Goal: Complete application form: Complete application form

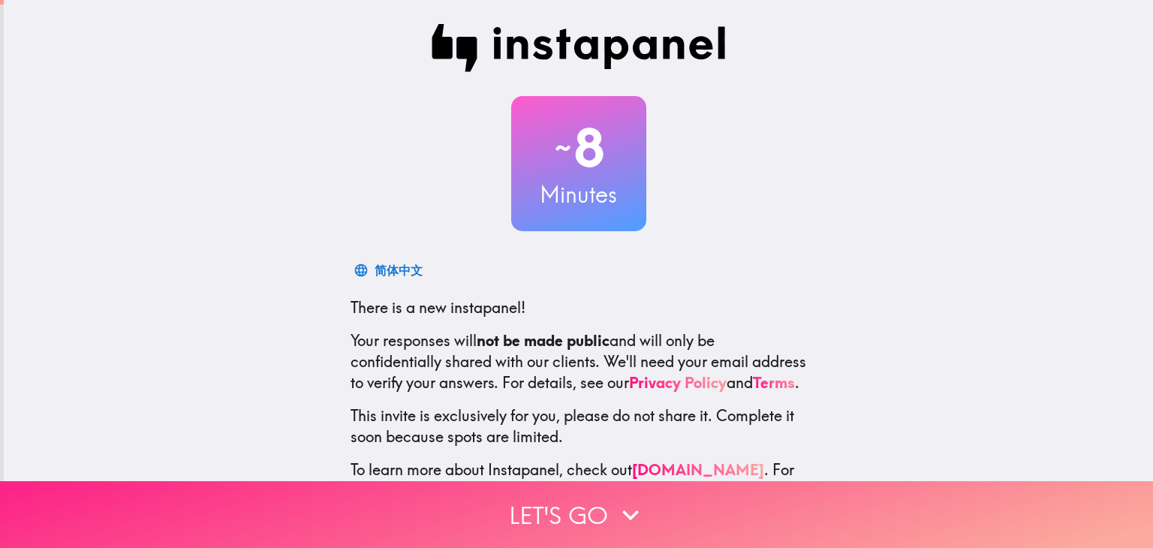
click at [604, 505] on button "Let's go" at bounding box center [576, 514] width 1153 height 67
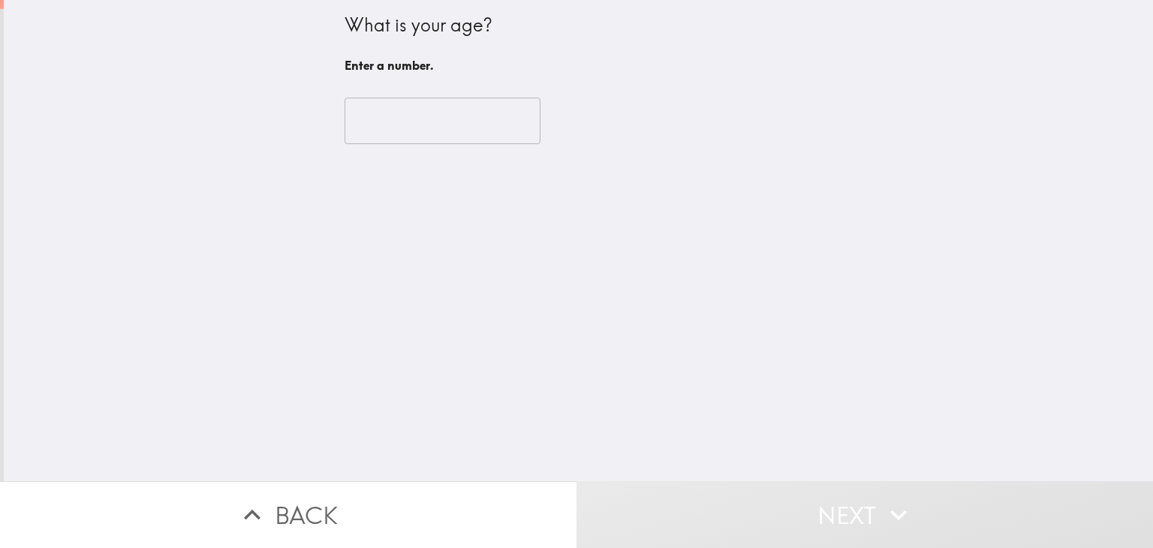
click at [478, 118] on input "number" at bounding box center [443, 121] width 196 height 47
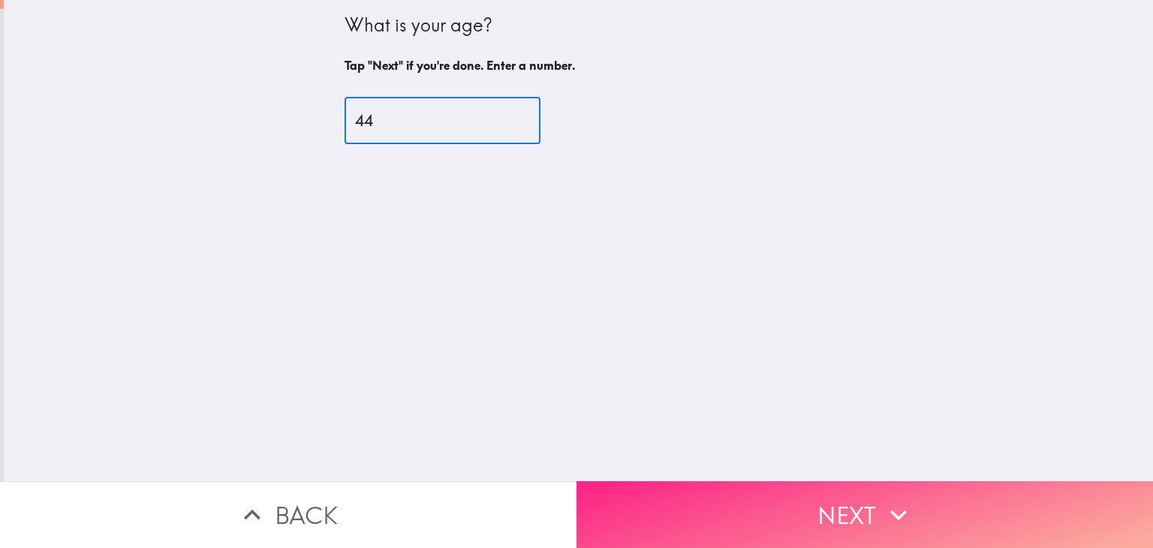
type input "44"
click at [863, 482] on button "Next" at bounding box center [865, 514] width 577 height 67
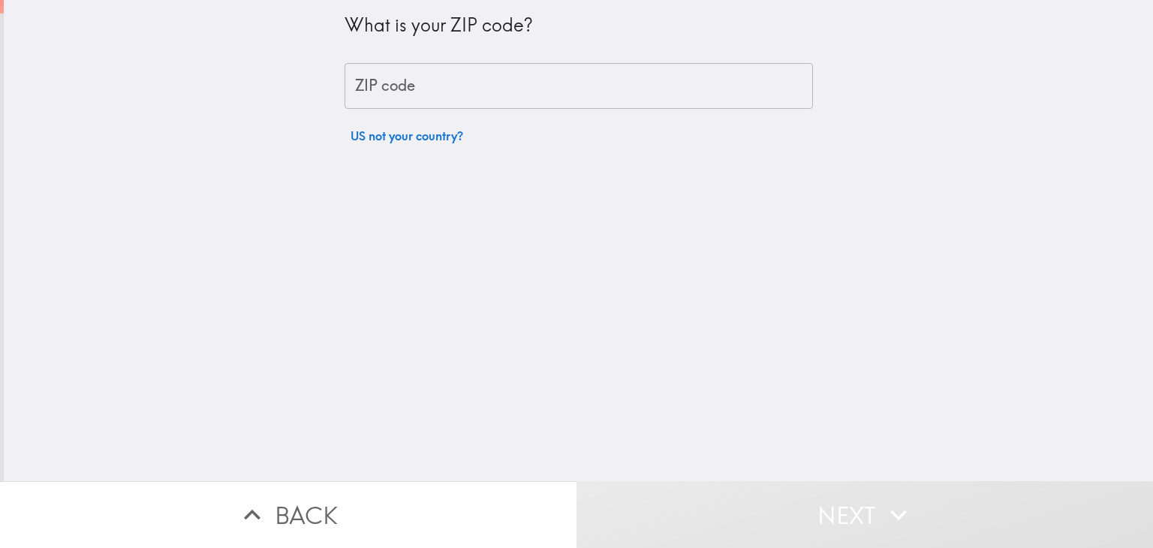
click at [643, 100] on input "ZIP code" at bounding box center [579, 86] width 469 height 47
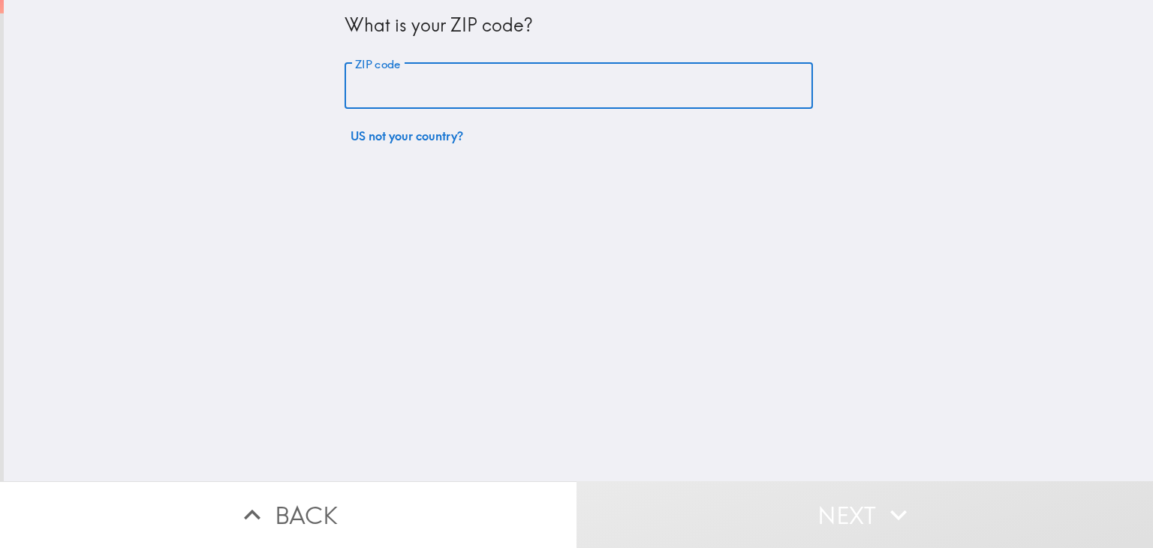
type input "37076"
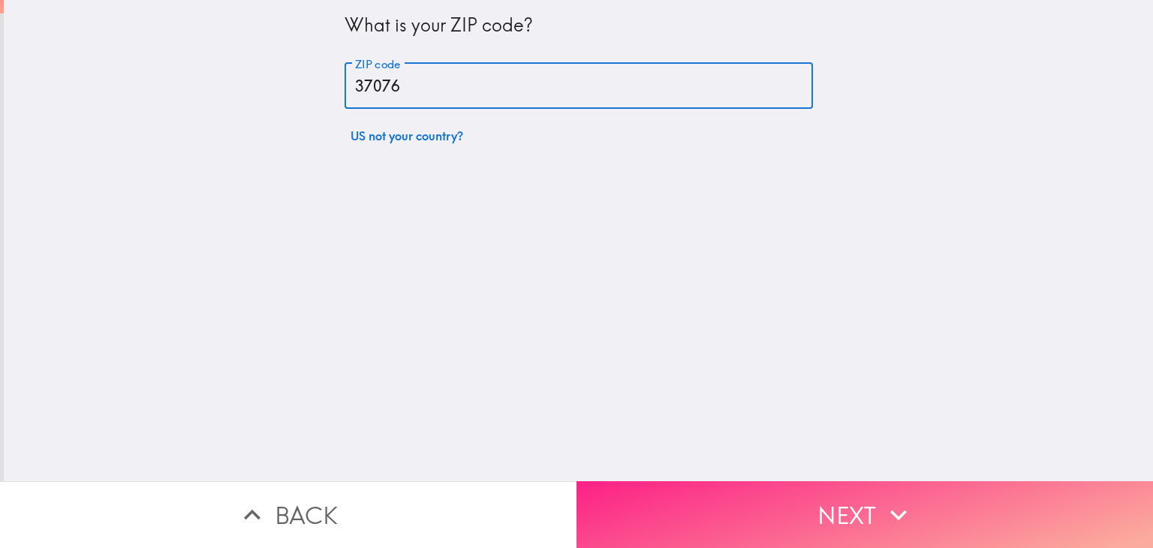
click at [900, 499] on icon "button" at bounding box center [898, 515] width 33 height 33
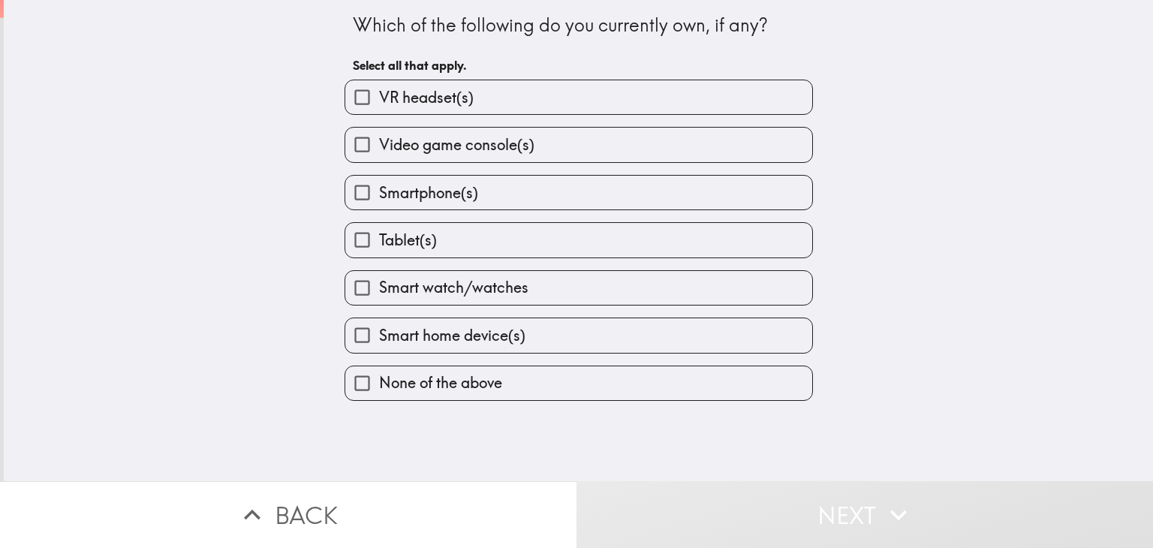
click at [667, 181] on label "Smartphone(s)" at bounding box center [578, 193] width 467 height 34
click at [379, 181] on input "Smartphone(s)" at bounding box center [362, 193] width 34 height 34
checkbox input "true"
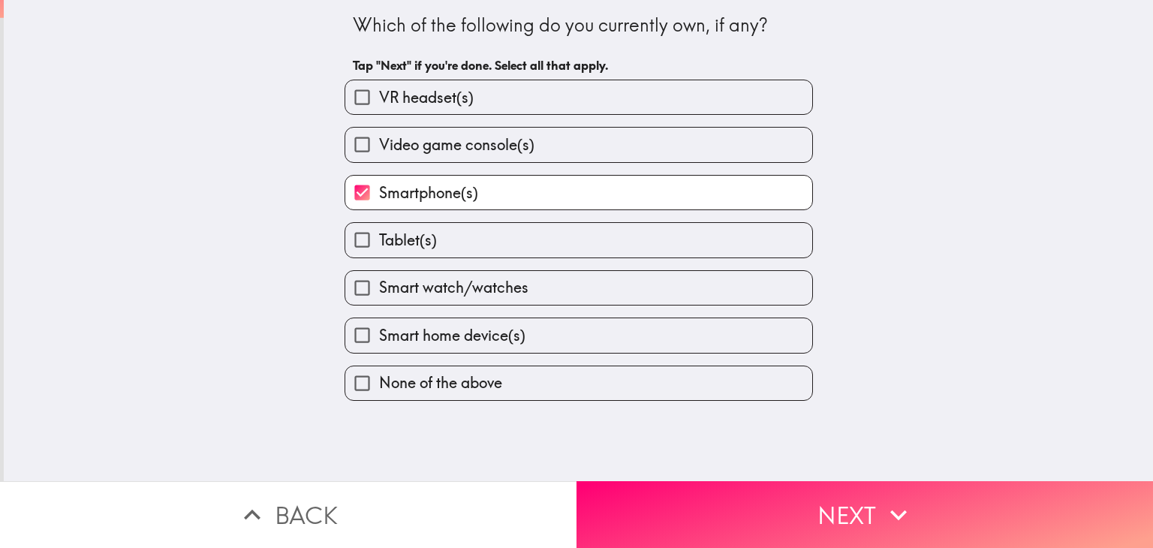
click at [659, 246] on label "Tablet(s)" at bounding box center [578, 240] width 467 height 34
click at [379, 246] on input "Tablet(s)" at bounding box center [362, 240] width 34 height 34
checkbox input "true"
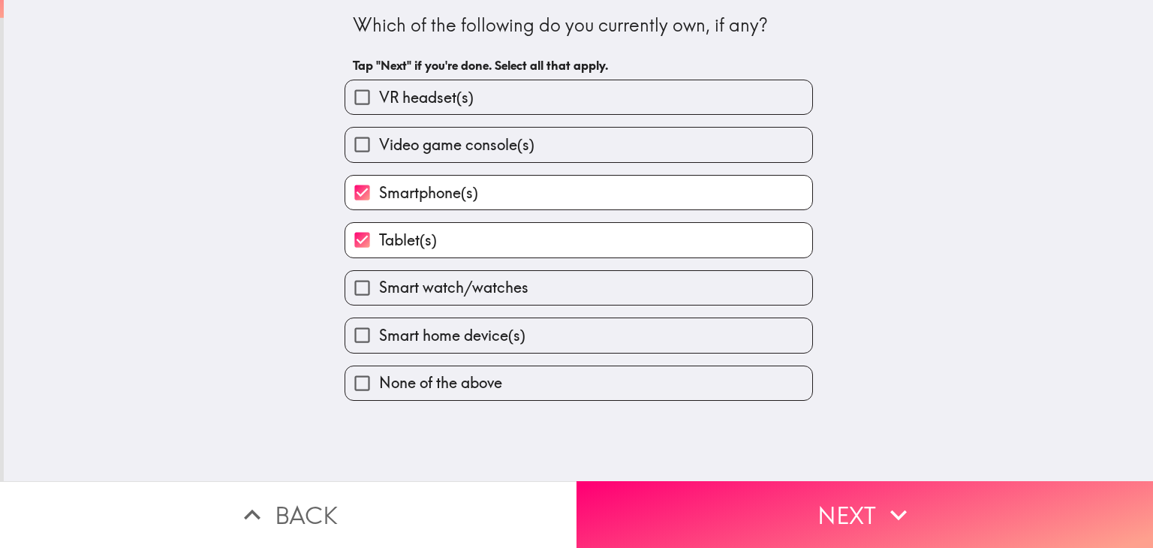
click at [727, 132] on label "Video game console(s)" at bounding box center [578, 145] width 467 height 34
click at [379, 132] on input "Video game console(s)" at bounding box center [362, 145] width 34 height 34
checkbox input "true"
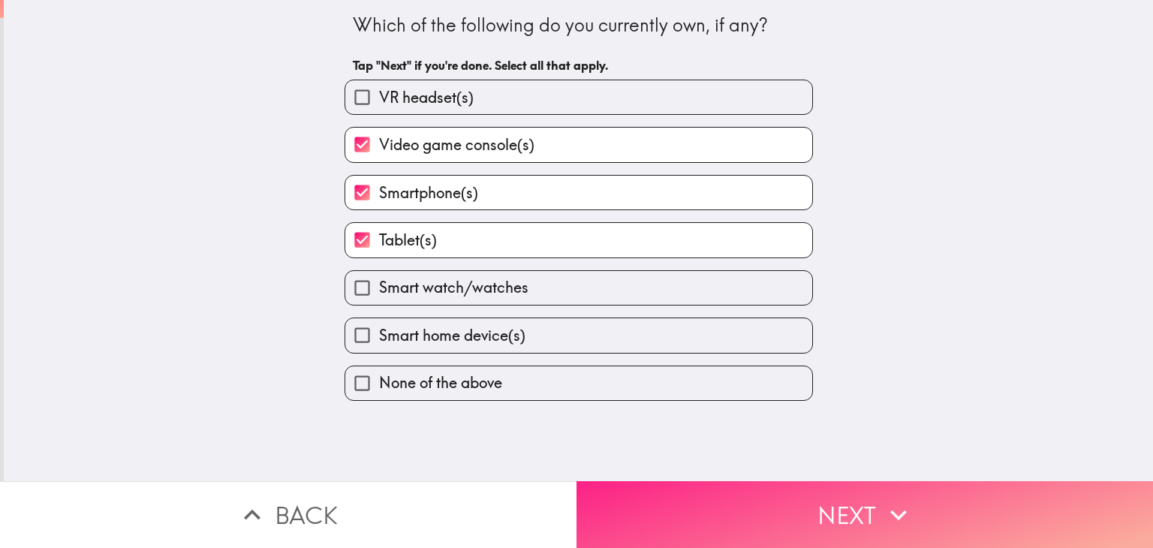
click at [902, 499] on icon "button" at bounding box center [898, 515] width 33 height 33
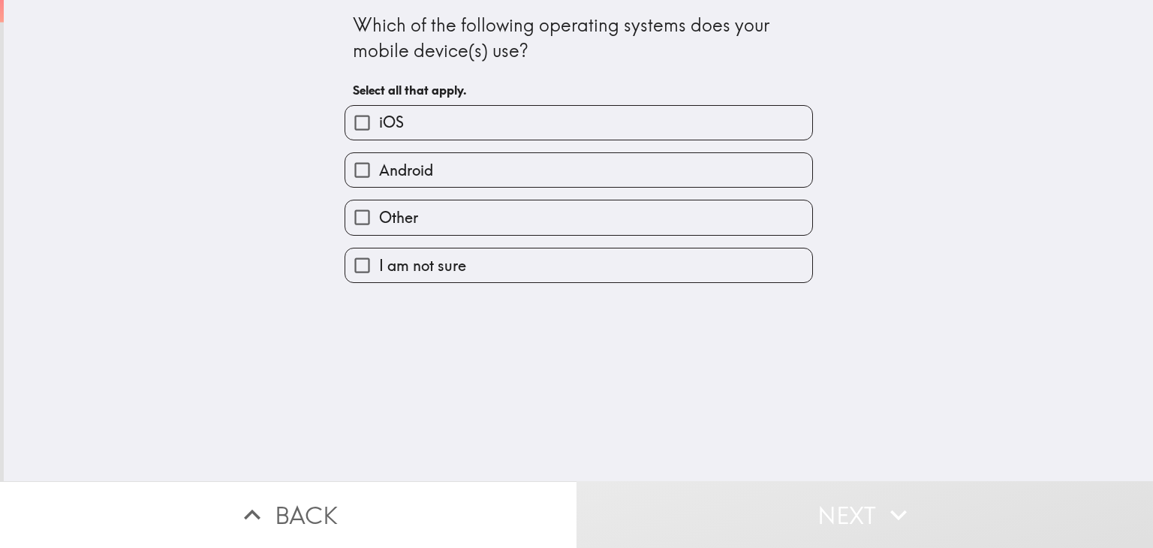
click at [375, 182] on label "Android" at bounding box center [578, 170] width 467 height 34
click at [375, 182] on input "Android" at bounding box center [362, 170] width 34 height 34
checkbox input "true"
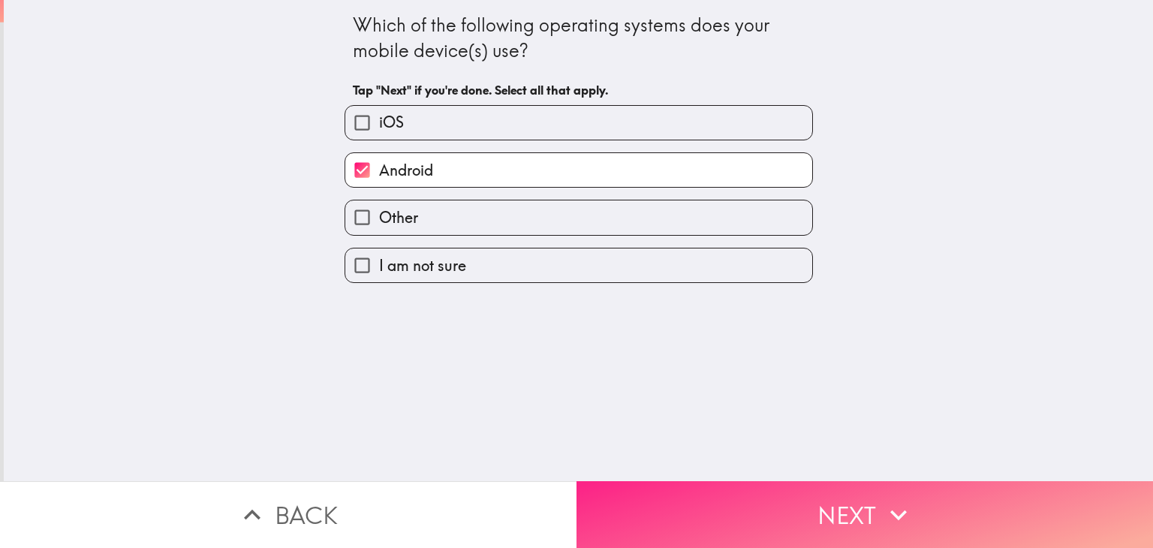
click at [829, 500] on button "Next" at bounding box center [865, 514] width 577 height 67
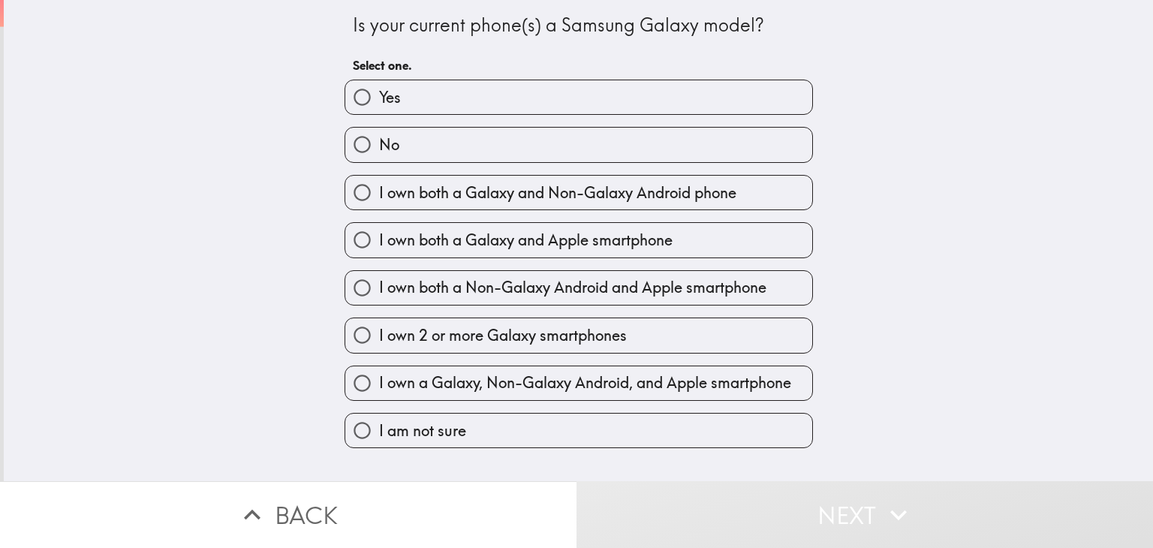
click at [692, 98] on label "Yes" at bounding box center [578, 97] width 467 height 34
click at [379, 98] on input "Yes" at bounding box center [362, 97] width 34 height 34
radio input "true"
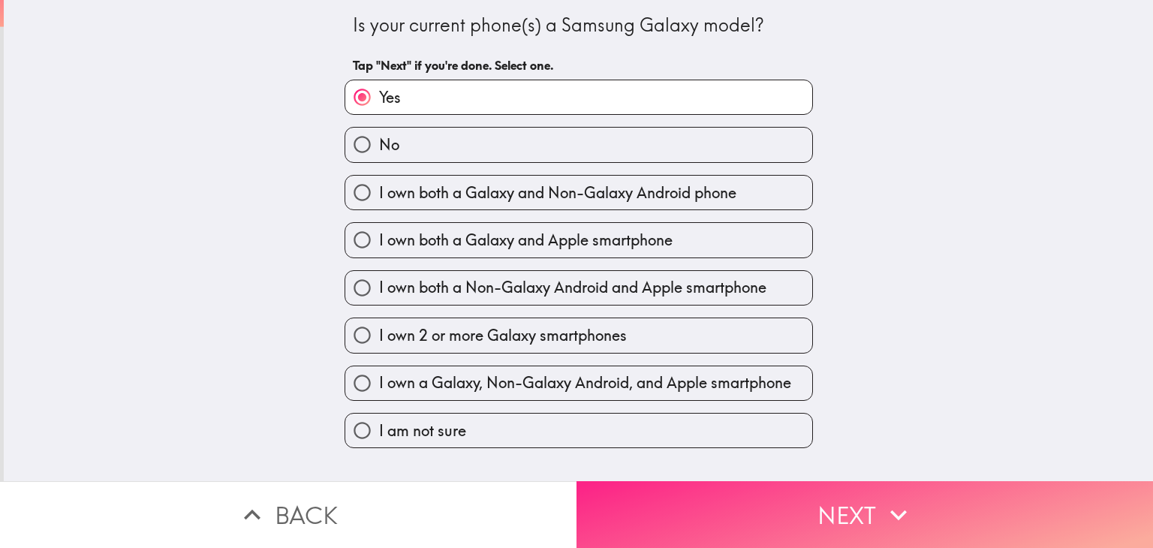
click at [861, 508] on button "Next" at bounding box center [865, 514] width 577 height 67
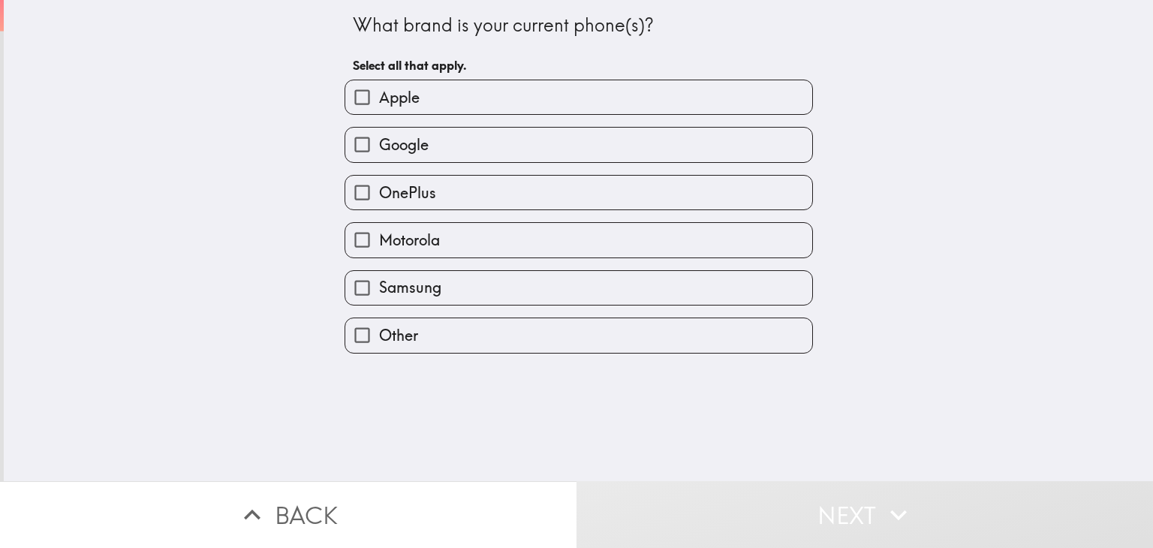
click at [577, 282] on label "Samsung" at bounding box center [578, 288] width 467 height 34
click at [379, 282] on input "Samsung" at bounding box center [362, 288] width 34 height 34
checkbox input "true"
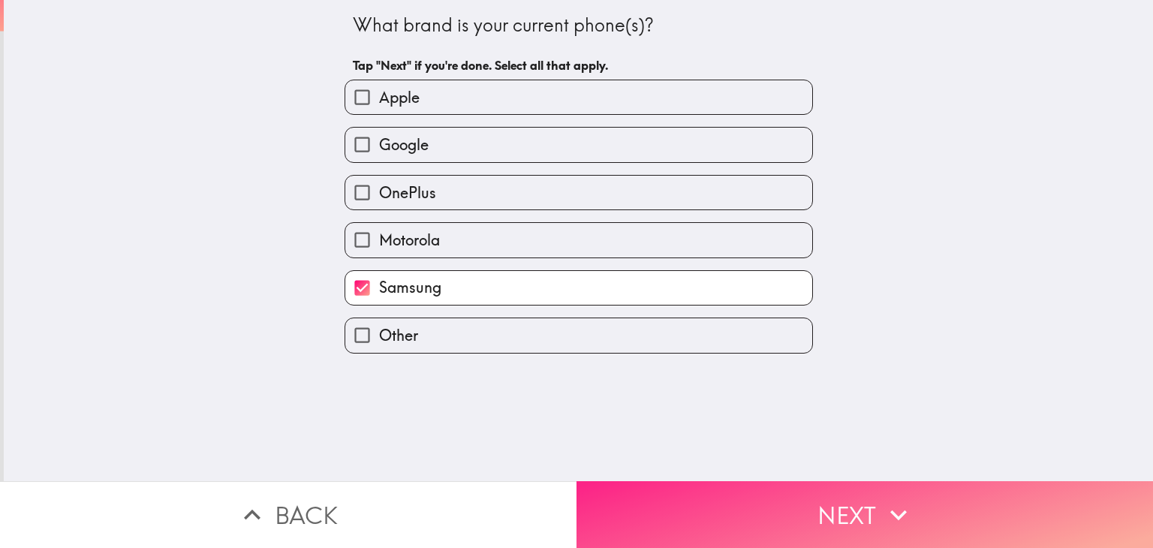
click at [865, 502] on button "Next" at bounding box center [865, 514] width 577 height 67
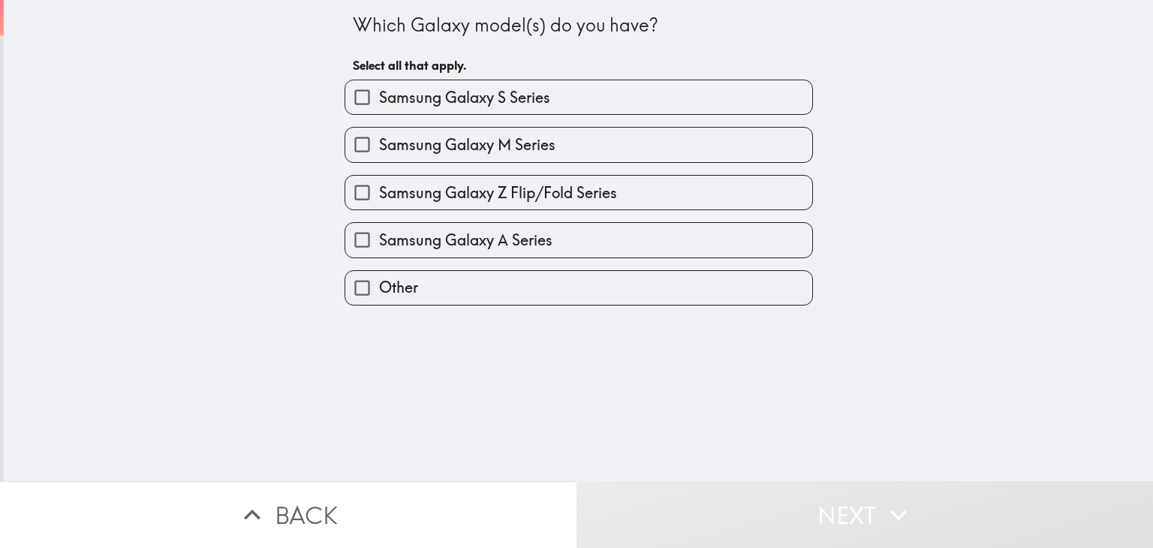
click at [389, 222] on div "Samsung Galaxy A Series" at bounding box center [579, 239] width 469 height 35
click at [379, 230] on span "Samsung Galaxy A Series" at bounding box center [465, 240] width 173 height 21
click at [367, 230] on input "Samsung Galaxy A Series" at bounding box center [362, 240] width 34 height 34
checkbox input "true"
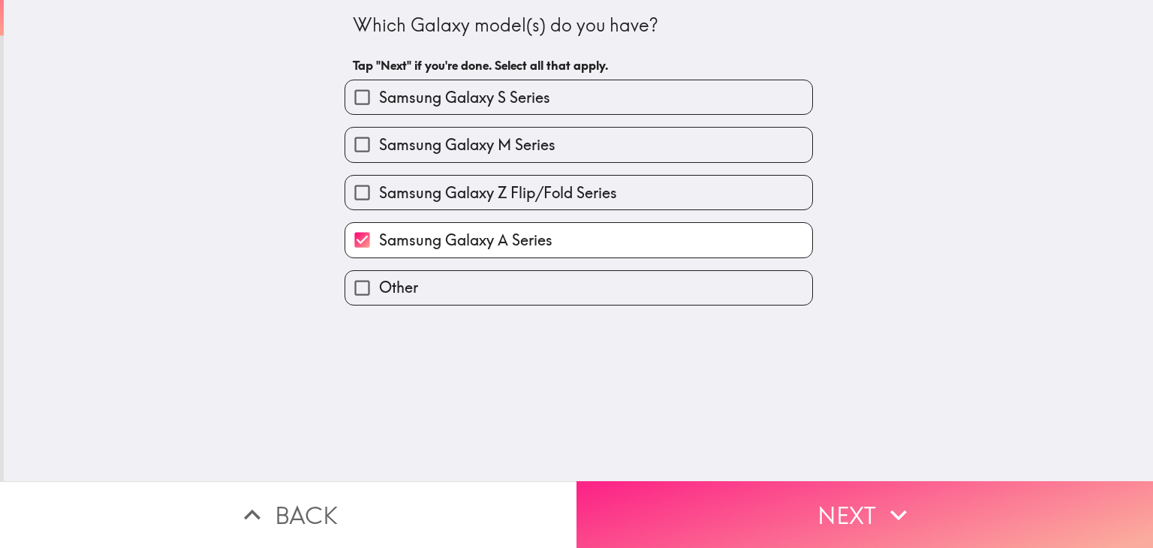
click at [899, 521] on button "Next" at bounding box center [865, 514] width 577 height 67
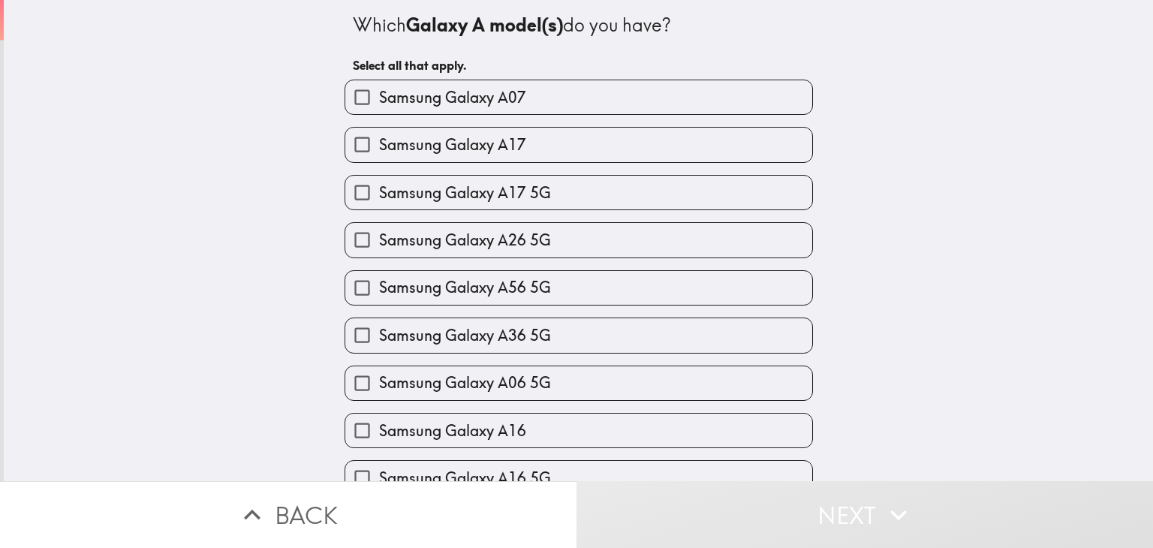
click at [400, 288] on span "Samsung Galaxy A56 5G" at bounding box center [465, 287] width 172 height 21
click at [379, 288] on input "Samsung Galaxy A56 5G" at bounding box center [362, 288] width 34 height 34
checkbox input "true"
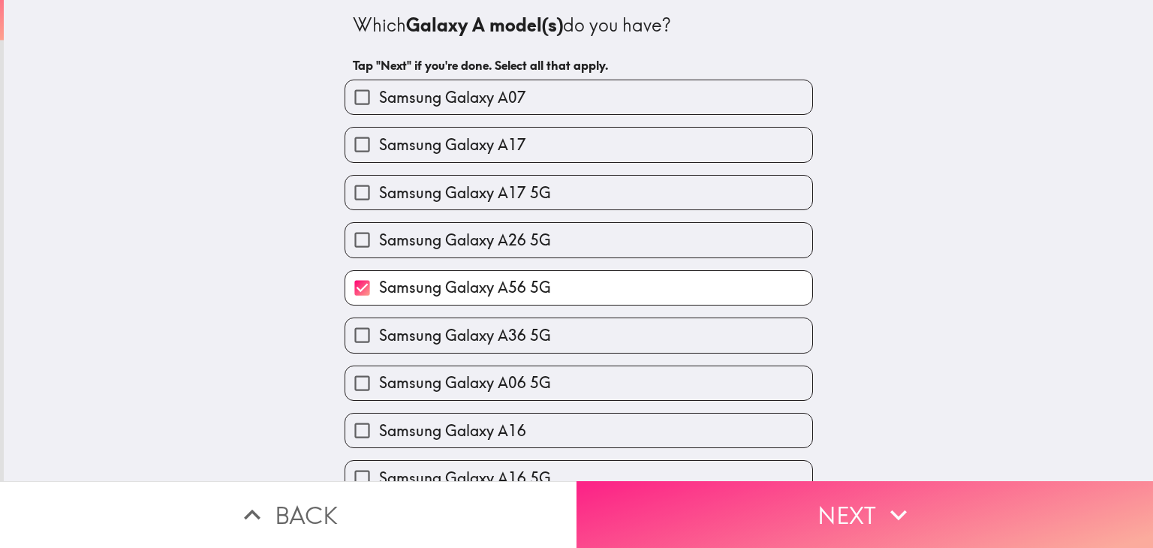
click at [868, 513] on button "Next" at bounding box center [865, 514] width 577 height 67
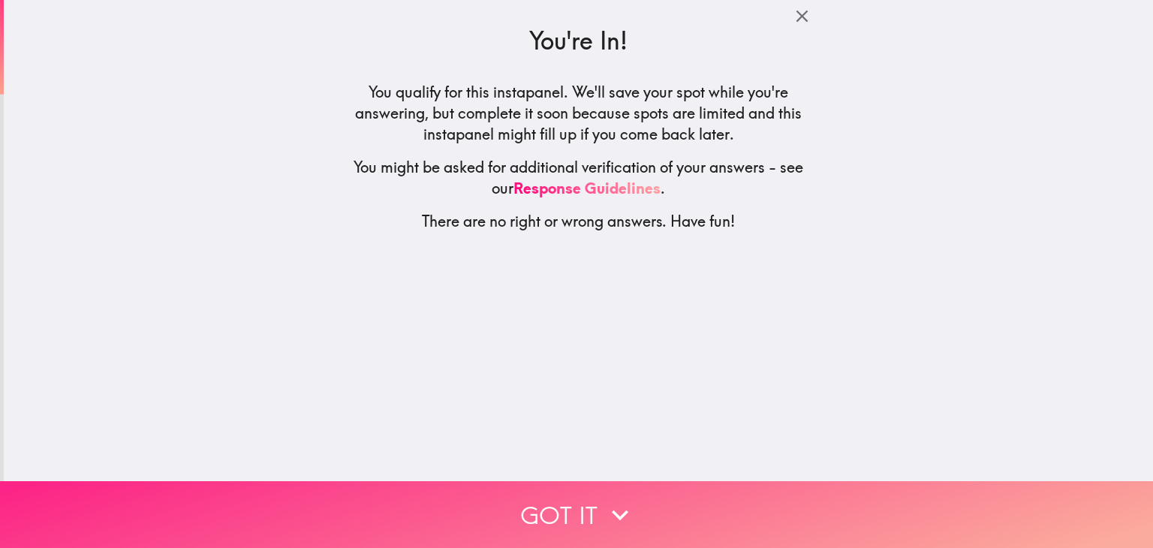
click at [475, 490] on button "Got it" at bounding box center [576, 514] width 1153 height 67
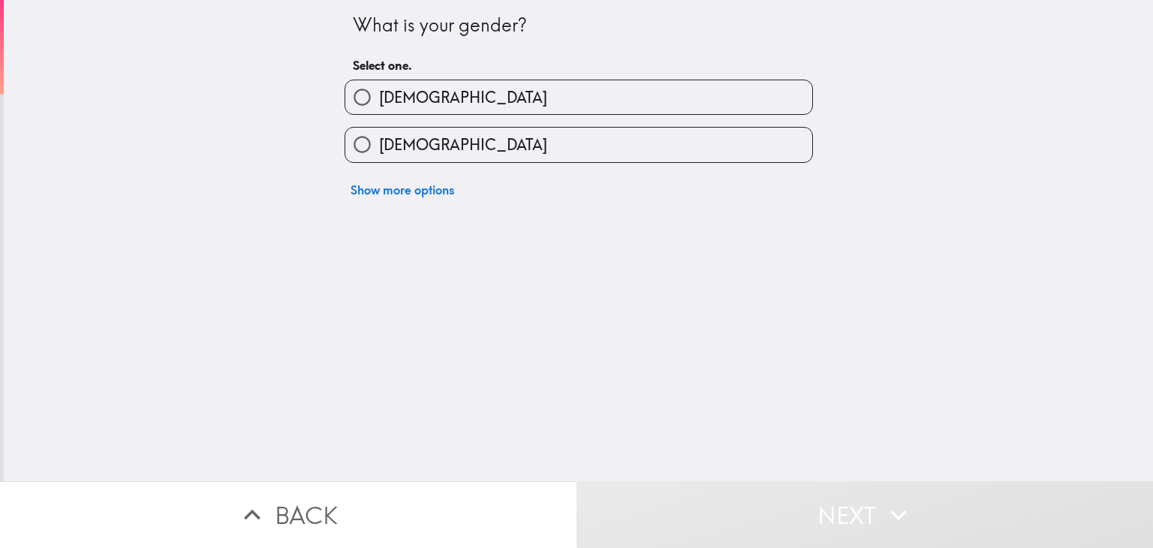
click at [384, 89] on span "[DEMOGRAPHIC_DATA]" at bounding box center [463, 97] width 168 height 21
click at [379, 89] on input "[DEMOGRAPHIC_DATA]" at bounding box center [362, 97] width 34 height 34
radio input "true"
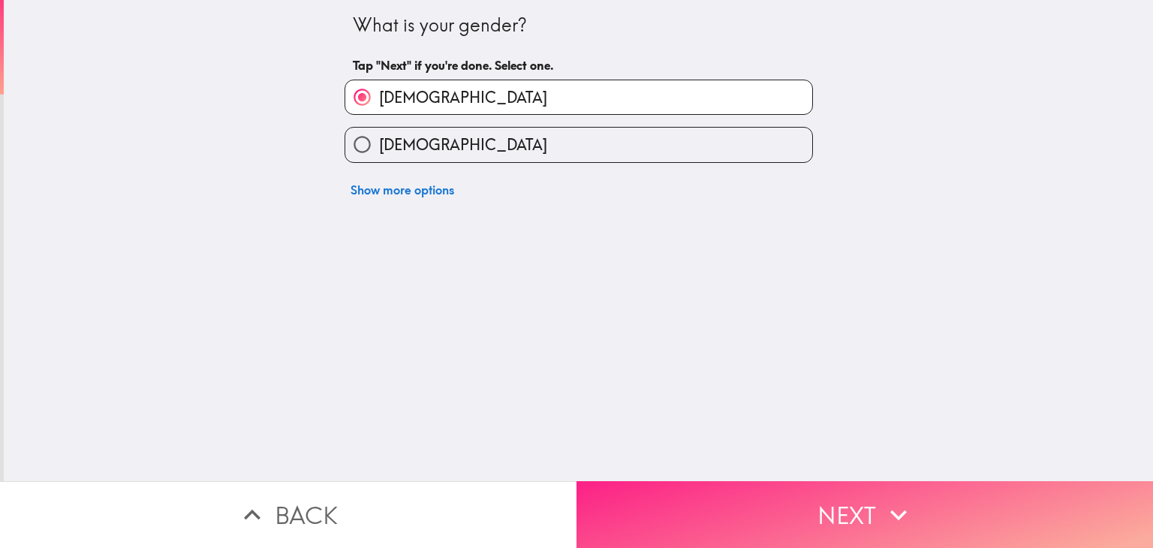
click at [886, 499] on icon "button" at bounding box center [898, 515] width 33 height 33
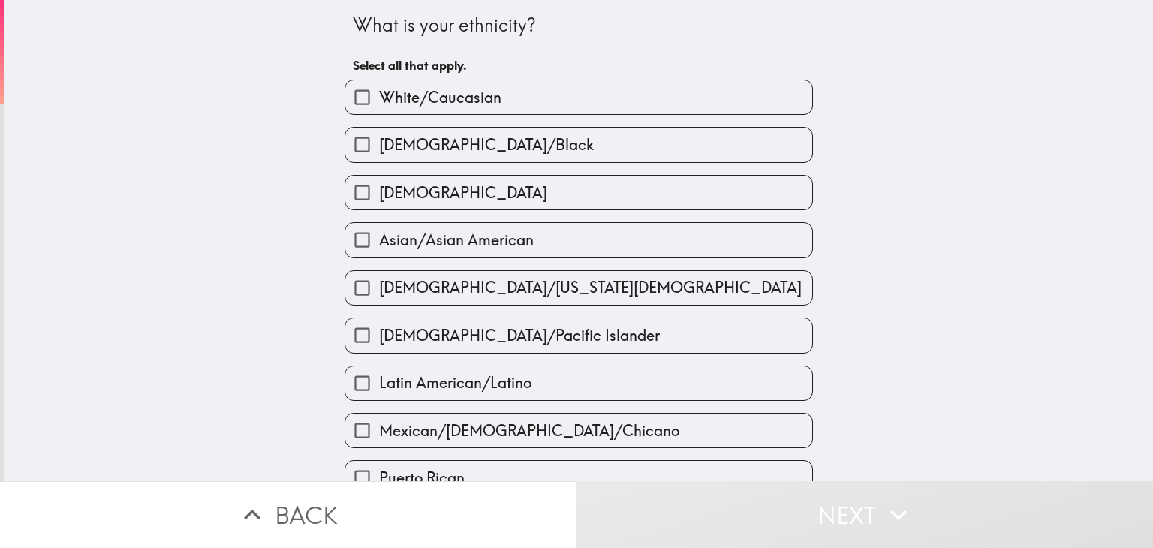
click at [603, 71] on div "White/Caucasian" at bounding box center [573, 91] width 481 height 47
click at [676, 112] on label "White/Caucasian" at bounding box center [578, 97] width 467 height 34
click at [379, 112] on input "White/Caucasian" at bounding box center [362, 97] width 34 height 34
checkbox input "true"
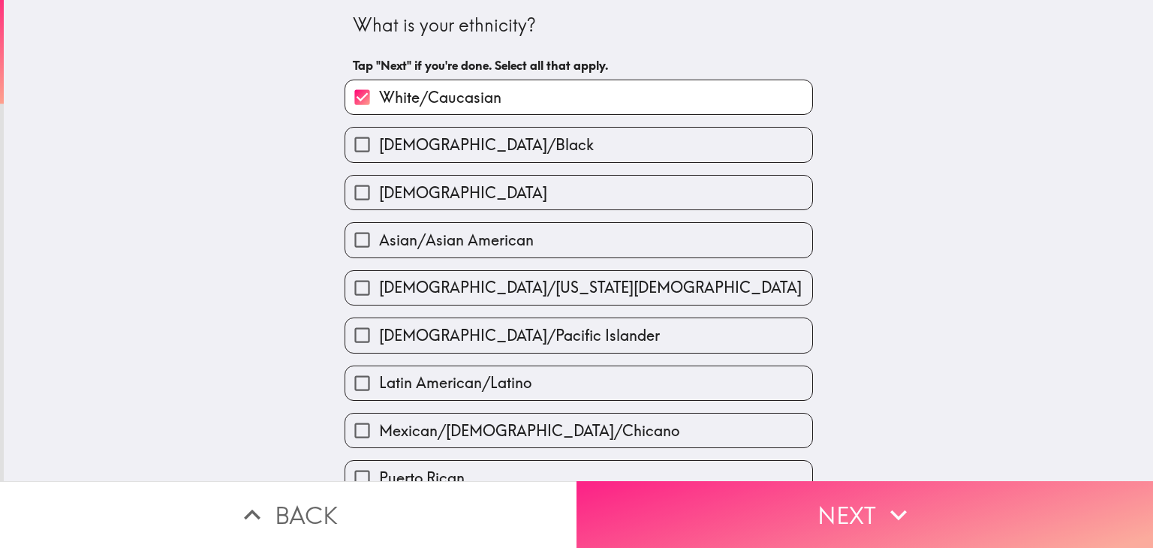
click at [922, 481] on button "Next" at bounding box center [865, 514] width 577 height 67
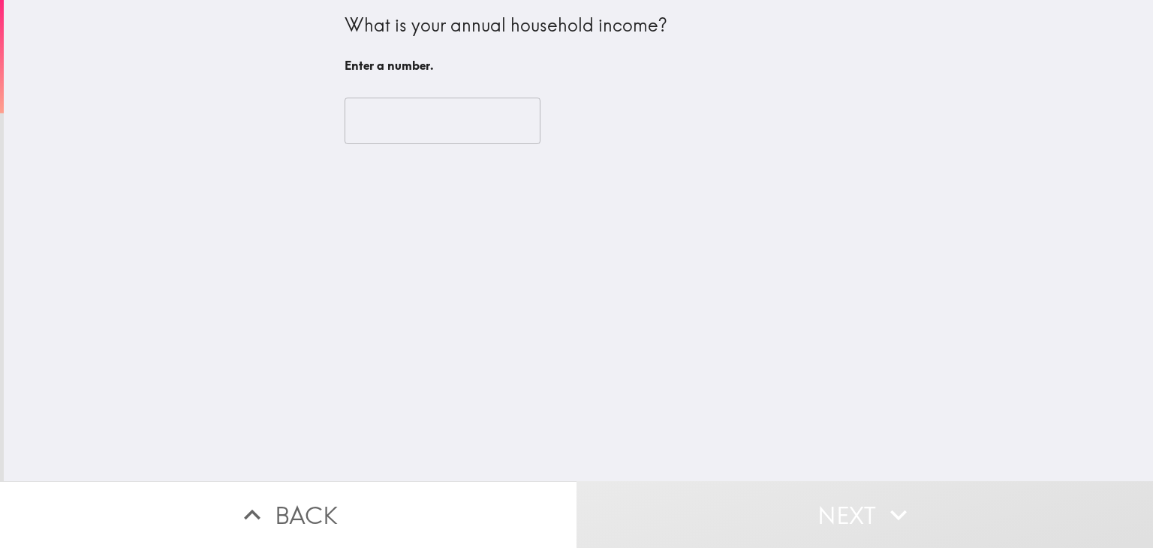
click at [472, 119] on input "number" at bounding box center [443, 121] width 196 height 47
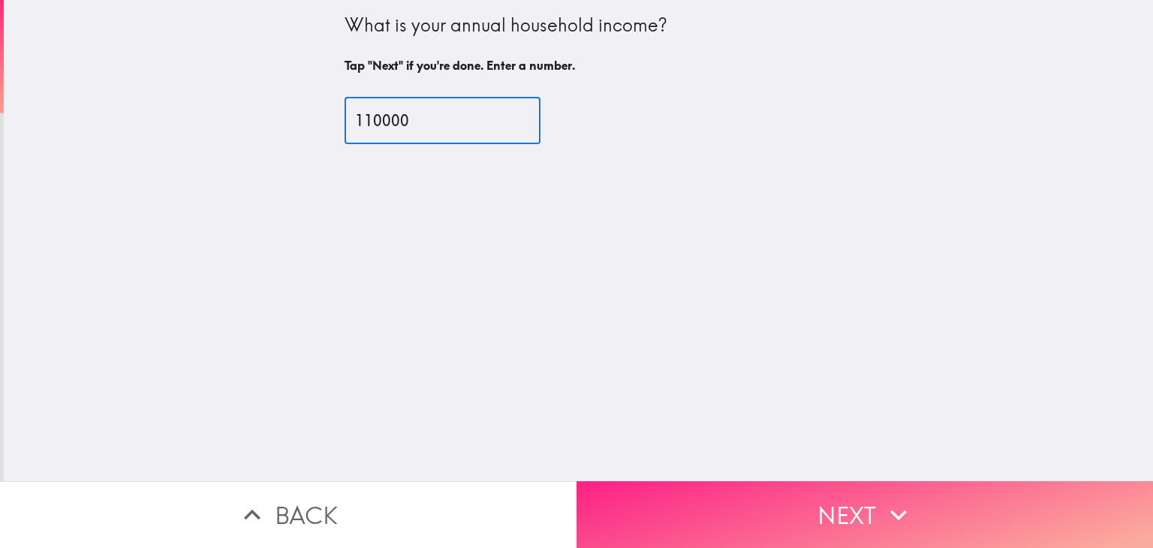
type input "110000"
click at [909, 481] on button "Next" at bounding box center [865, 514] width 577 height 67
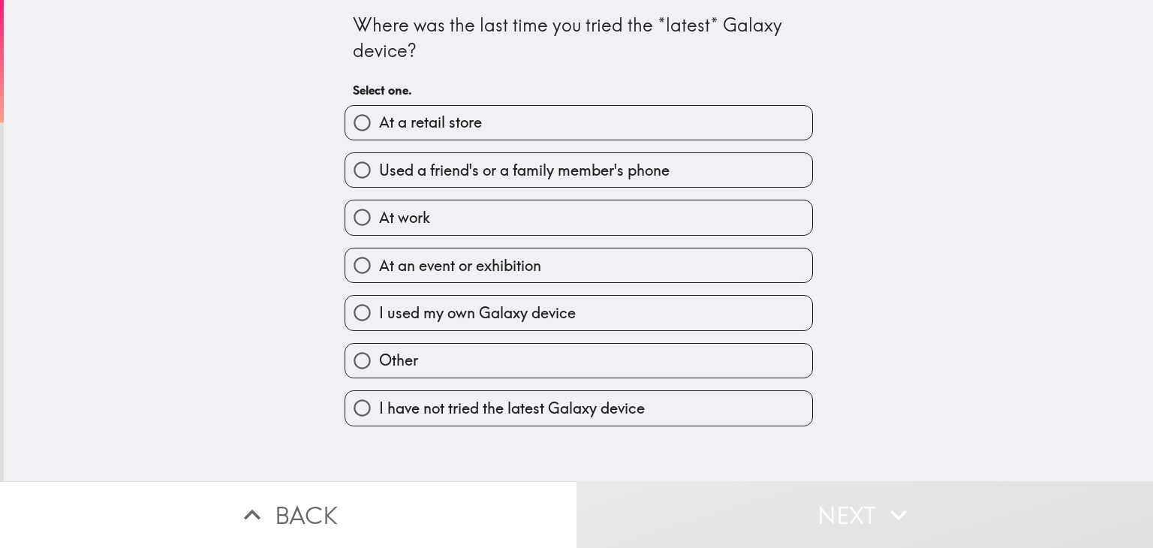
click at [720, 172] on label "Used a friend's or a family member's phone" at bounding box center [578, 170] width 467 height 34
click at [379, 172] on input "Used a friend's or a family member's phone" at bounding box center [362, 170] width 34 height 34
radio input "true"
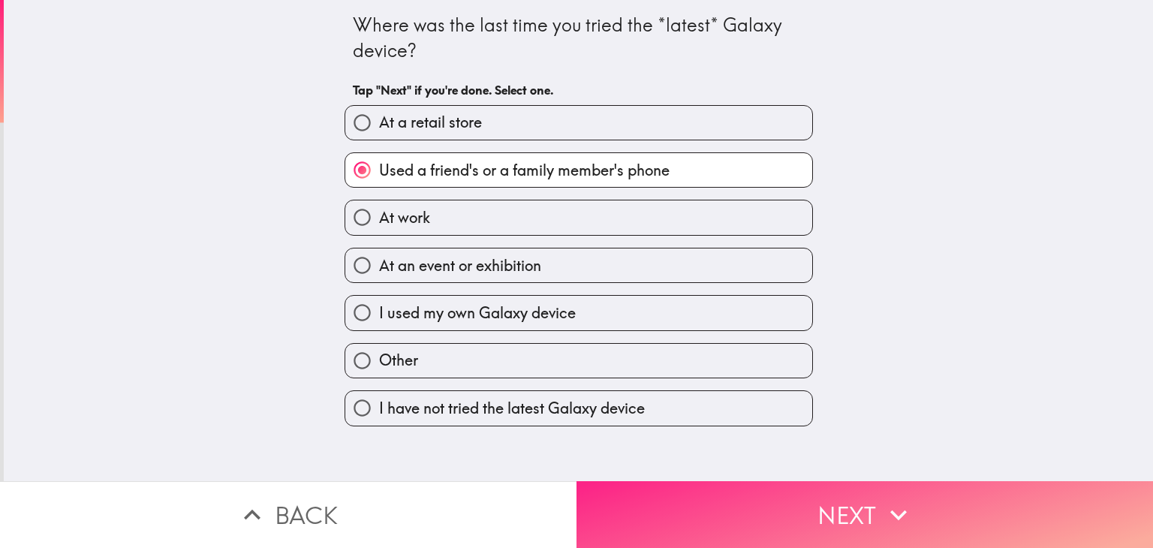
click at [906, 514] on icon "button" at bounding box center [898, 515] width 33 height 33
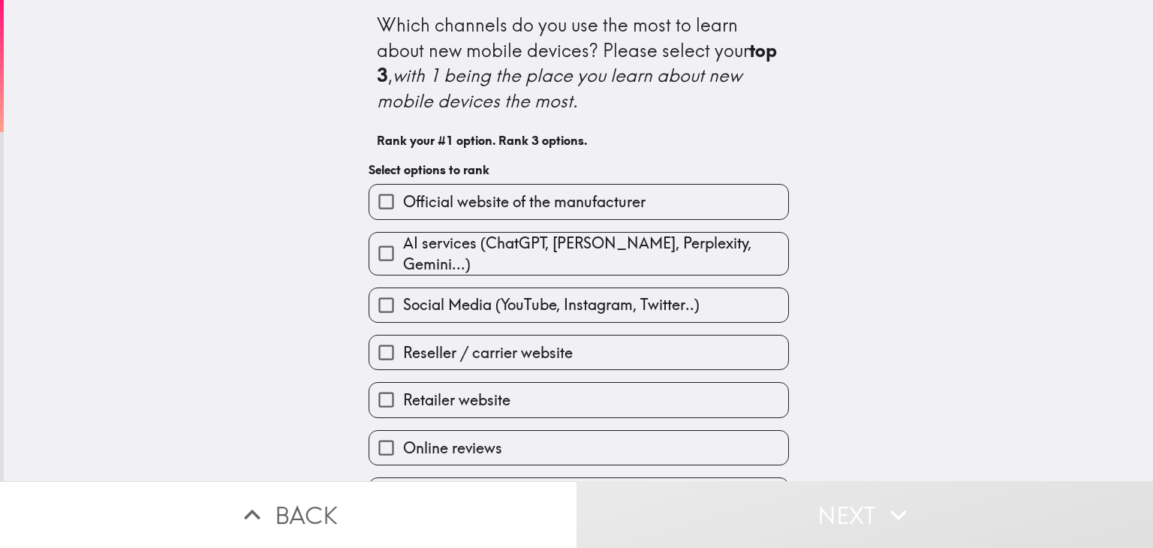
click at [689, 201] on label "Official website of the manufacturer" at bounding box center [578, 202] width 419 height 34
click at [403, 201] on input "Official website of the manufacturer" at bounding box center [386, 202] width 34 height 34
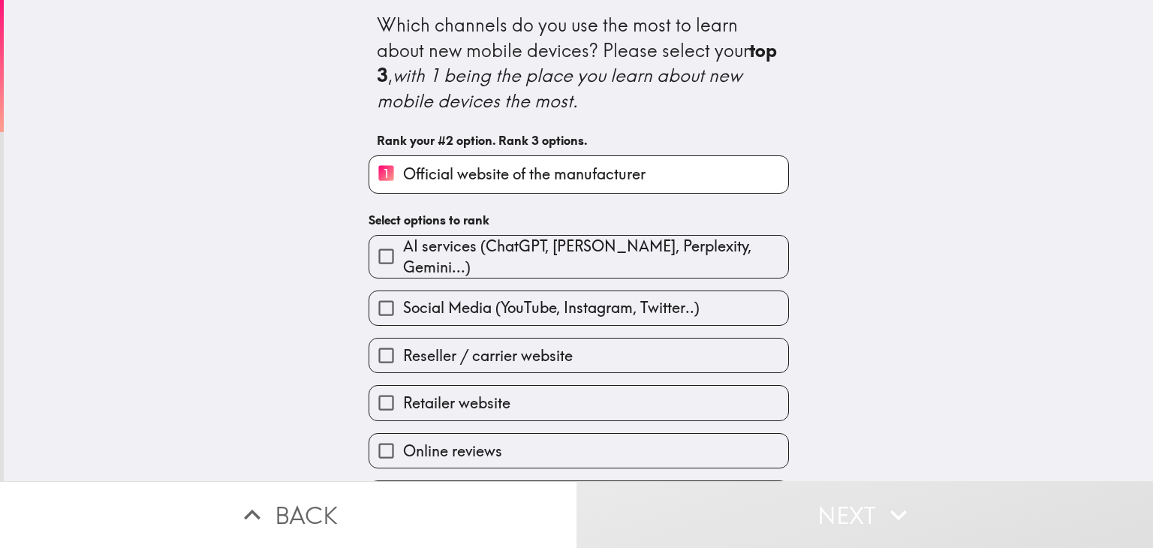
click at [721, 247] on span "AI services (ChatGPT, [PERSON_NAME], Perplexity, Gemini...)" at bounding box center [595, 257] width 385 height 42
click at [403, 247] on input "AI services (ChatGPT, [PERSON_NAME], Perplexity, Gemini...)" at bounding box center [386, 257] width 34 height 34
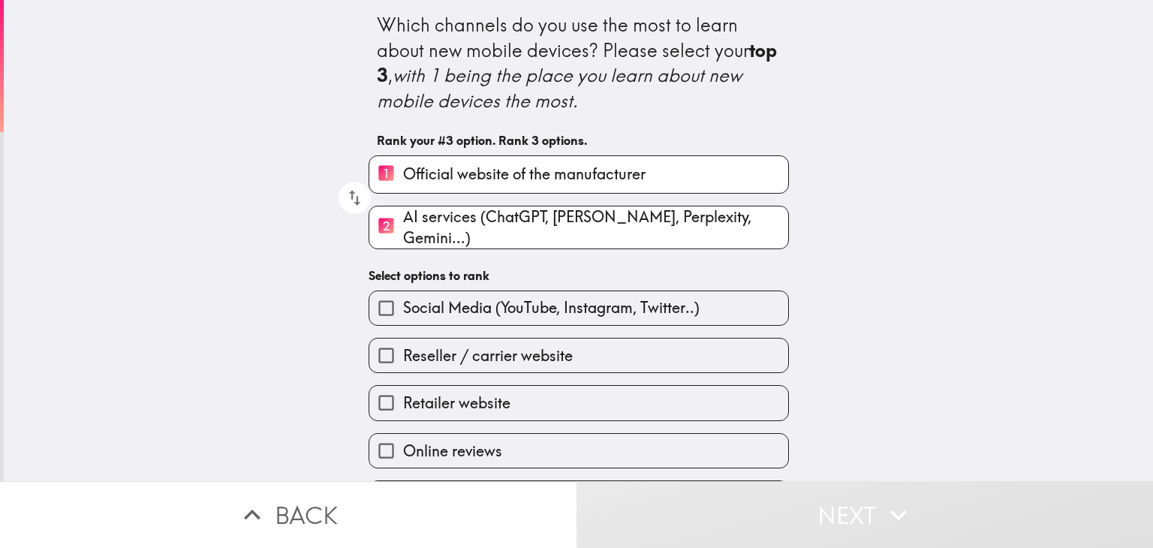
click at [739, 303] on label "Social Media (YouTube, Instagram, Twitter..)" at bounding box center [578, 308] width 419 height 34
click at [403, 303] on input "Social Media (YouTube, Instagram, Twitter..)" at bounding box center [386, 308] width 34 height 34
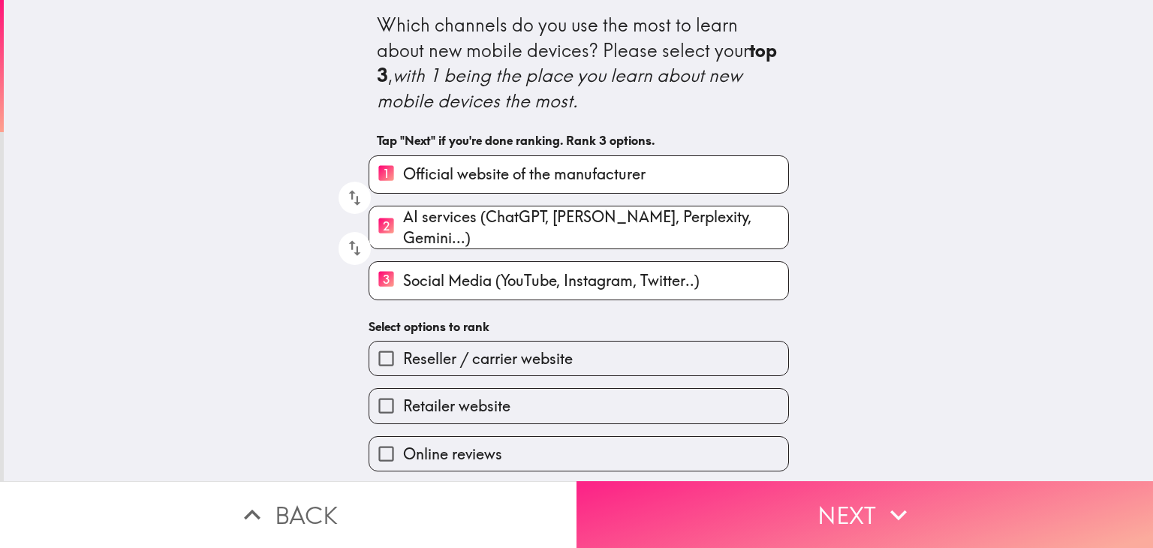
click at [871, 509] on button "Next" at bounding box center [865, 514] width 577 height 67
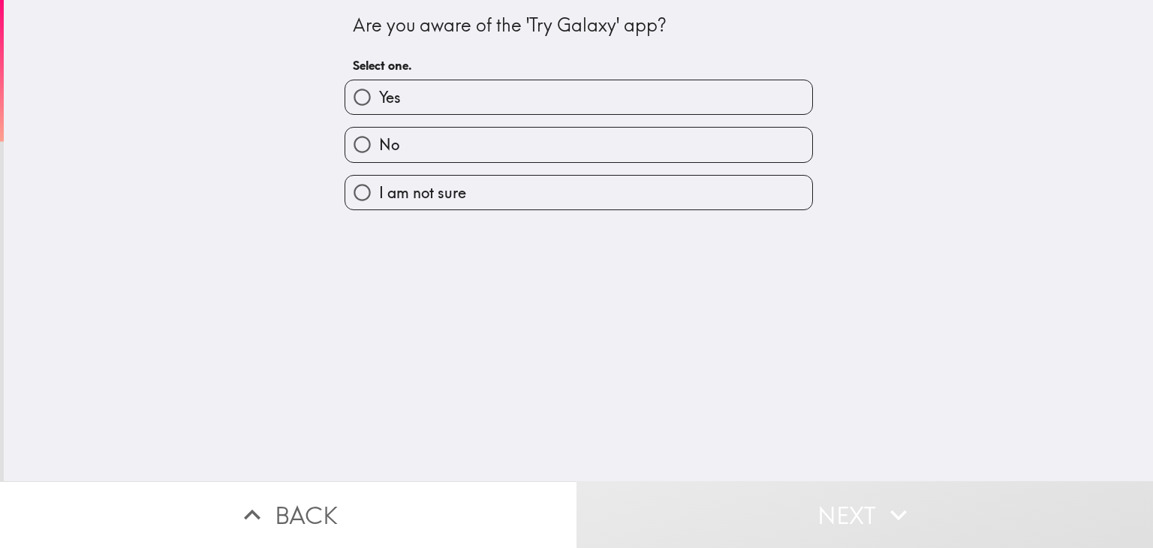
click at [701, 96] on label "Yes" at bounding box center [578, 97] width 467 height 34
click at [379, 96] on input "Yes" at bounding box center [362, 97] width 34 height 34
radio input "true"
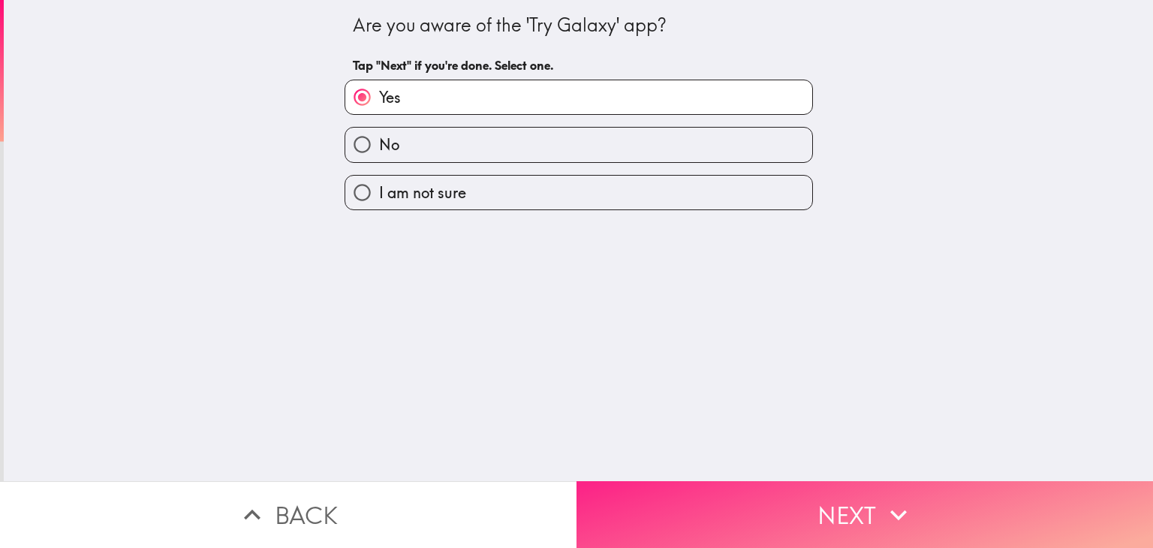
click at [844, 490] on button "Next" at bounding box center [865, 514] width 577 height 67
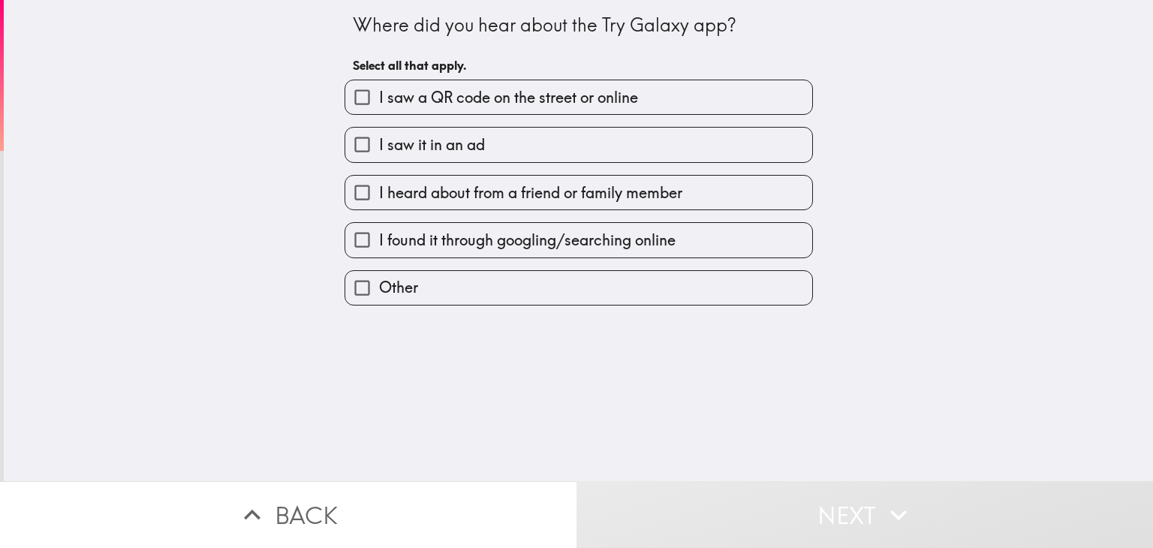
click at [709, 86] on label "I saw a QR code on the street or online" at bounding box center [578, 97] width 467 height 34
click at [379, 86] on input "I saw a QR code on the street or online" at bounding box center [362, 97] width 34 height 34
checkbox input "true"
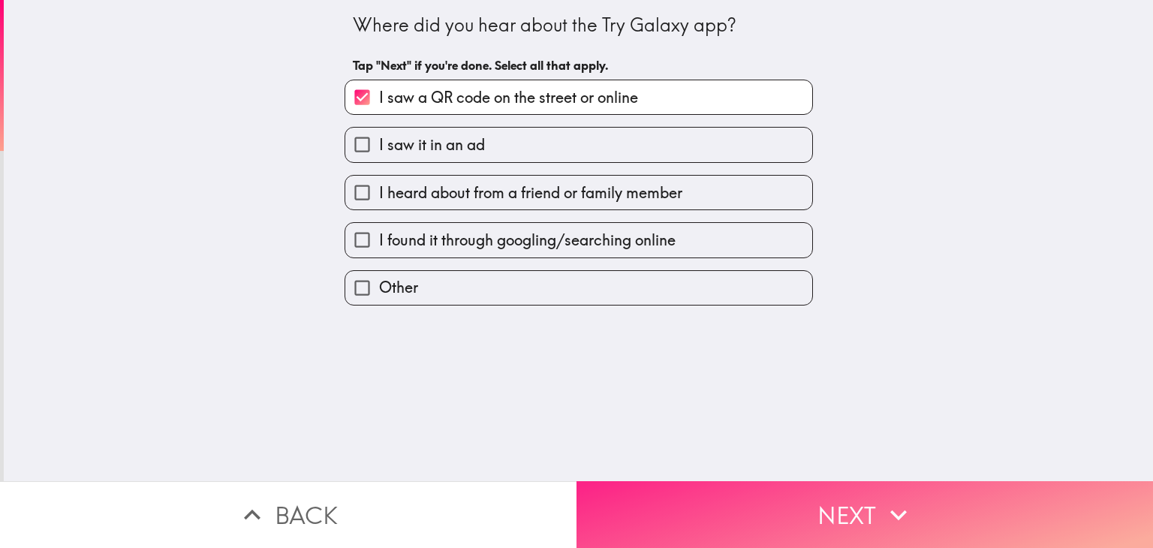
click at [856, 513] on button "Next" at bounding box center [865, 514] width 577 height 67
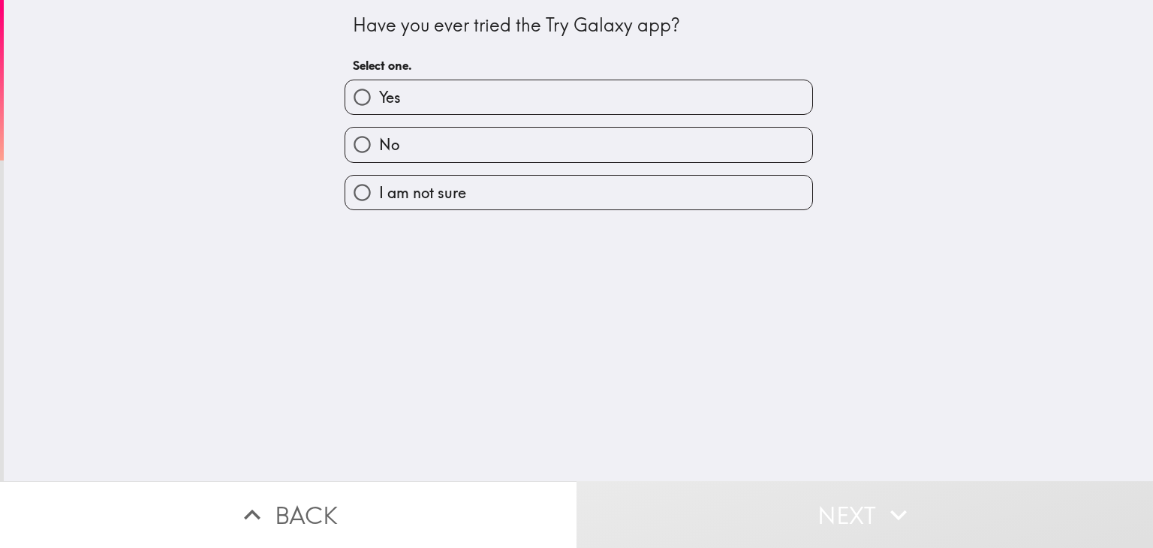
click at [692, 128] on label "No" at bounding box center [578, 145] width 467 height 34
click at [379, 128] on input "No" at bounding box center [362, 145] width 34 height 34
radio input "true"
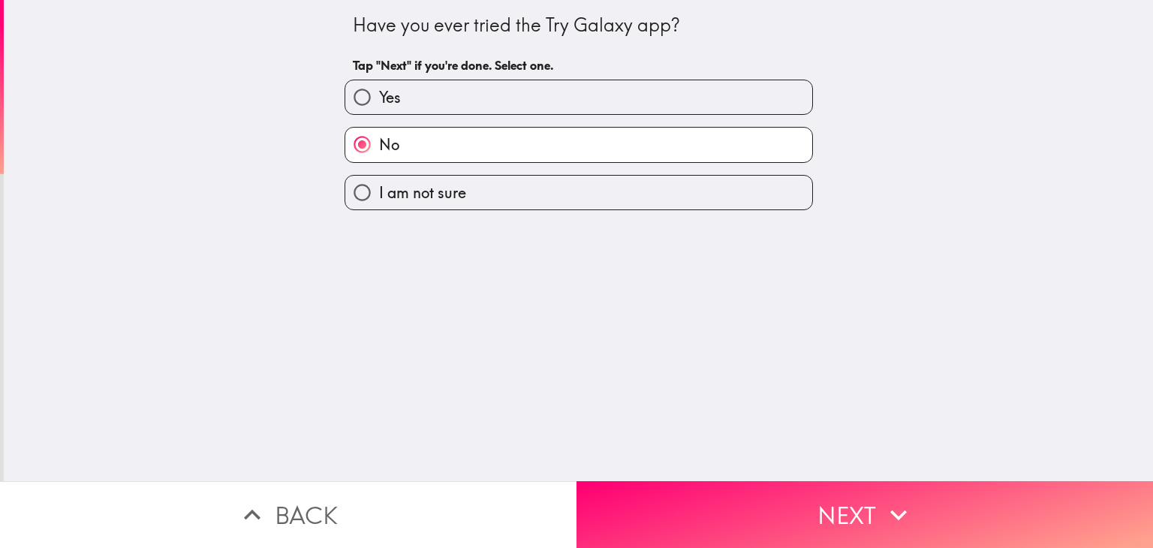
click at [859, 464] on div "Have you ever tried the Try Galaxy app? Tap "Next" if you're done. Select one. …" at bounding box center [579, 240] width 1150 height 481
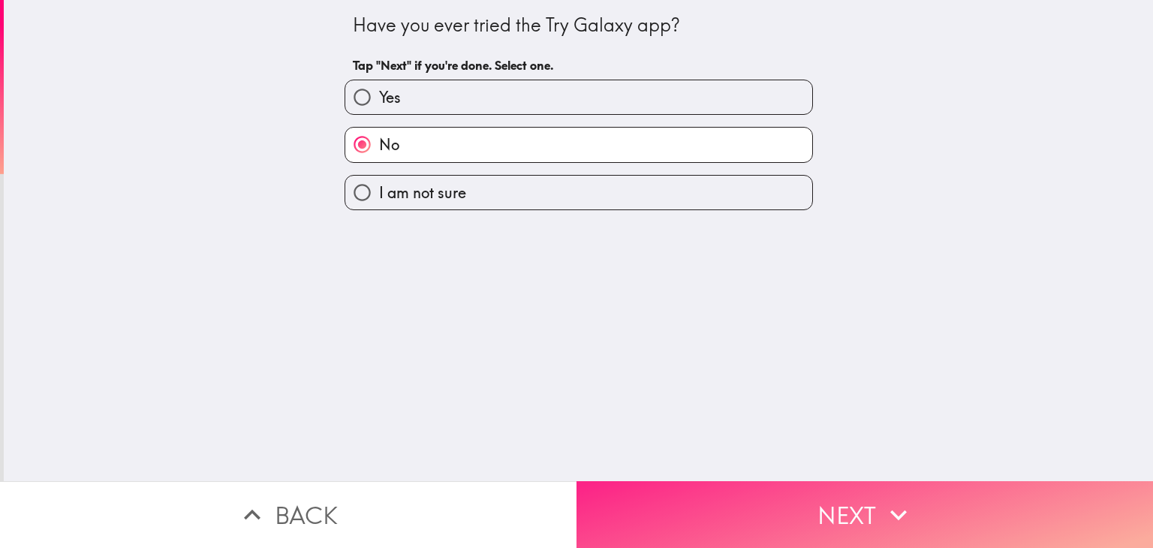
click at [891, 484] on button "Next" at bounding box center [865, 514] width 577 height 67
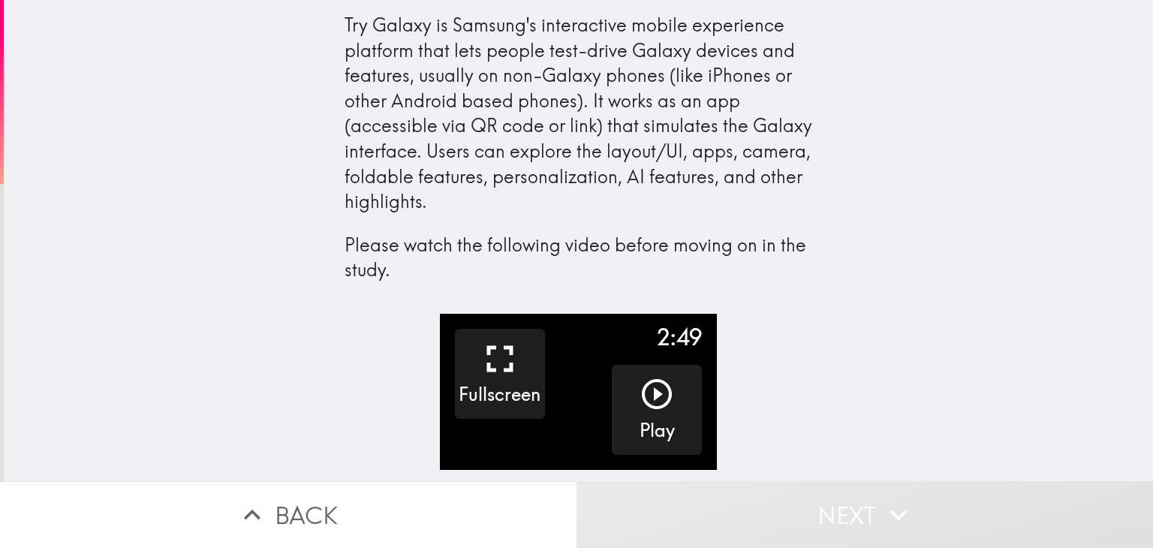
click at [1111, 273] on div "Try Galaxy is Samsung's interactive mobile experience platform that lets people…" at bounding box center [579, 157] width 1150 height 314
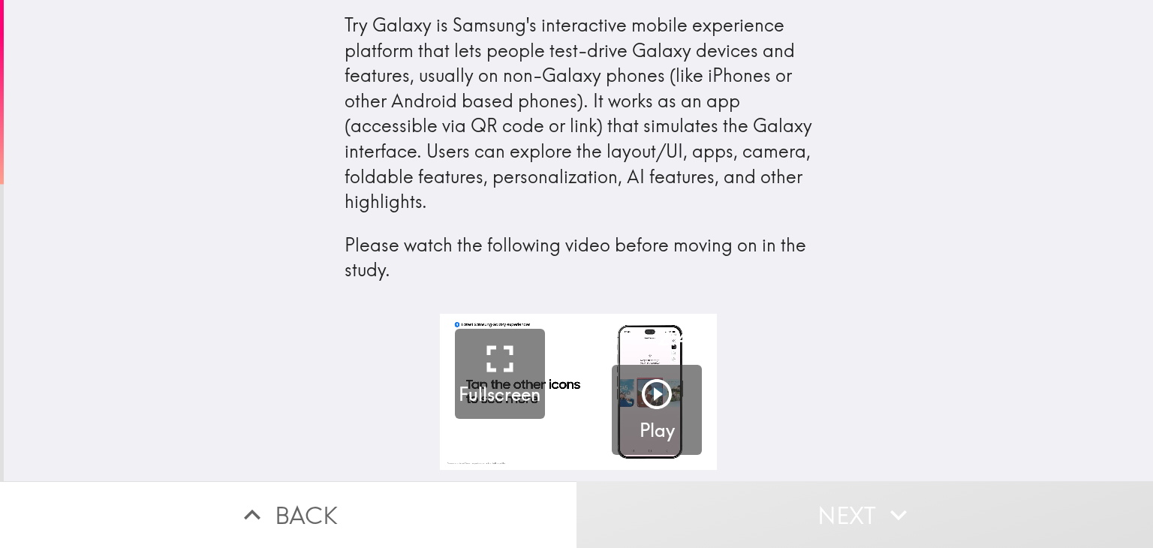
click at [1132, 304] on div "Try Galaxy is Samsung's interactive mobile experience platform that lets people…" at bounding box center [579, 157] width 1150 height 314
click at [1126, 334] on div "2:49 Fullscreen Play" at bounding box center [579, 397] width 1150 height 167
drag, startPoint x: 1147, startPoint y: 266, endPoint x: 1153, endPoint y: 276, distance: 11.8
click at [1153, 276] on main "Try Galaxy is Samsung's interactive mobile experience platform that lets people…" at bounding box center [576, 274] width 1153 height 548
click at [1127, 312] on div "Try Galaxy is Samsung's interactive mobile experience platform that lets people…" at bounding box center [579, 157] width 1150 height 314
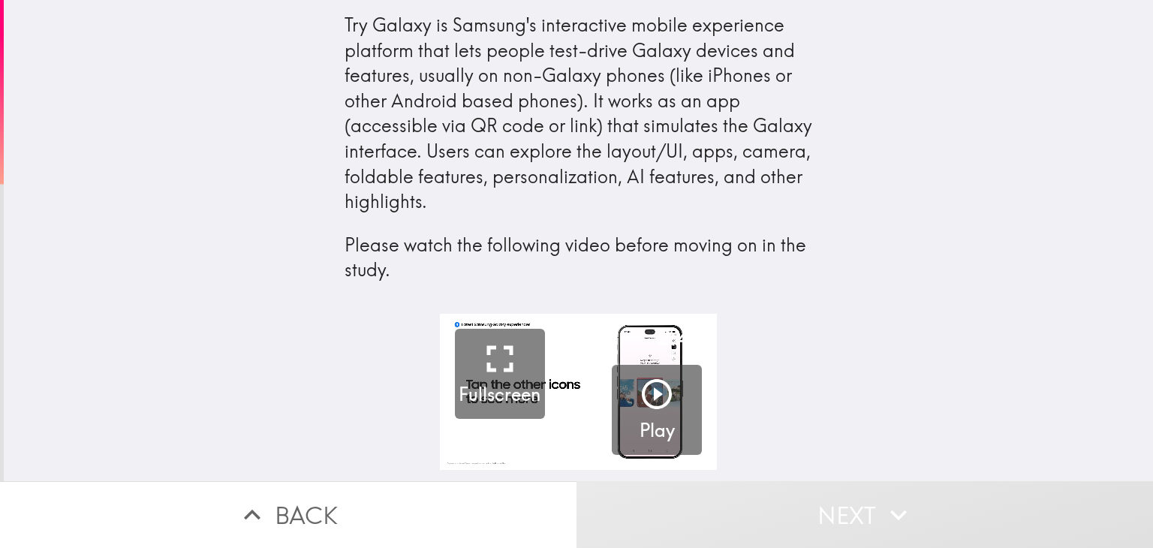
click at [1133, 336] on div "2:49 Fullscreen Play" at bounding box center [579, 397] width 1150 height 167
click at [1122, 298] on div "Try Galaxy is Samsung's interactive mobile experience platform that lets people…" at bounding box center [579, 157] width 1150 height 314
click at [1120, 181] on div "Try Galaxy is Samsung's interactive mobile experience platform that lets people…" at bounding box center [579, 157] width 1150 height 314
click at [1131, 241] on div "Try Galaxy is Samsung's interactive mobile experience platform that lets people…" at bounding box center [579, 157] width 1150 height 314
click at [1113, 199] on div "Try Galaxy is Samsung's interactive mobile experience platform that lets people…" at bounding box center [579, 157] width 1150 height 314
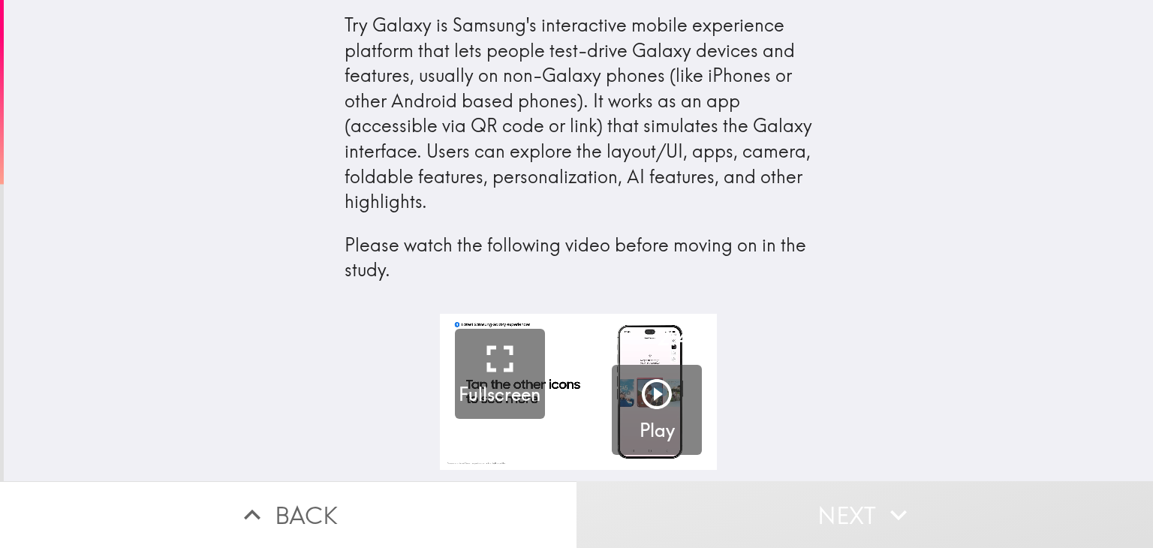
drag, startPoint x: 1123, startPoint y: 234, endPoint x: 1153, endPoint y: 375, distance: 144.9
click at [1153, 375] on main "Try Galaxy is Samsung's interactive mobile experience platform that lets people…" at bounding box center [576, 274] width 1153 height 548
click at [625, 397] on button "Play" at bounding box center [657, 410] width 90 height 90
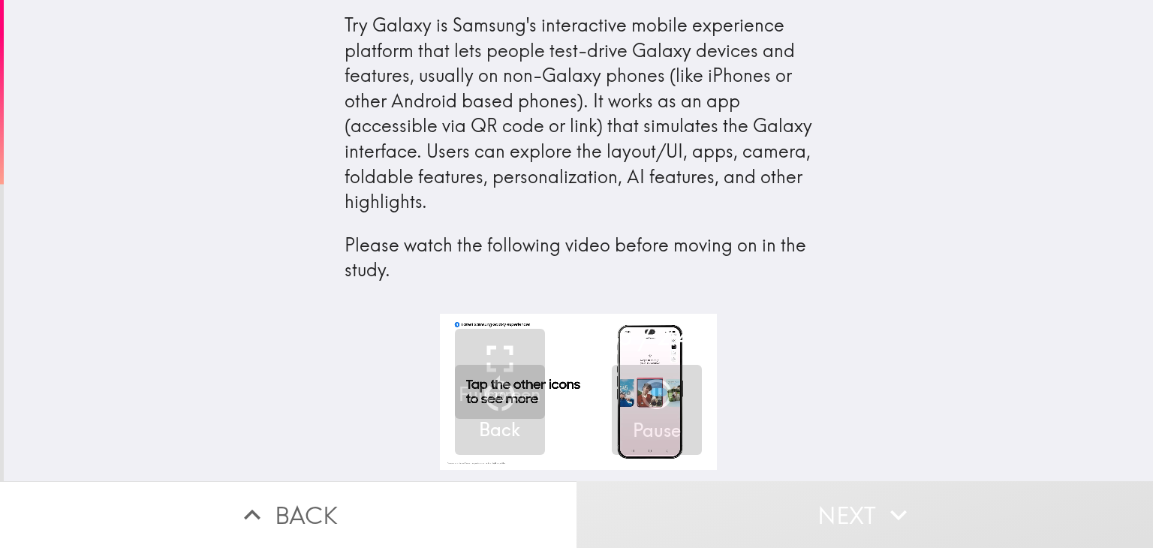
click at [102, 64] on div "Try Galaxy is Samsung's interactive mobile experience platform that lets people…" at bounding box center [579, 157] width 1150 height 314
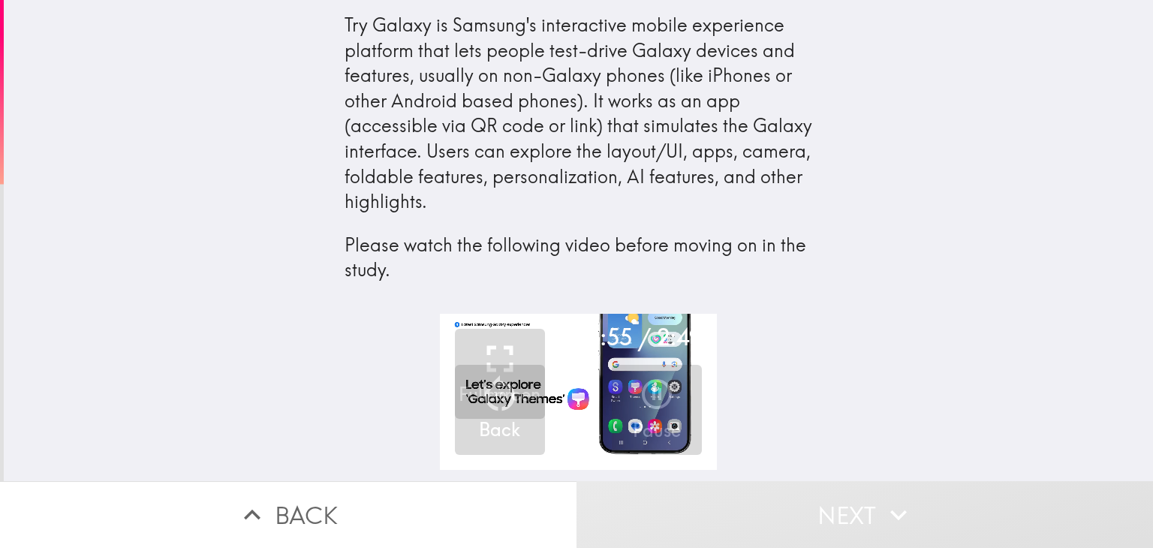
click at [583, 400] on video "button" at bounding box center [578, 392] width 277 height 156
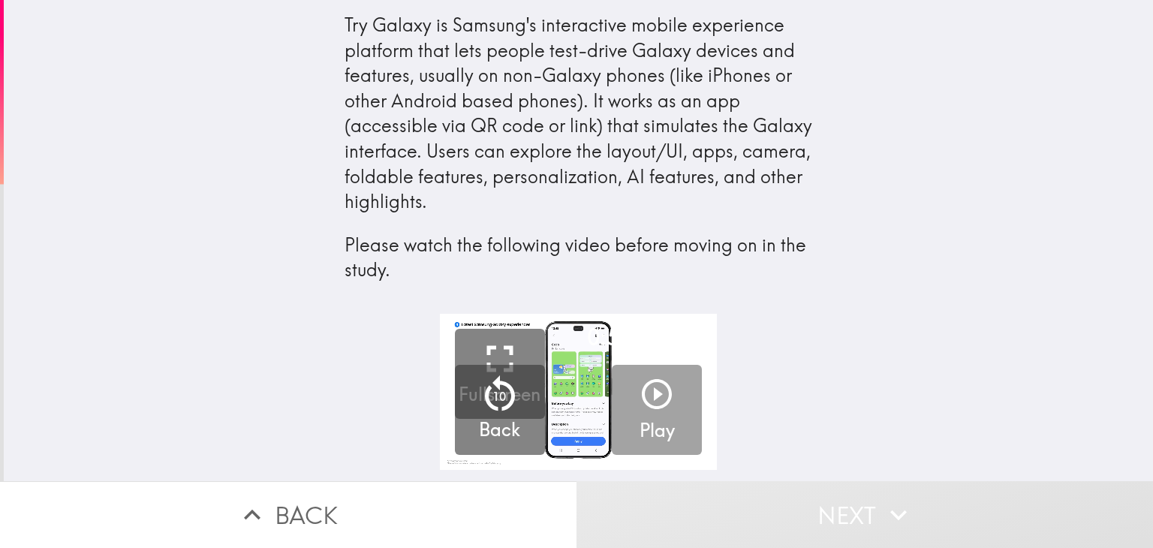
click at [612, 404] on button "Play" at bounding box center [657, 410] width 90 height 90
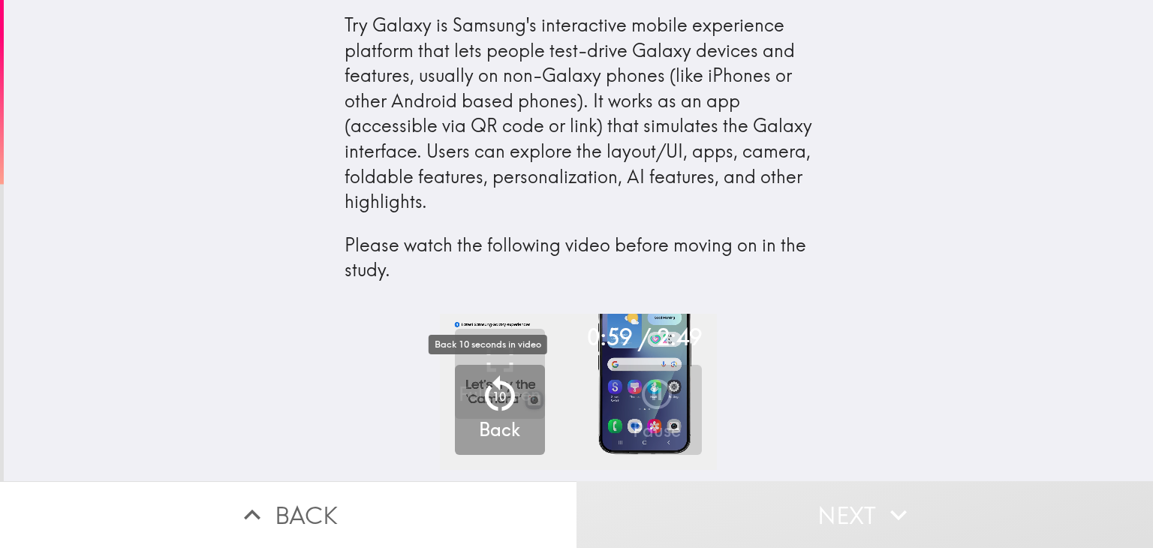
drag, startPoint x: 496, startPoint y: 383, endPoint x: 532, endPoint y: 390, distance: 37.6
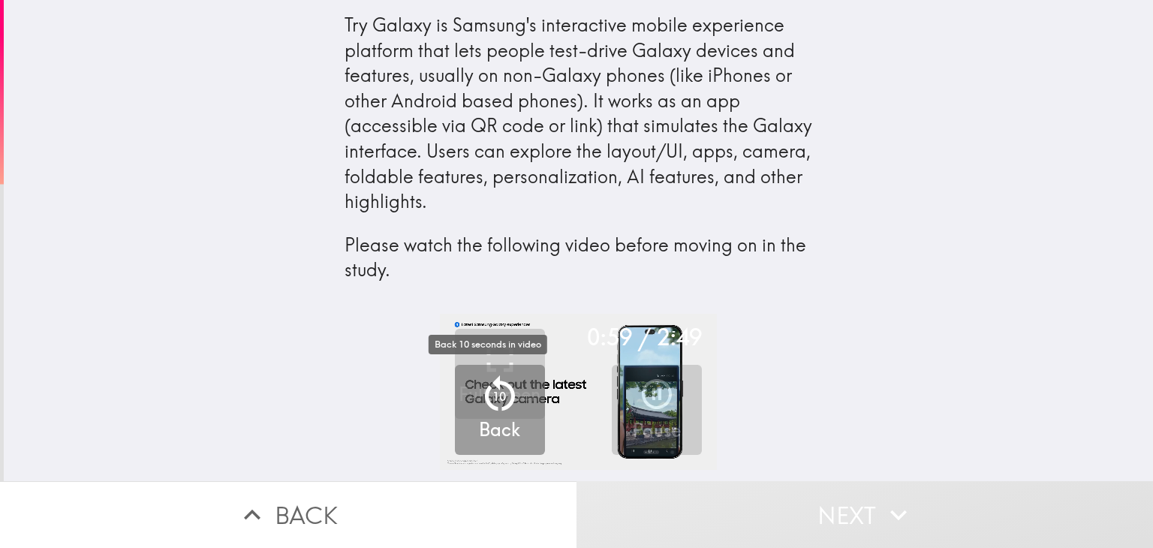
click at [532, 390] on div "0:59 / 2:49 Fullscreen 10 Back Pause" at bounding box center [579, 397] width 1150 height 167
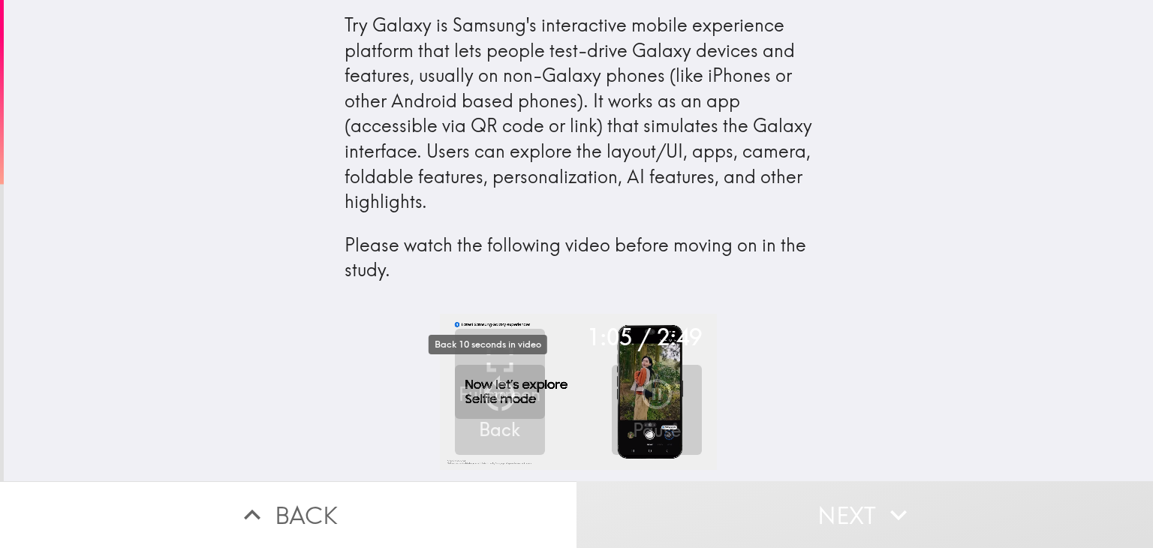
click at [886, 499] on icon "button" at bounding box center [898, 515] width 33 height 33
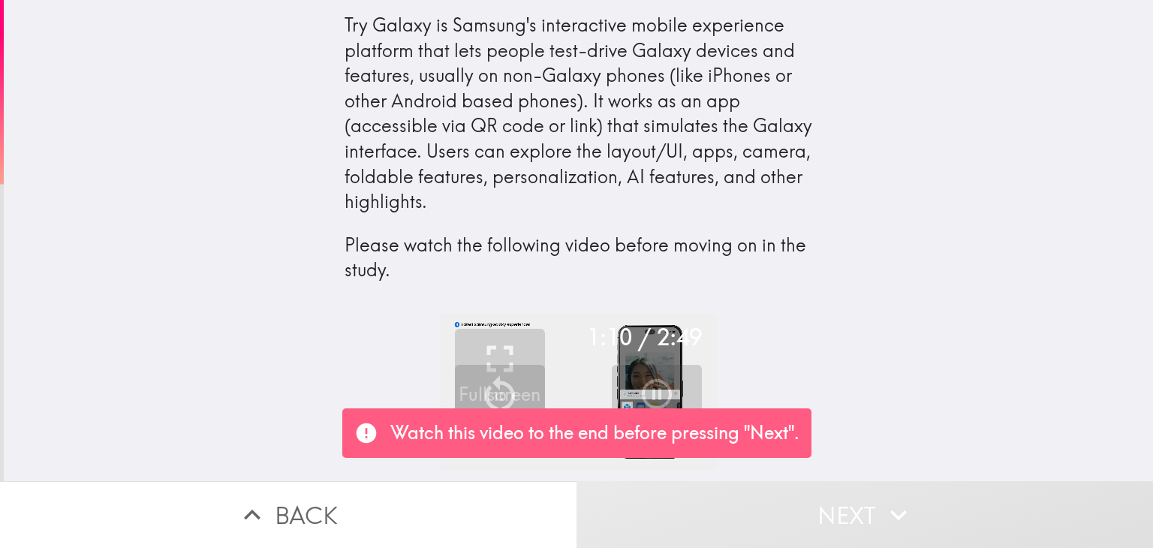
click at [1016, 348] on div "1:10 / 2:49 Fullscreen 10 Back Pause" at bounding box center [579, 397] width 1150 height 167
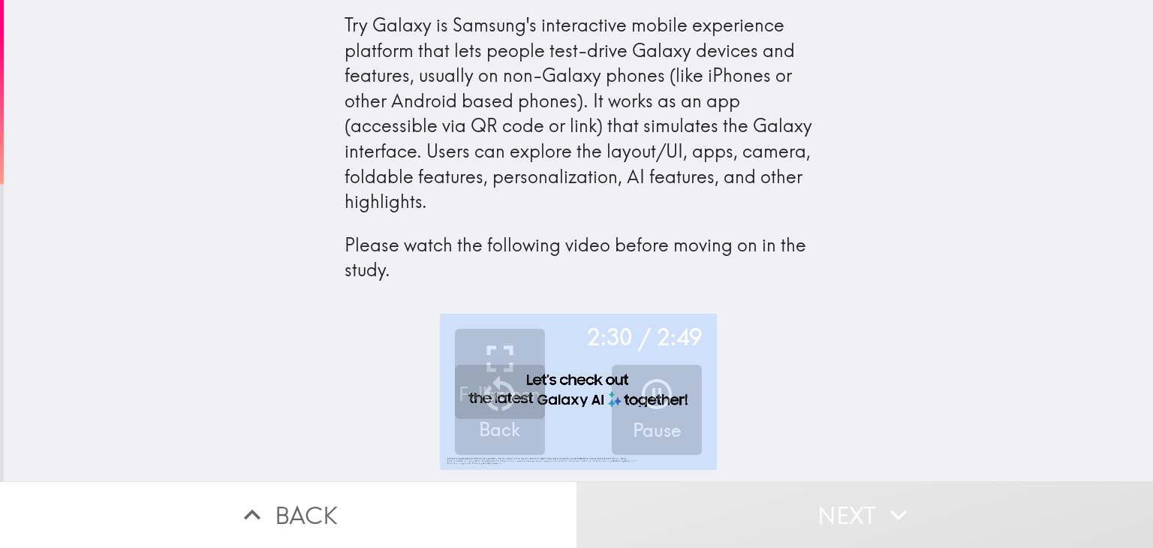
scroll to position [0, 6]
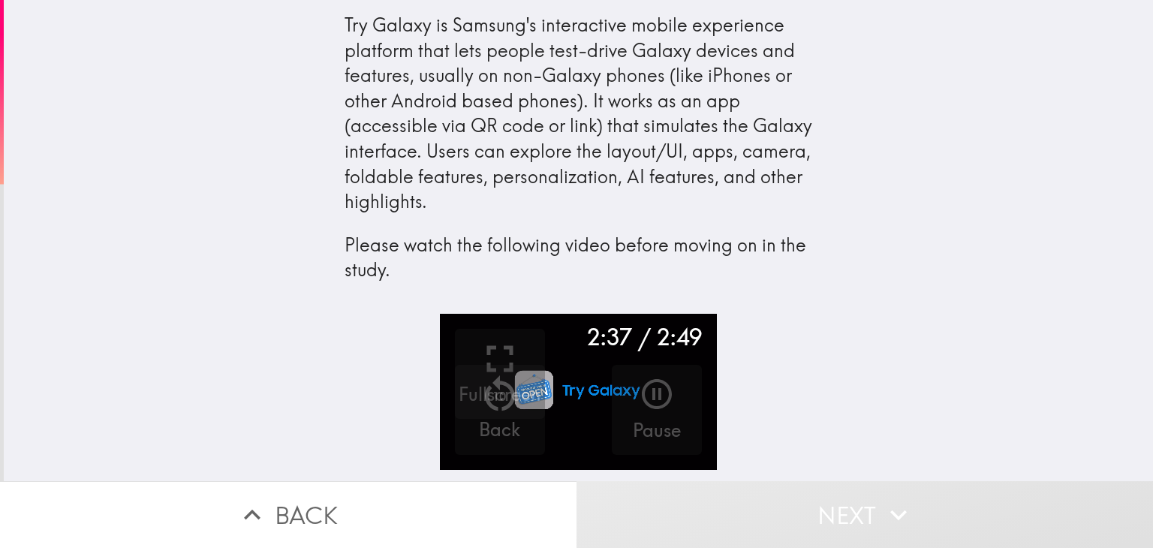
click at [1128, 463] on div "2:37 / 2:49 Fullscreen 10 Back Pause" at bounding box center [579, 397] width 1150 height 167
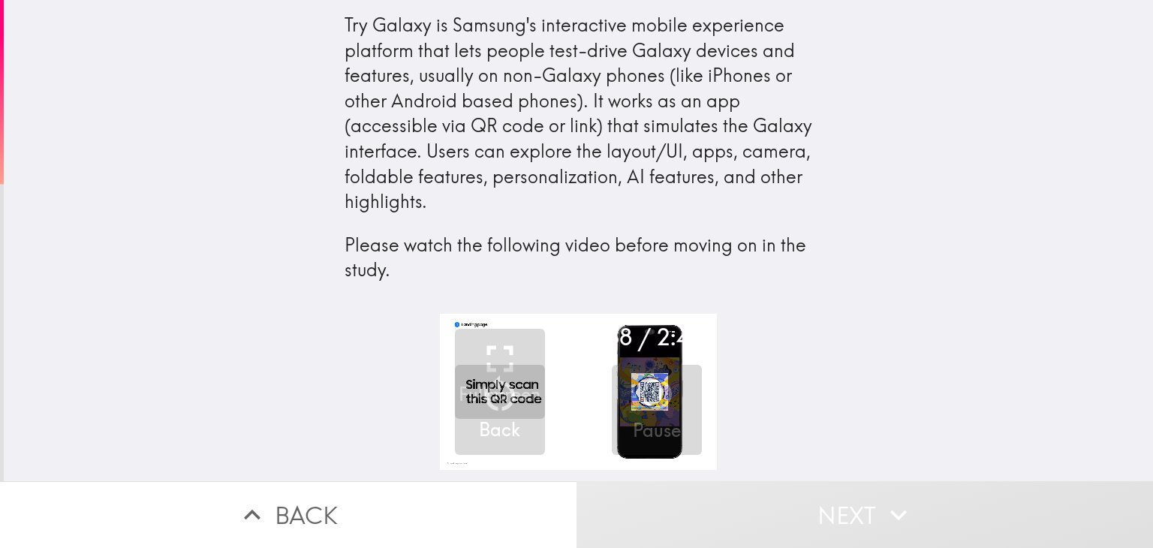
click at [1135, 481] on button "Next" at bounding box center [865, 514] width 577 height 67
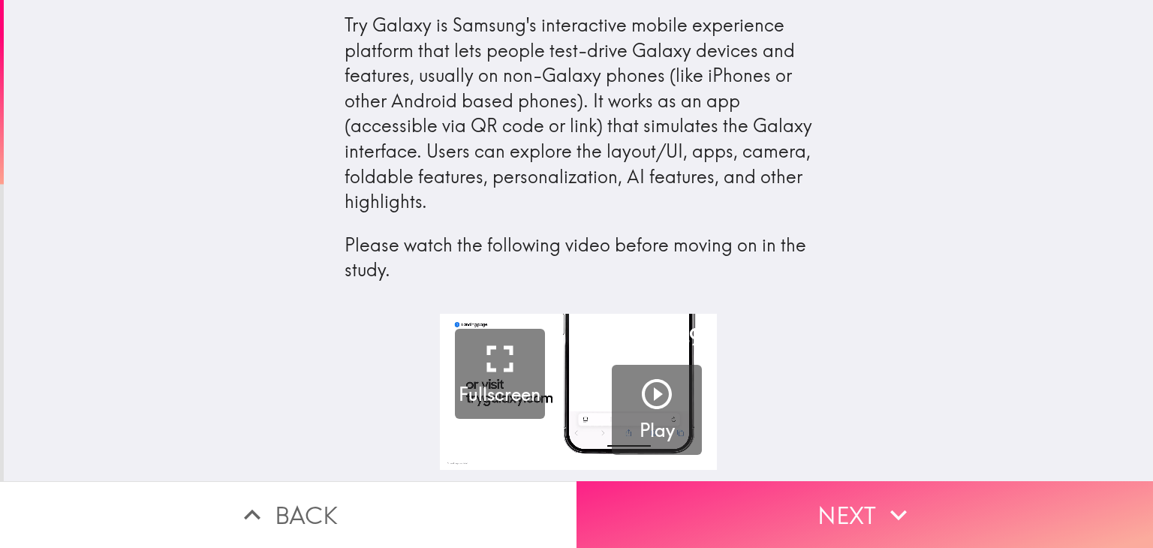
click at [904, 511] on button "Next" at bounding box center [865, 514] width 577 height 67
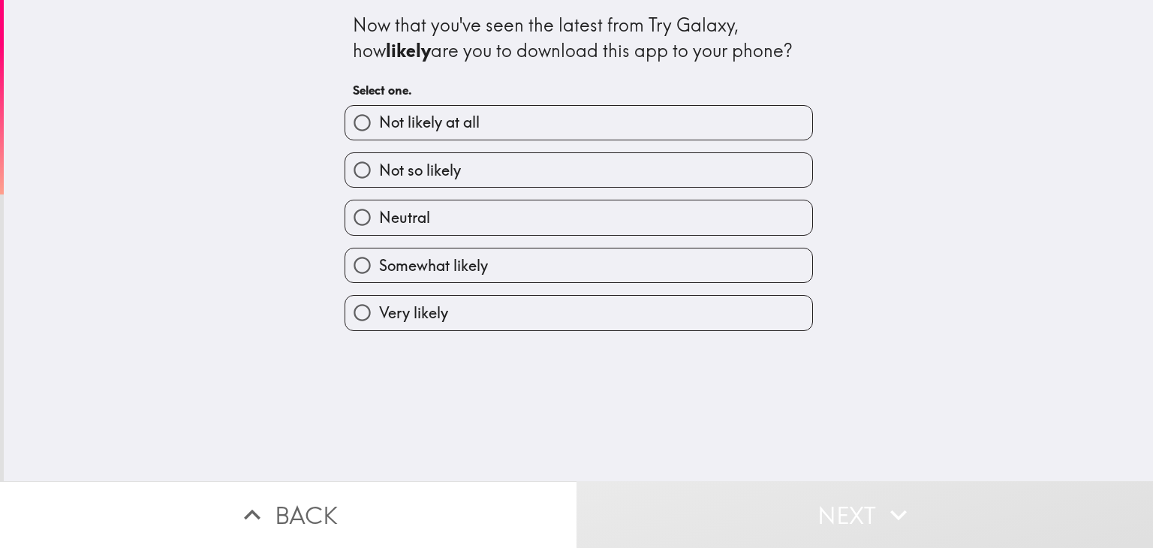
click at [738, 289] on div "Very likely" at bounding box center [573, 306] width 481 height 47
click at [757, 318] on label "Very likely" at bounding box center [578, 313] width 467 height 34
click at [379, 318] on input "Very likely" at bounding box center [362, 313] width 34 height 34
radio input "true"
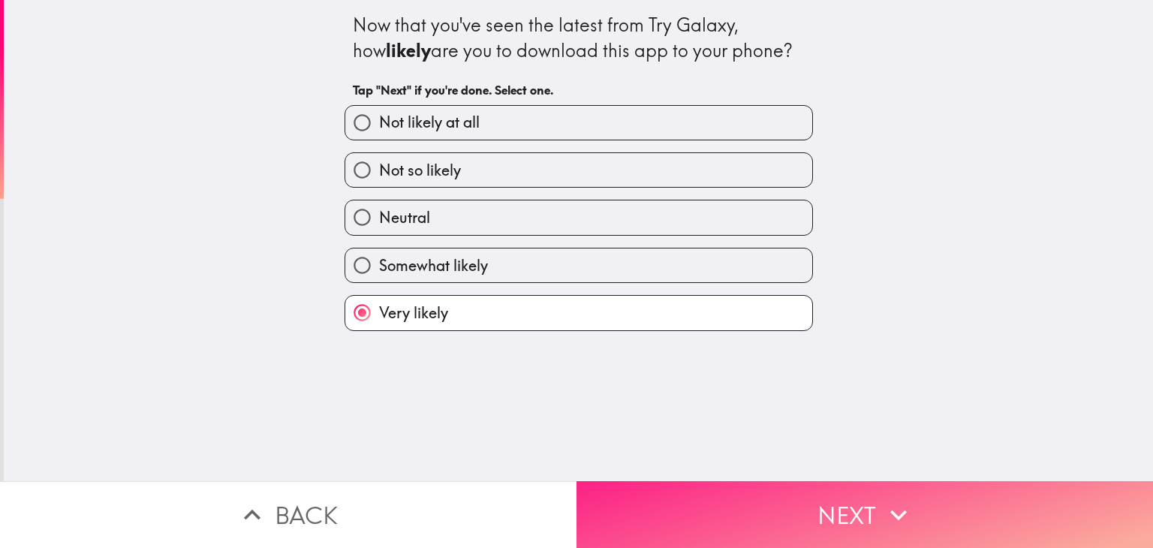
click at [849, 486] on button "Next" at bounding box center [865, 514] width 577 height 67
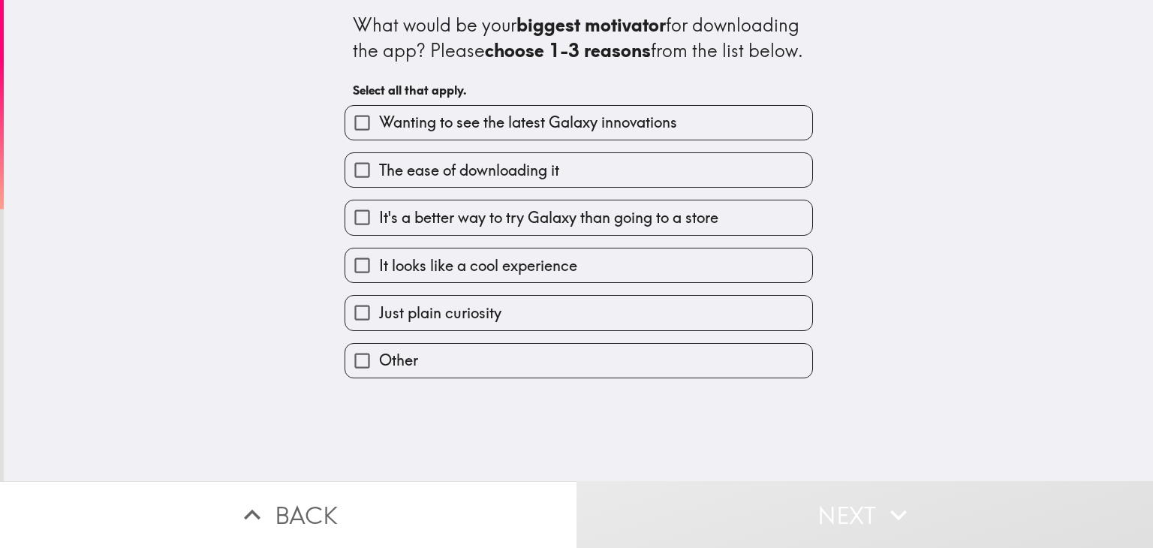
click at [722, 140] on label "Wanting to see the latest Galaxy innovations" at bounding box center [578, 123] width 467 height 34
click at [379, 140] on input "Wanting to see the latest Galaxy innovations" at bounding box center [362, 123] width 34 height 34
checkbox input "true"
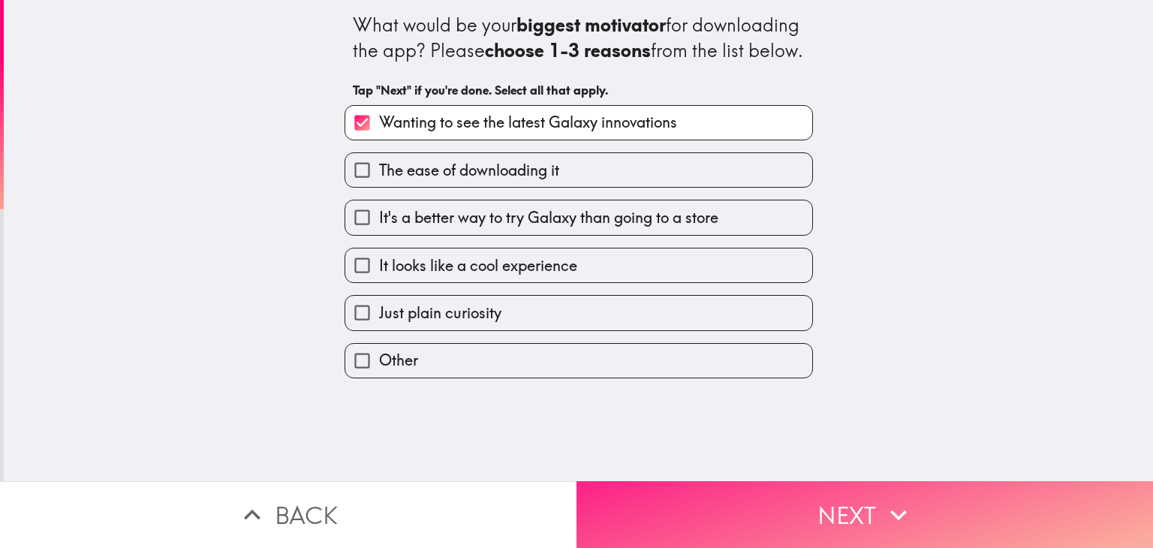
click at [883, 499] on icon "button" at bounding box center [898, 515] width 33 height 33
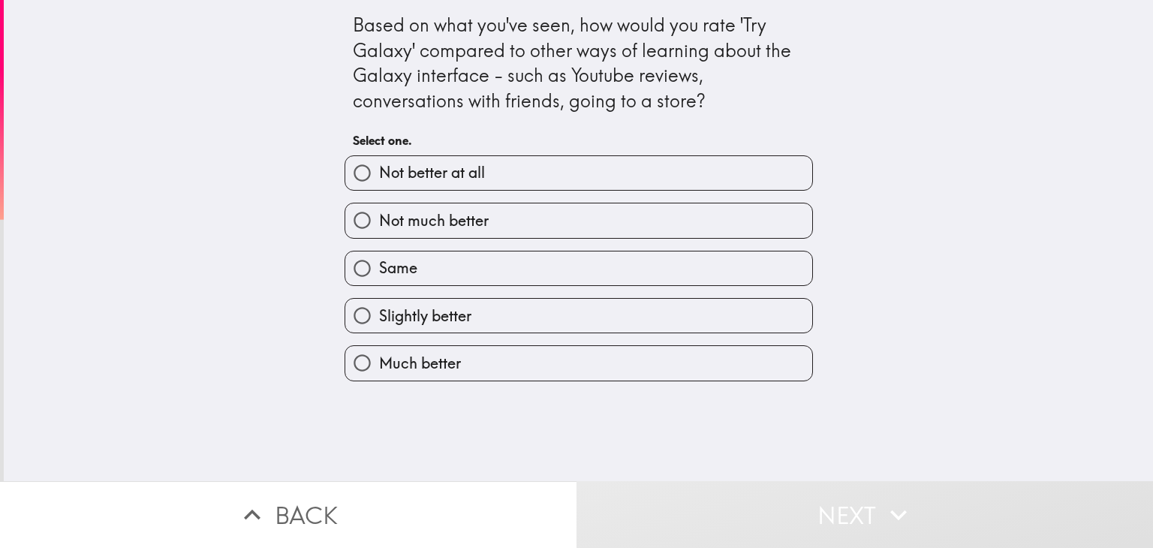
click at [716, 360] on label "Much better" at bounding box center [578, 363] width 467 height 34
click at [379, 360] on input "Much better" at bounding box center [362, 363] width 34 height 34
radio input "true"
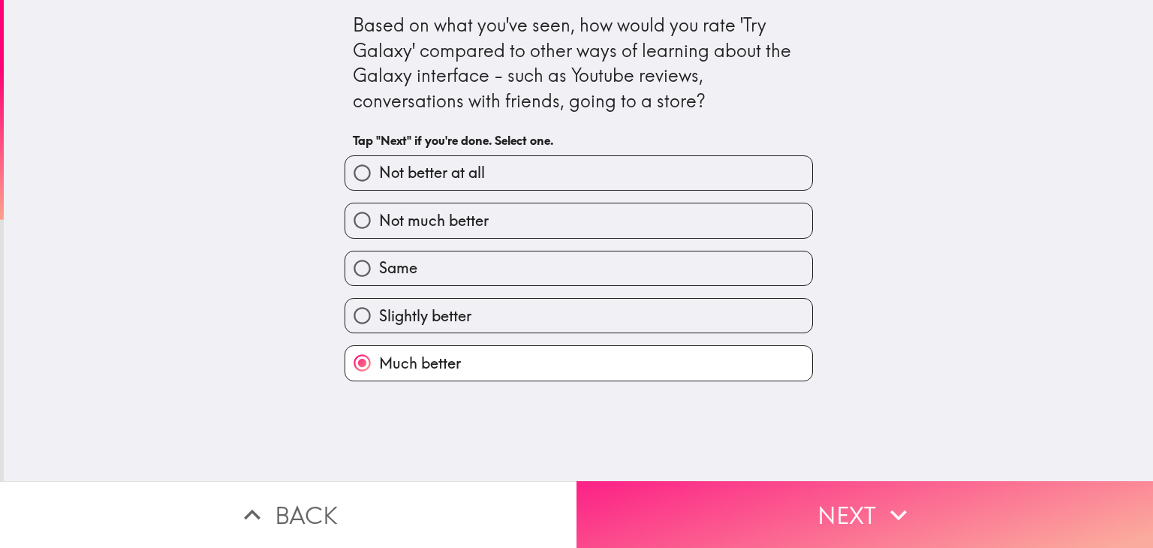
click at [861, 502] on button "Next" at bounding box center [865, 514] width 577 height 67
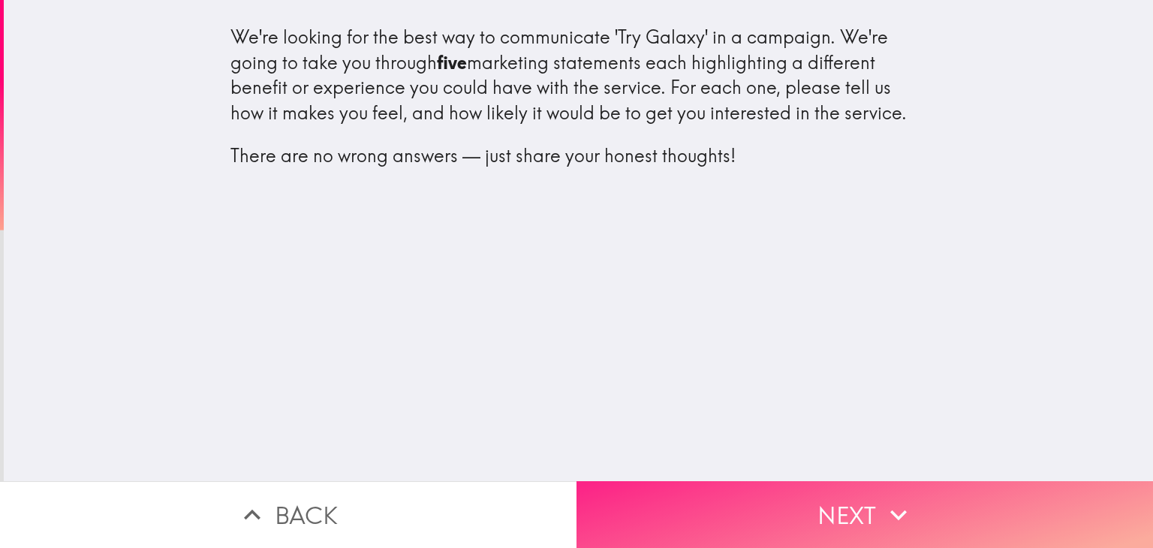
click at [868, 503] on button "Next" at bounding box center [865, 514] width 577 height 67
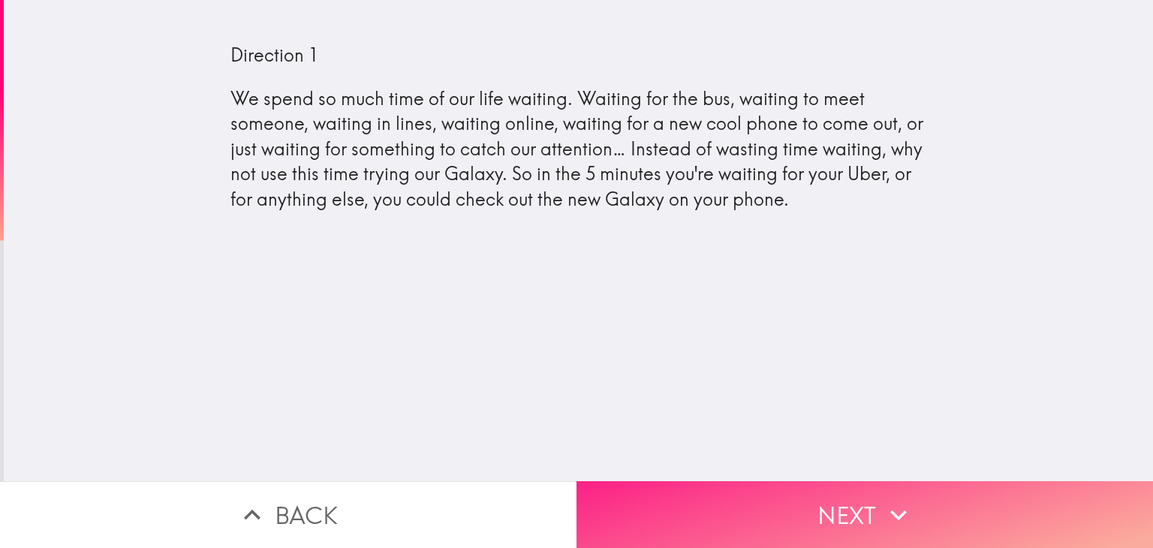
click at [891, 510] on icon "button" at bounding box center [899, 515] width 17 height 11
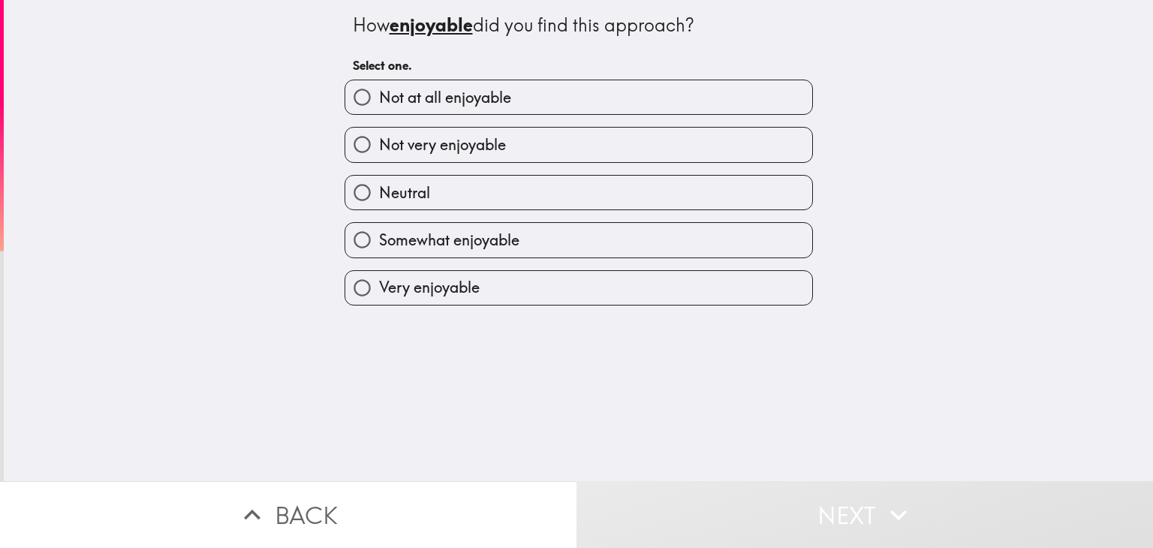
click at [647, 289] on label "Very enjoyable" at bounding box center [578, 288] width 467 height 34
click at [379, 289] on input "Very enjoyable" at bounding box center [362, 288] width 34 height 34
radio input "true"
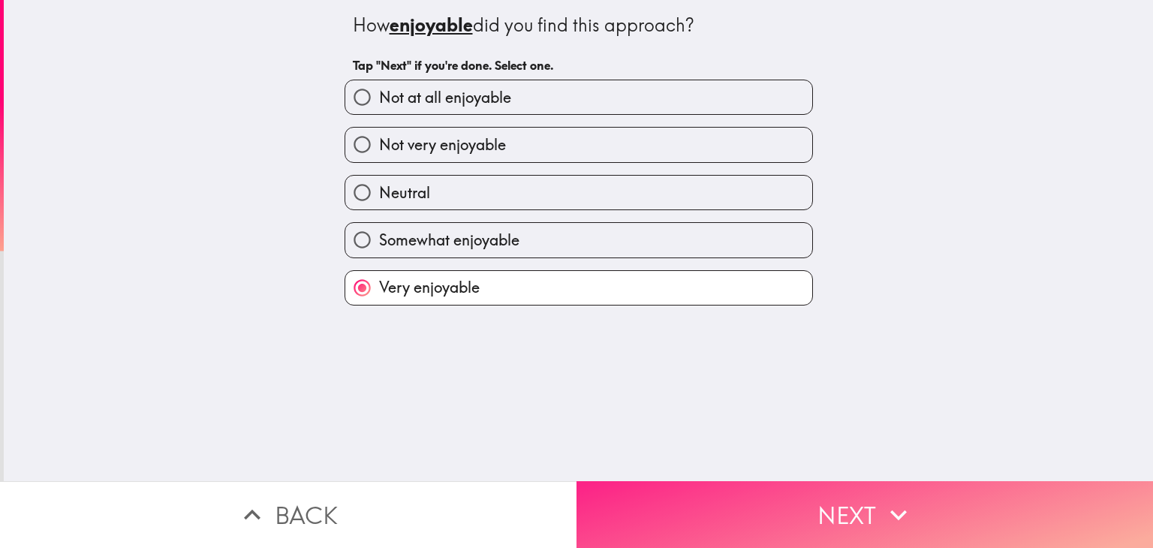
click at [882, 508] on icon "button" at bounding box center [898, 515] width 33 height 33
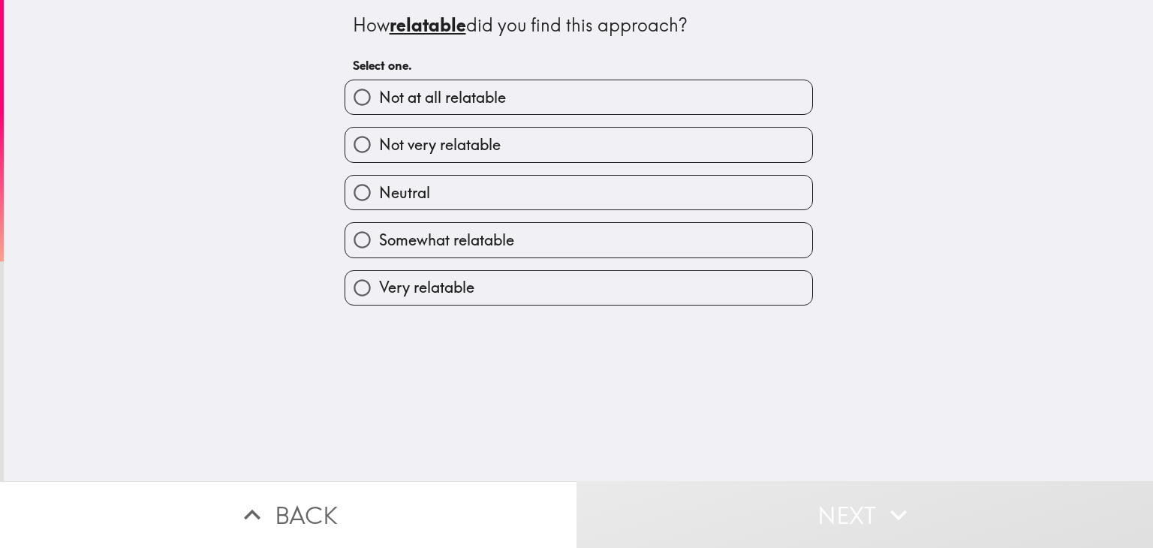
click at [725, 282] on label "Very relatable" at bounding box center [578, 288] width 467 height 34
click at [379, 282] on input "Very relatable" at bounding box center [362, 288] width 34 height 34
radio input "true"
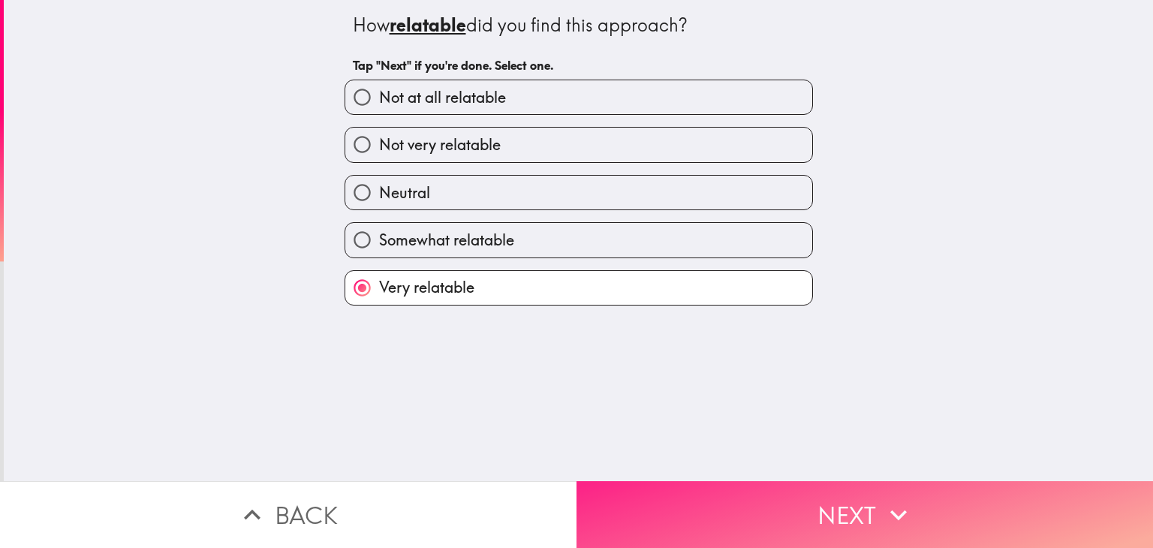
click at [868, 508] on button "Next" at bounding box center [865, 514] width 577 height 67
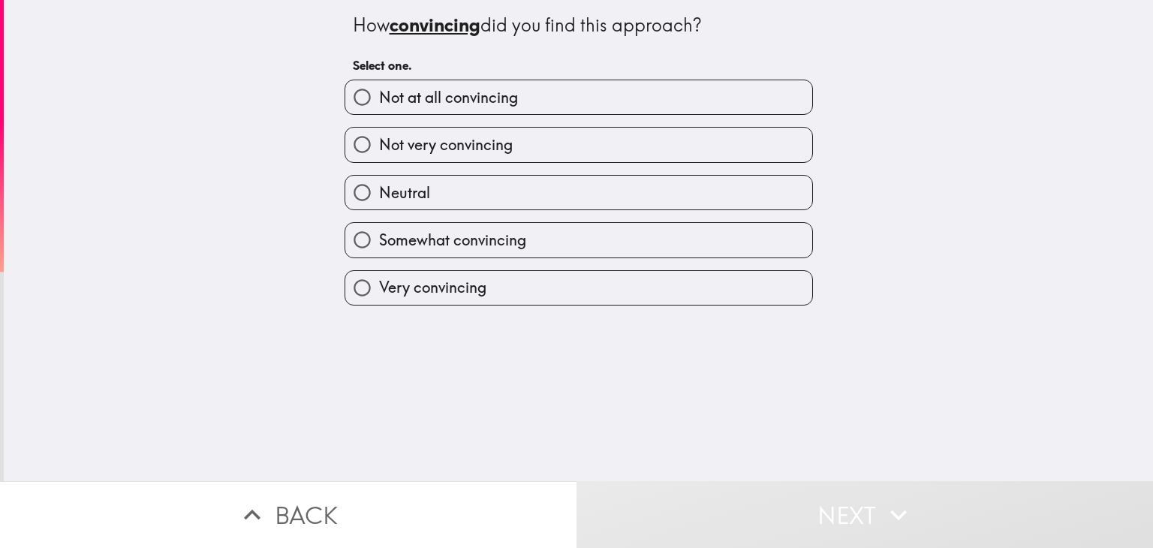
click at [707, 292] on label "Very convincing" at bounding box center [578, 288] width 467 height 34
click at [379, 292] on input "Very convincing" at bounding box center [362, 288] width 34 height 34
radio input "true"
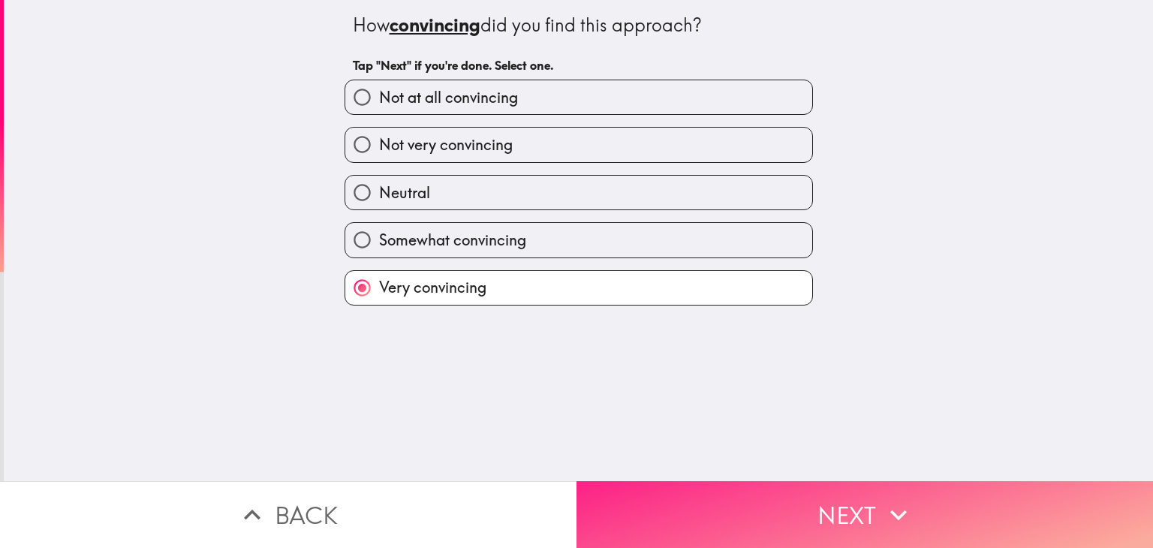
click at [882, 499] on icon "button" at bounding box center [898, 515] width 33 height 33
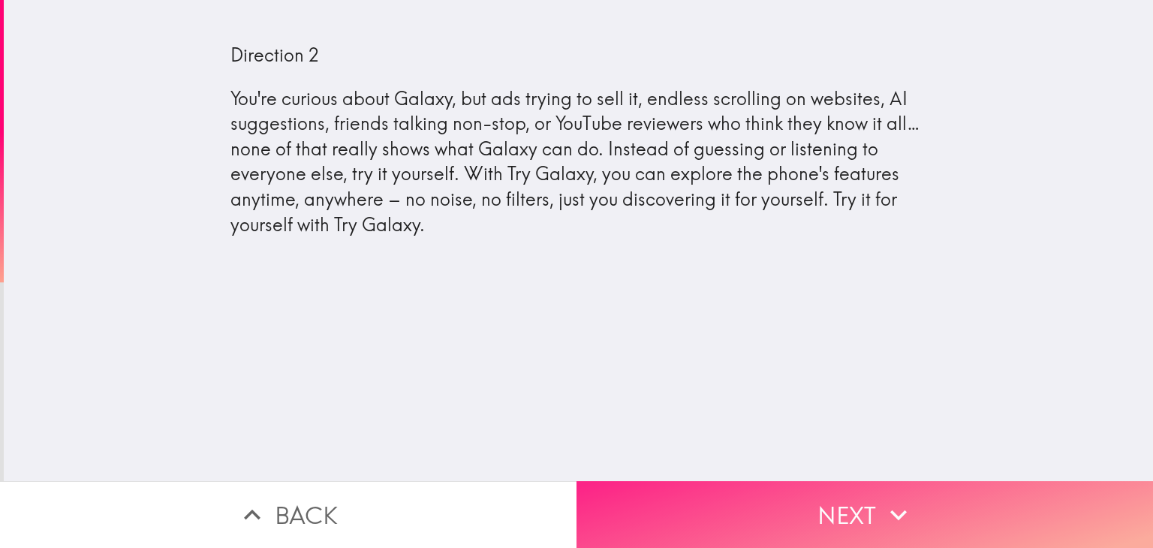
click at [827, 504] on button "Next" at bounding box center [865, 514] width 577 height 67
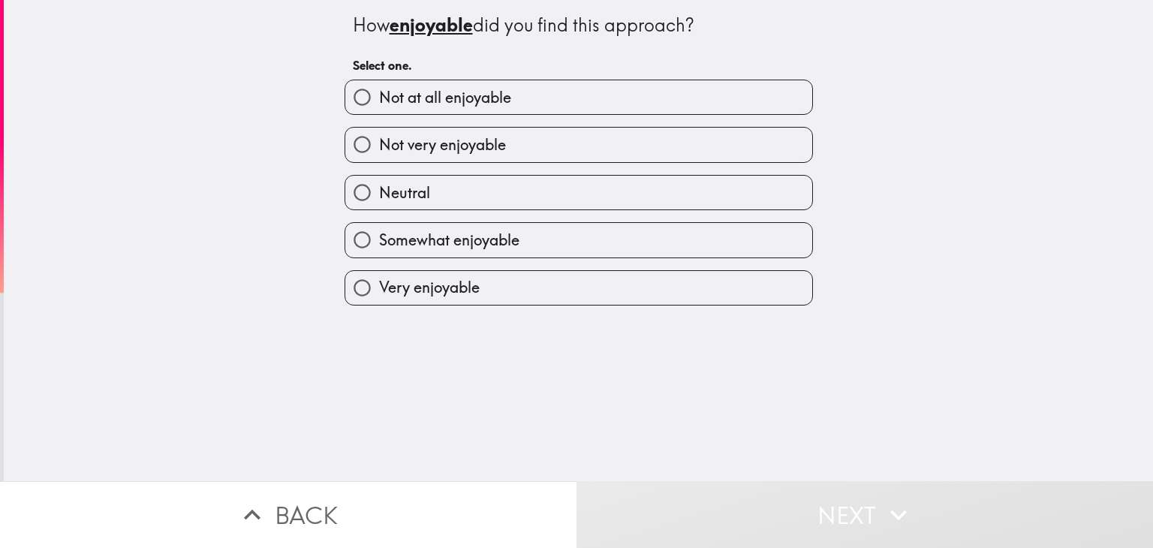
click at [685, 264] on div "Very enjoyable" at bounding box center [573, 281] width 481 height 47
click at [709, 237] on label "Somewhat enjoyable" at bounding box center [578, 240] width 467 height 34
click at [379, 237] on input "Somewhat enjoyable" at bounding box center [362, 240] width 34 height 34
radio input "true"
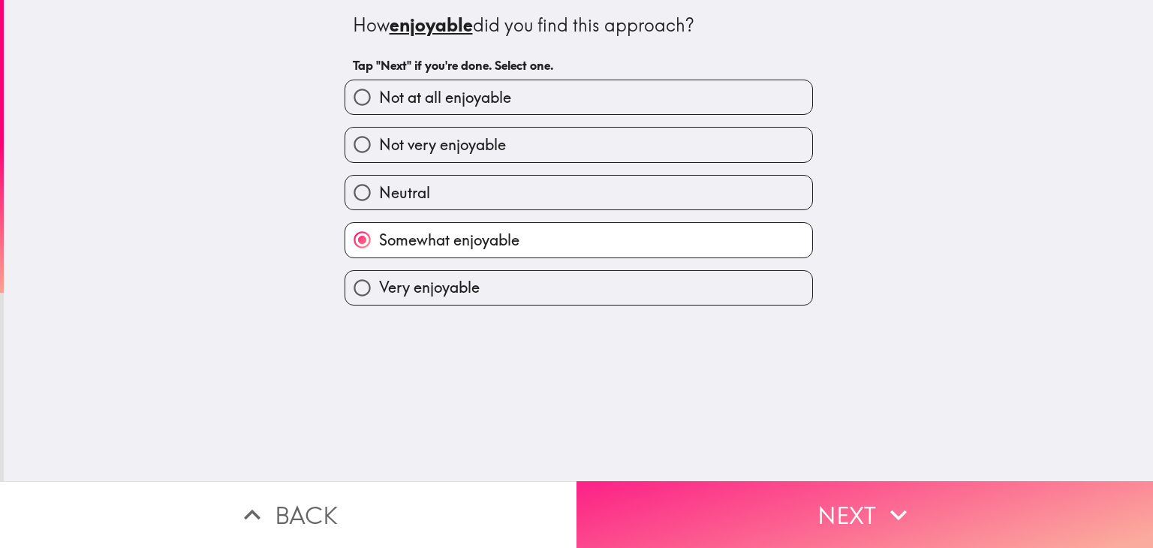
click at [862, 511] on button "Next" at bounding box center [865, 514] width 577 height 67
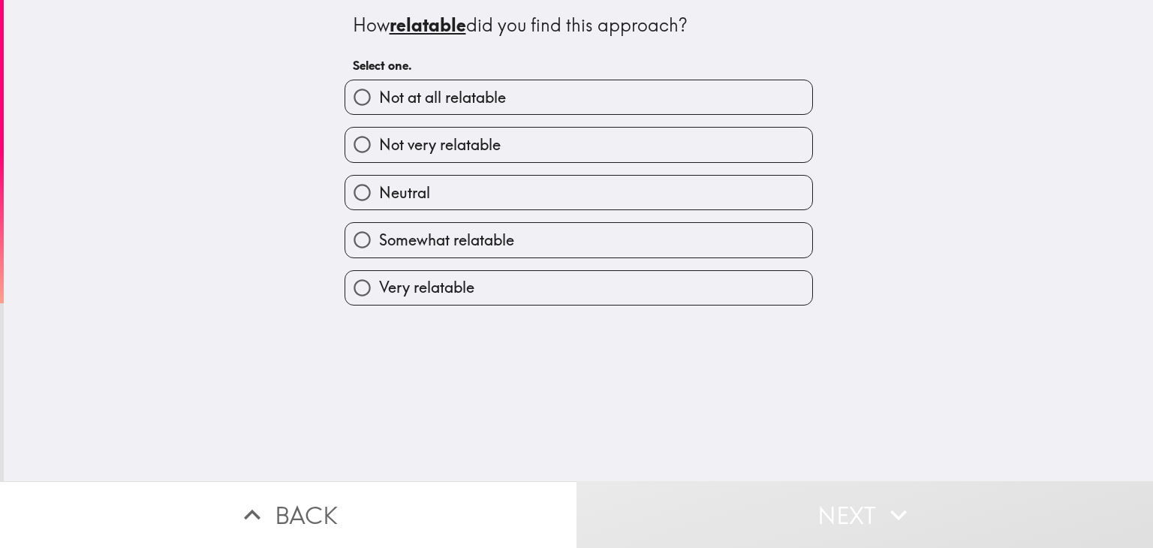
click at [721, 273] on label "Very relatable" at bounding box center [578, 288] width 467 height 34
click at [379, 273] on input "Very relatable" at bounding box center [362, 288] width 34 height 34
radio input "true"
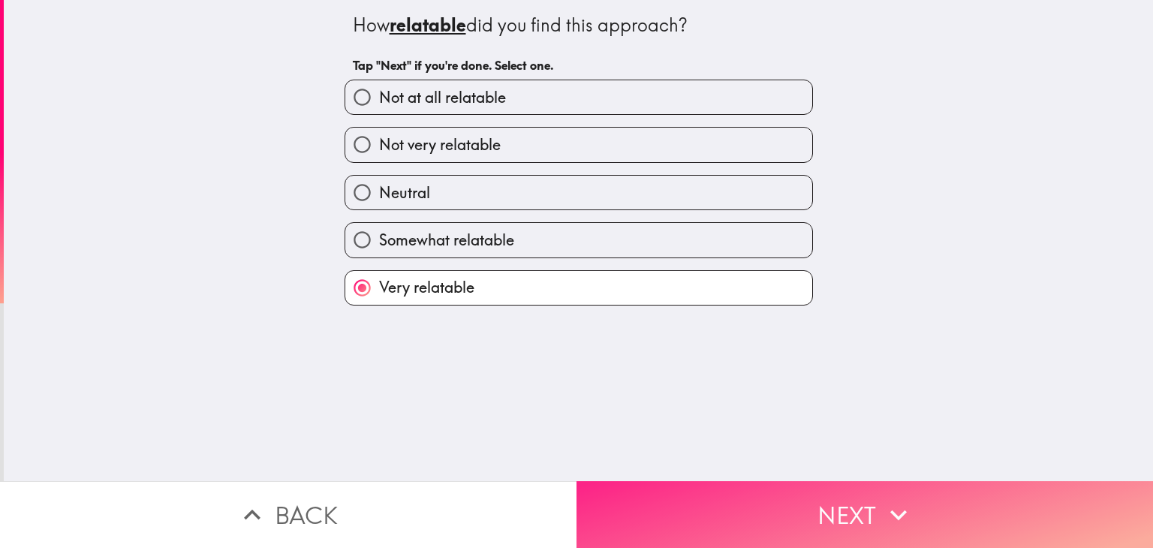
click at [853, 498] on button "Next" at bounding box center [865, 514] width 577 height 67
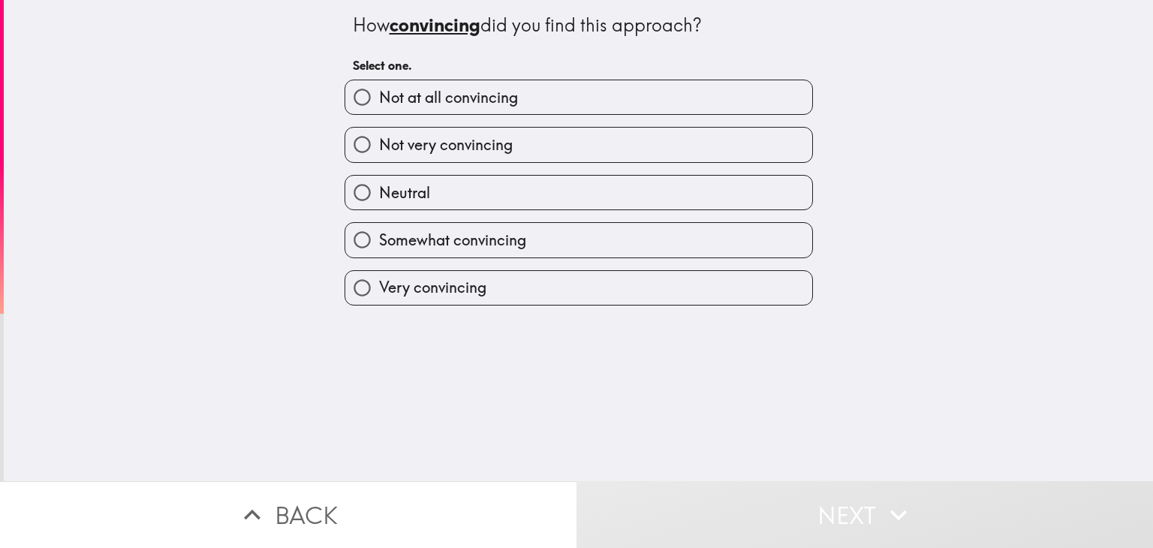
click at [787, 240] on label "Somewhat convincing" at bounding box center [578, 240] width 467 height 34
click at [379, 240] on input "Somewhat convincing" at bounding box center [362, 240] width 34 height 34
radio input "true"
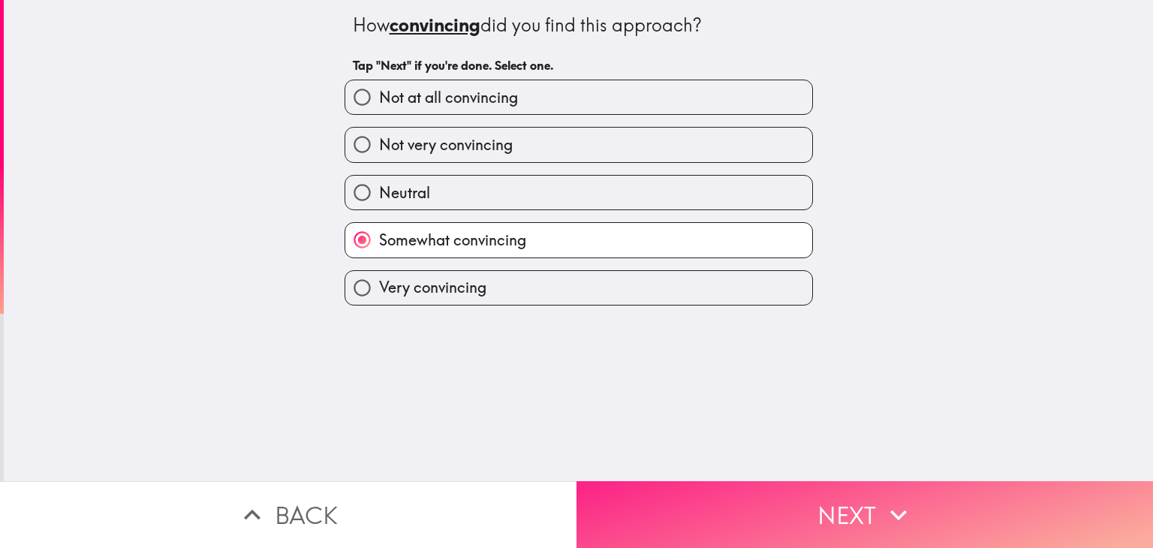
click at [866, 505] on button "Next" at bounding box center [865, 514] width 577 height 67
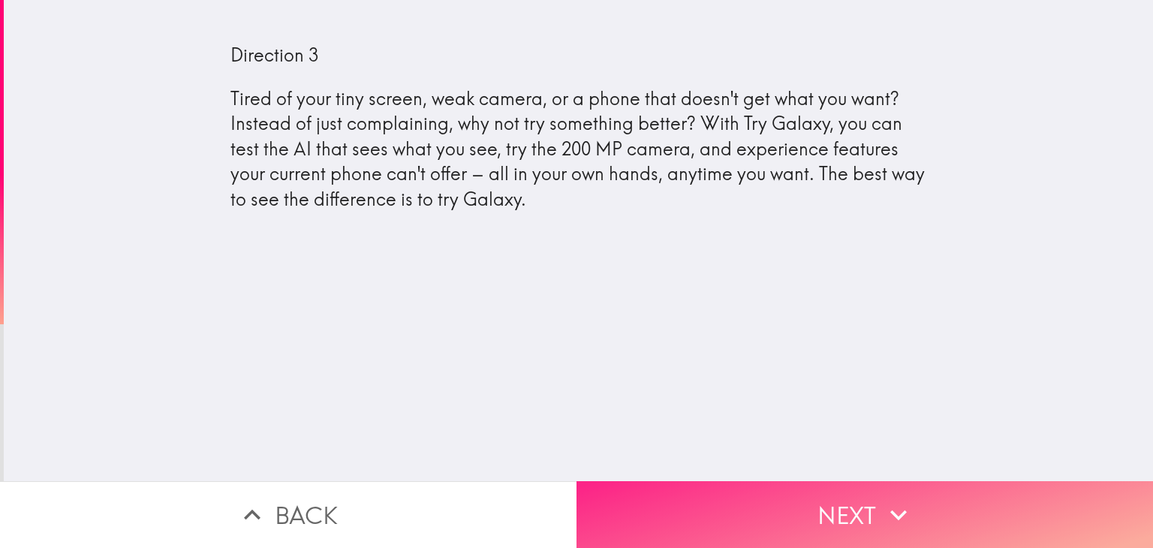
click at [865, 507] on button "Next" at bounding box center [865, 514] width 577 height 67
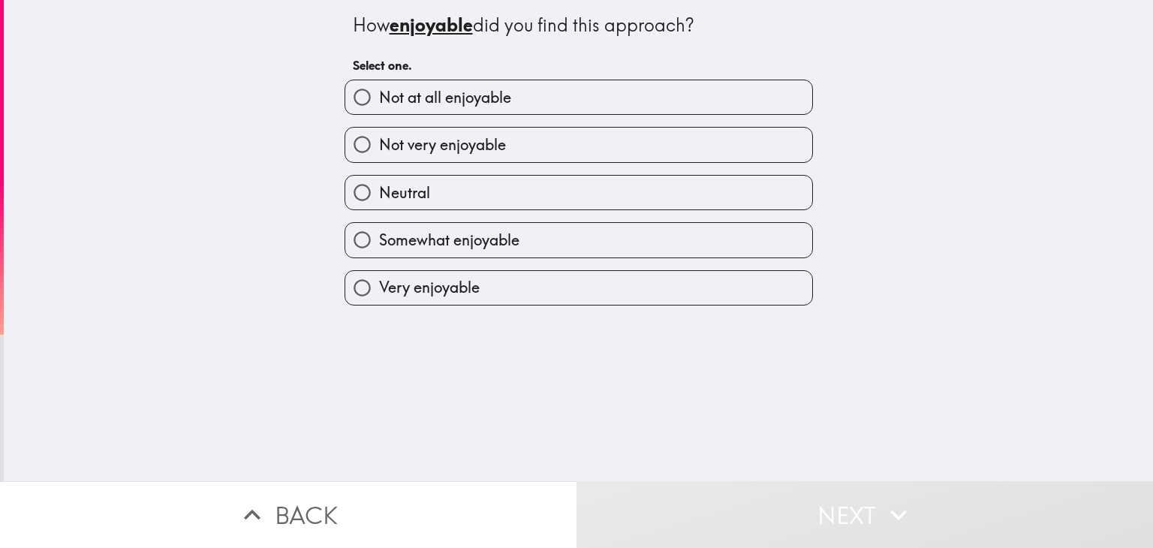
click at [785, 277] on label "Very enjoyable" at bounding box center [578, 288] width 467 height 34
click at [379, 277] on input "Very enjoyable" at bounding box center [362, 288] width 34 height 34
radio input "true"
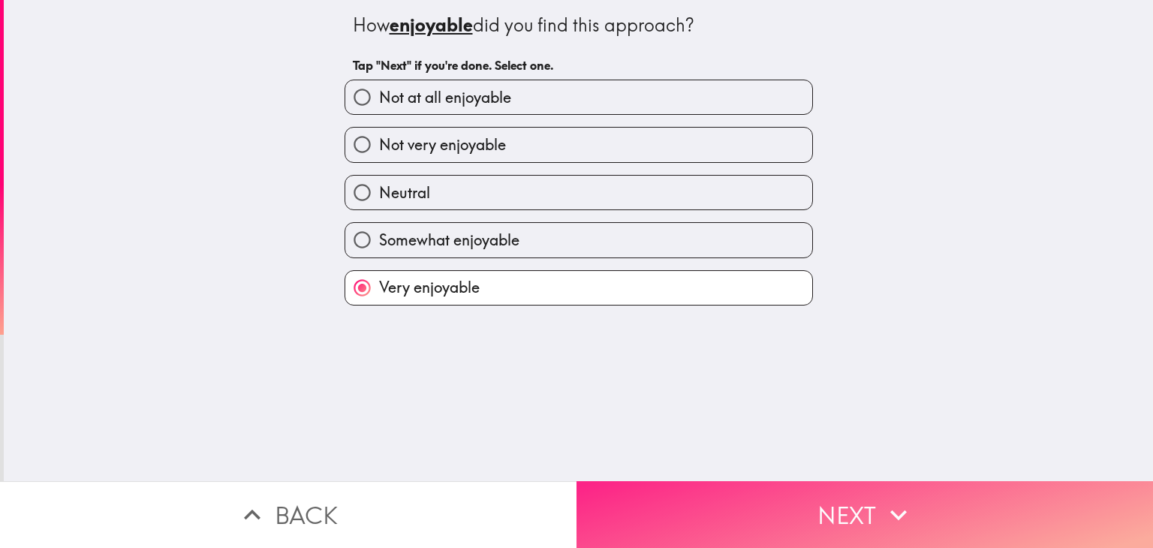
click at [823, 481] on button "Next" at bounding box center [865, 514] width 577 height 67
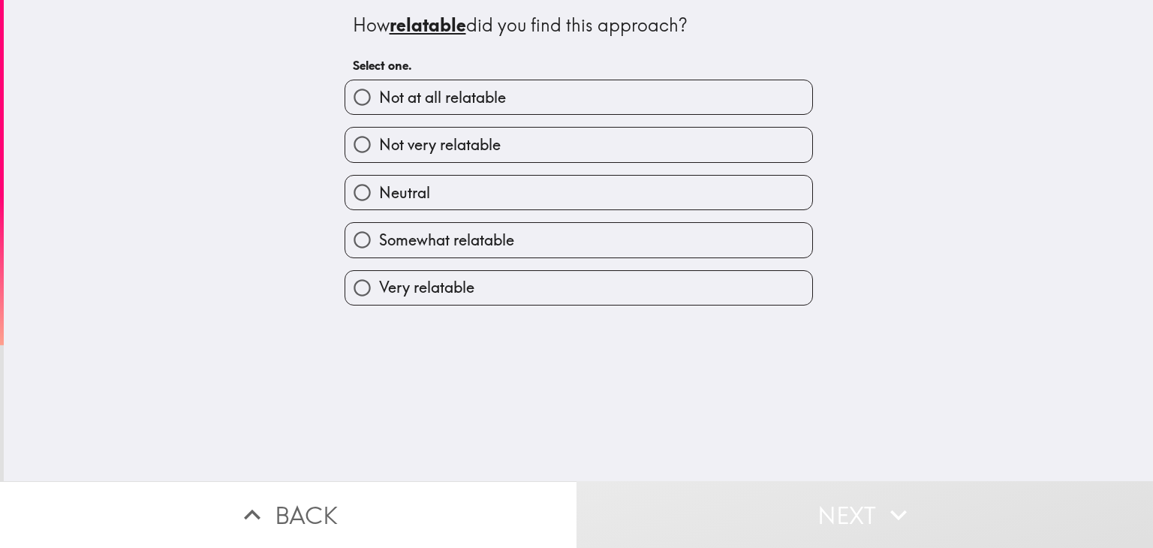
click at [733, 300] on label "Very relatable" at bounding box center [578, 288] width 467 height 34
click at [379, 300] on input "Very relatable" at bounding box center [362, 288] width 34 height 34
radio input "true"
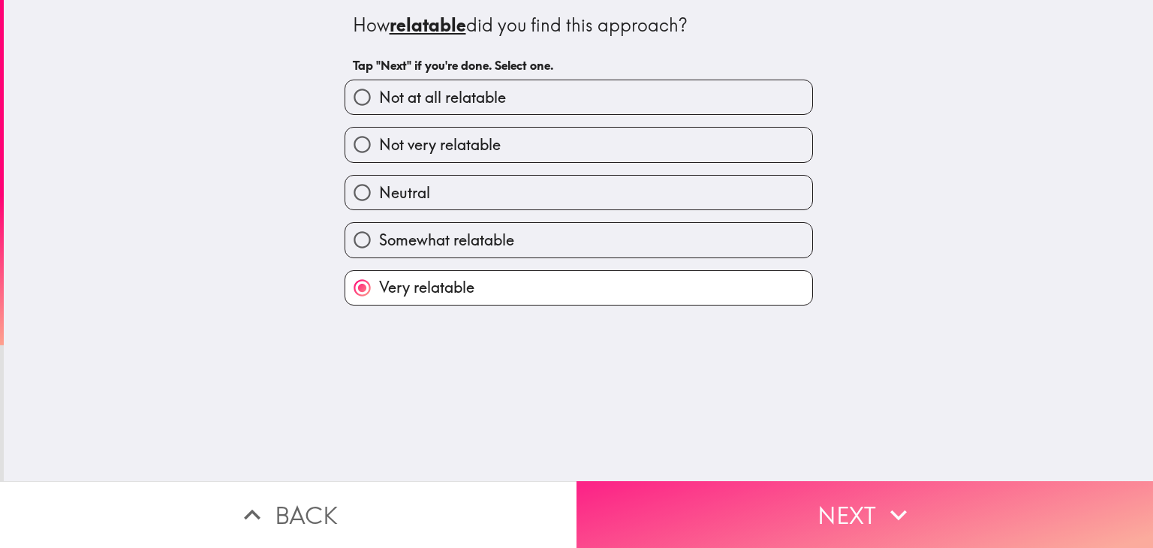
click at [852, 494] on button "Next" at bounding box center [865, 514] width 577 height 67
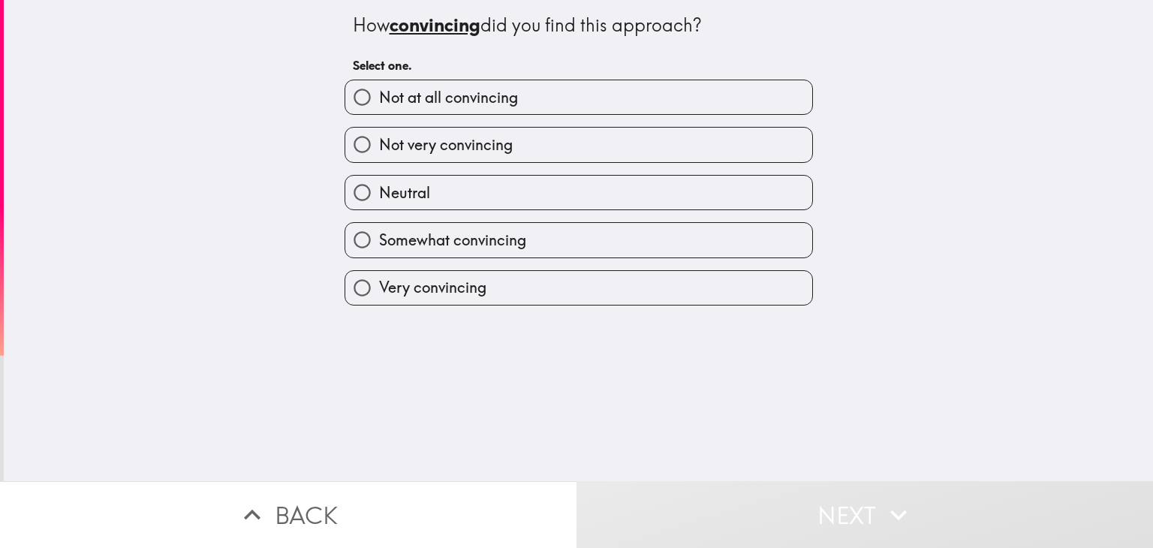
click at [730, 289] on label "Very convincing" at bounding box center [578, 288] width 467 height 34
click at [379, 289] on input "Very convincing" at bounding box center [362, 288] width 34 height 34
radio input "true"
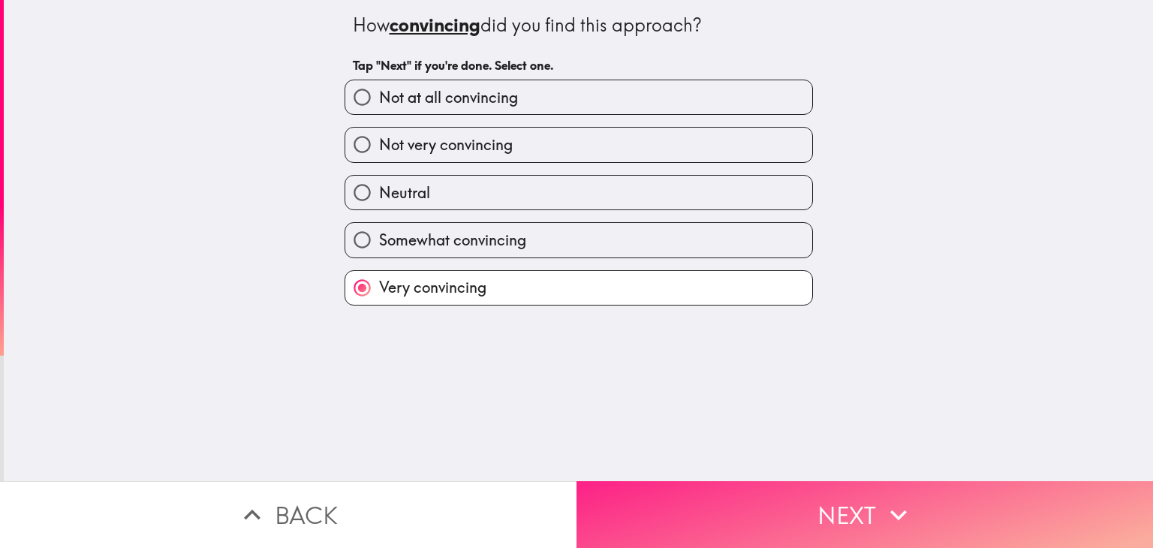
click at [844, 509] on button "Next" at bounding box center [865, 514] width 577 height 67
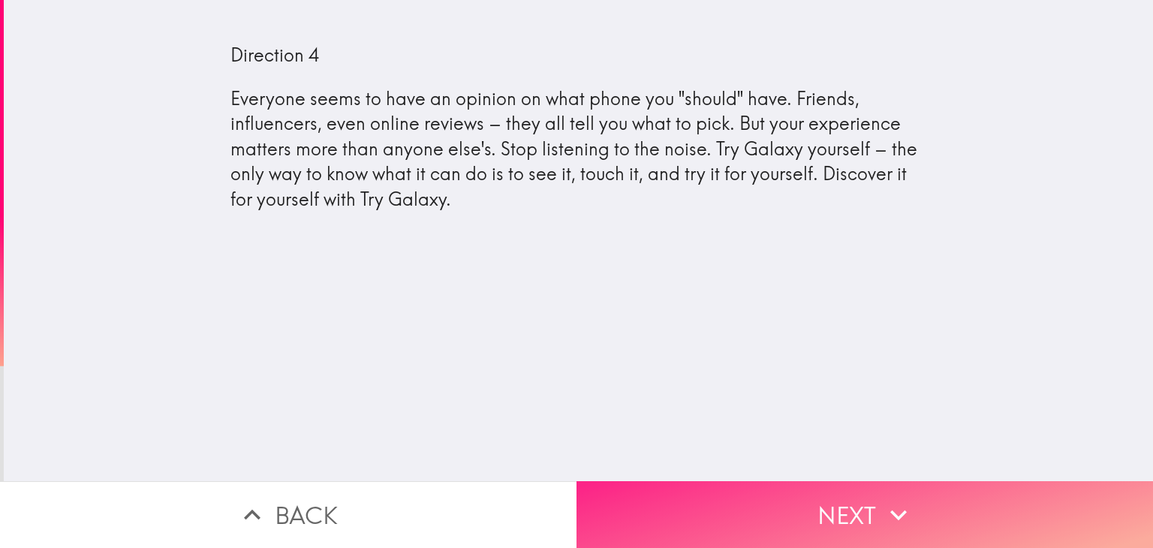
click at [911, 498] on button "Next" at bounding box center [865, 514] width 577 height 67
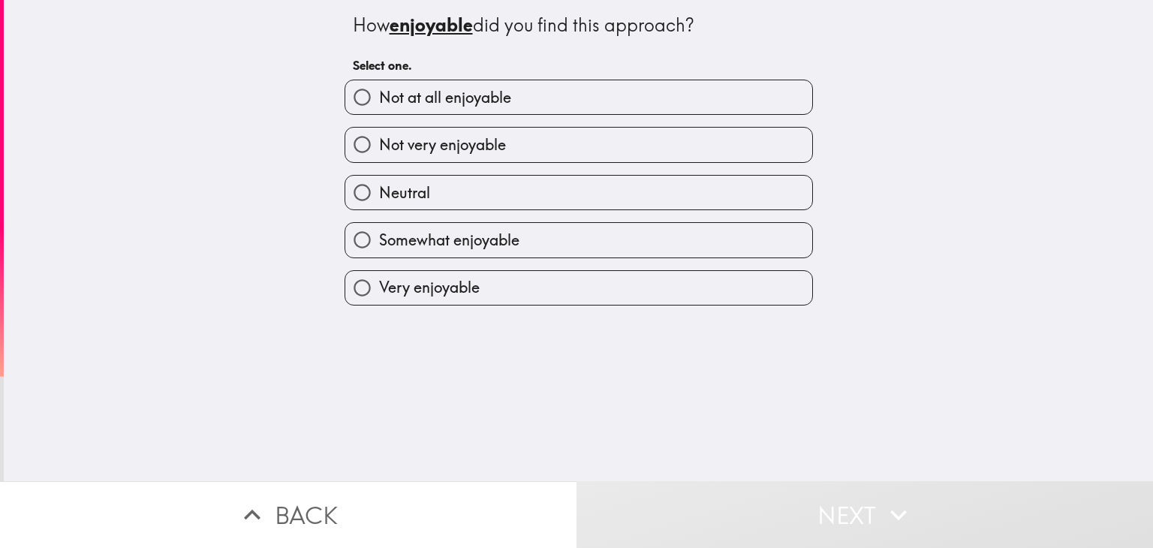
click at [775, 289] on label "Very enjoyable" at bounding box center [578, 288] width 467 height 34
click at [379, 289] on input "Very enjoyable" at bounding box center [362, 288] width 34 height 34
radio input "true"
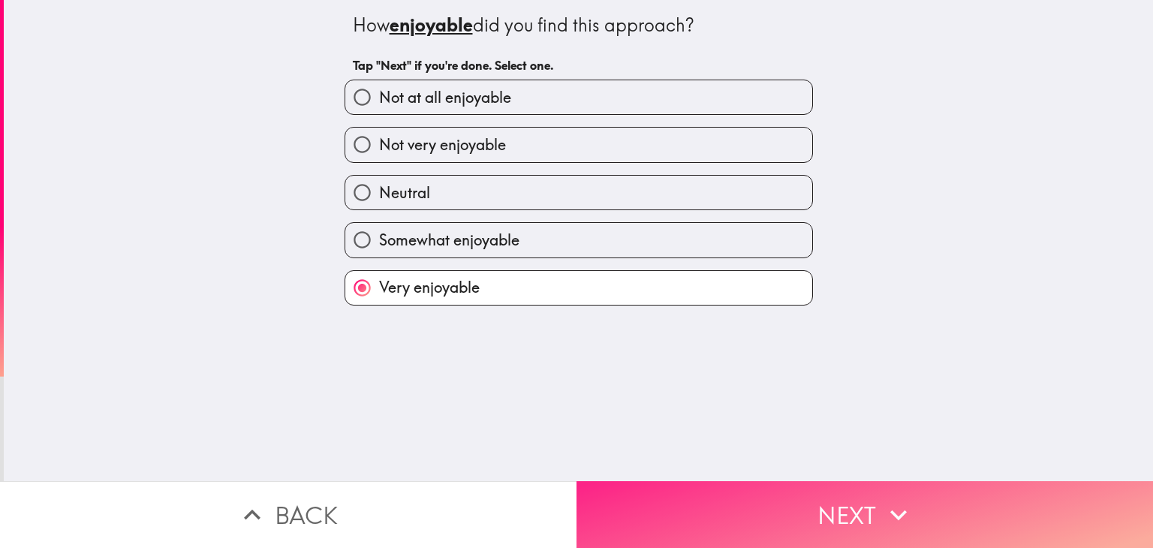
click at [870, 496] on button "Next" at bounding box center [865, 514] width 577 height 67
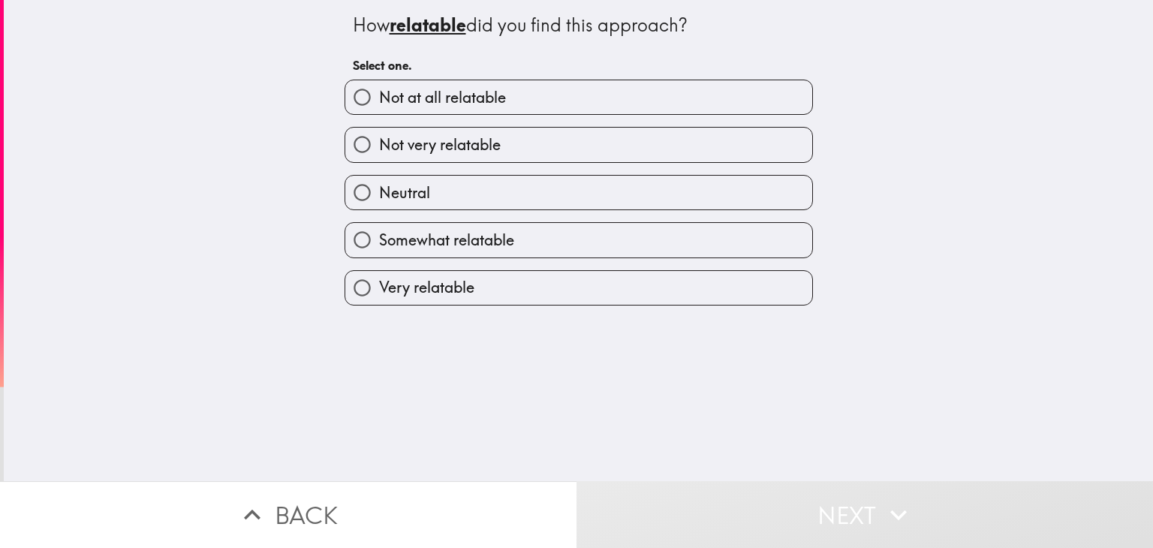
click at [740, 288] on label "Very relatable" at bounding box center [578, 288] width 467 height 34
click at [379, 288] on input "Very relatable" at bounding box center [362, 288] width 34 height 34
radio input "true"
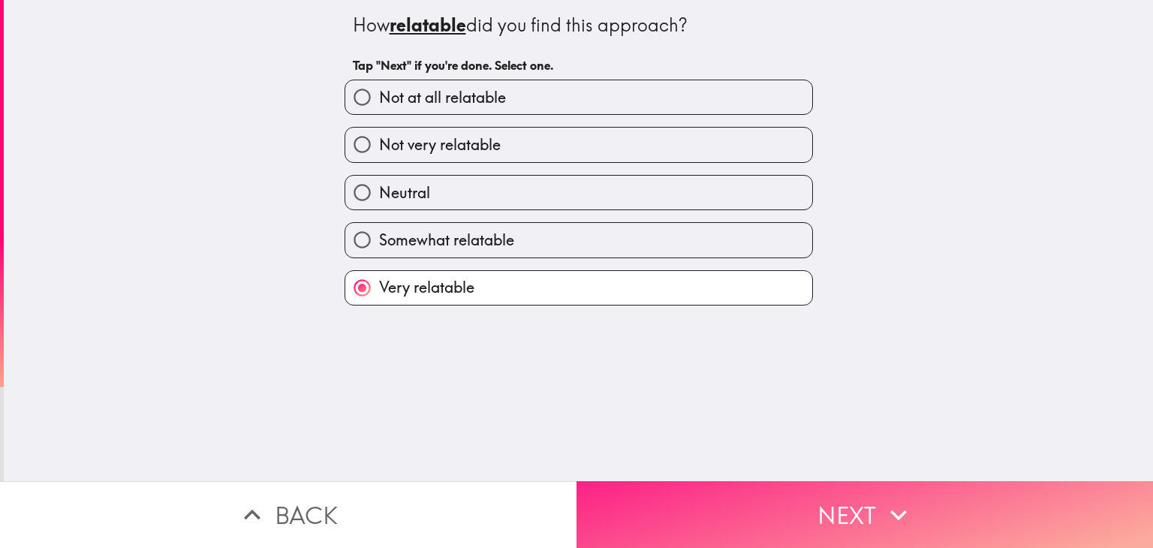
click at [882, 507] on icon "button" at bounding box center [898, 515] width 33 height 33
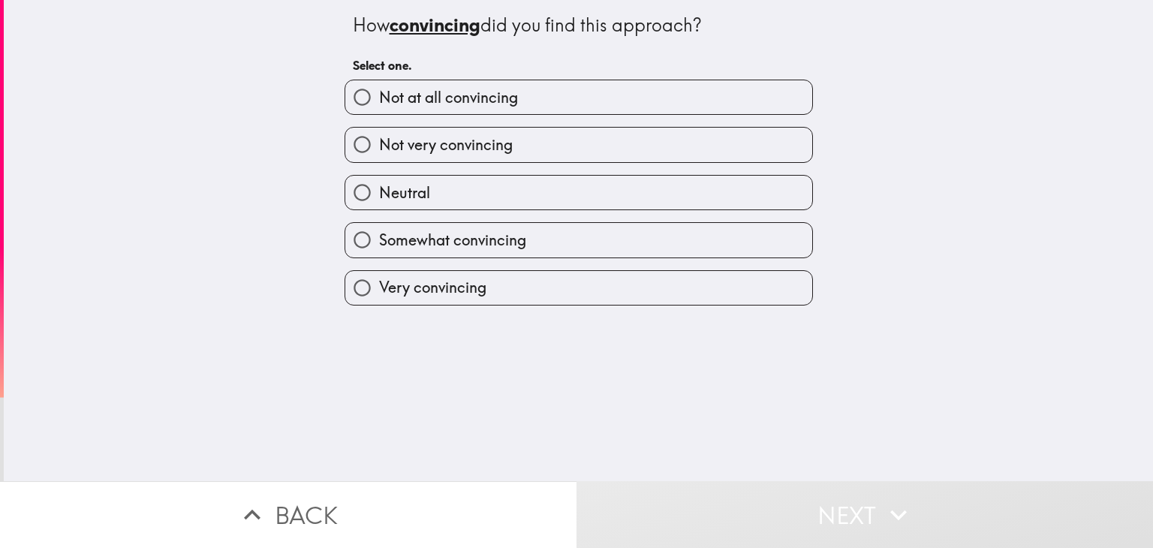
click at [754, 312] on div "How convincing did you find this approach? Select one. Not at all convincing No…" at bounding box center [579, 240] width 1150 height 481
click at [771, 280] on label "Very convincing" at bounding box center [578, 288] width 467 height 34
click at [379, 280] on input "Very convincing" at bounding box center [362, 288] width 34 height 34
radio input "true"
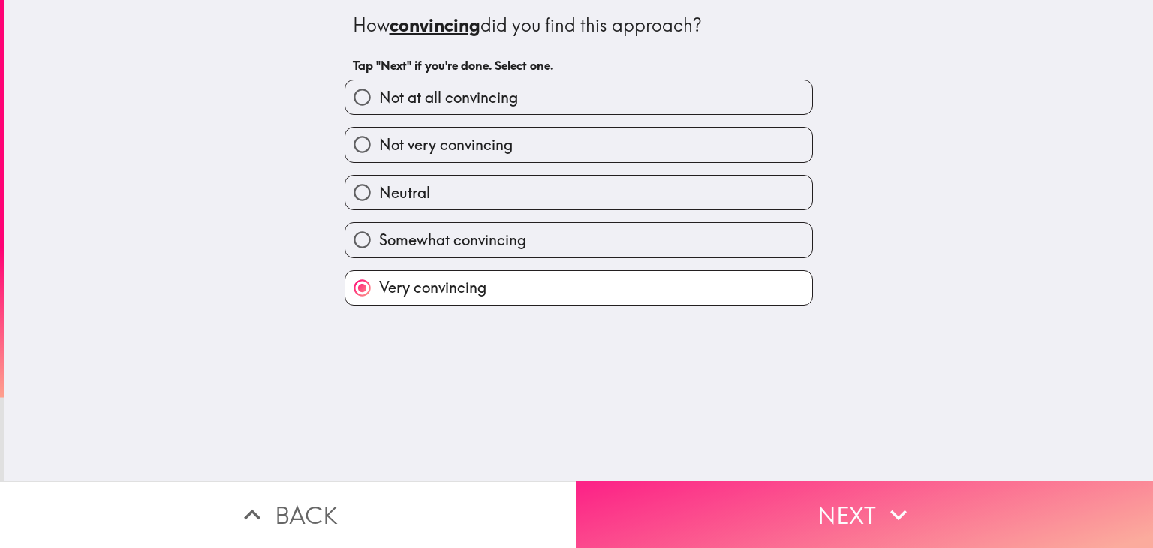
click at [882, 502] on icon "button" at bounding box center [898, 515] width 33 height 33
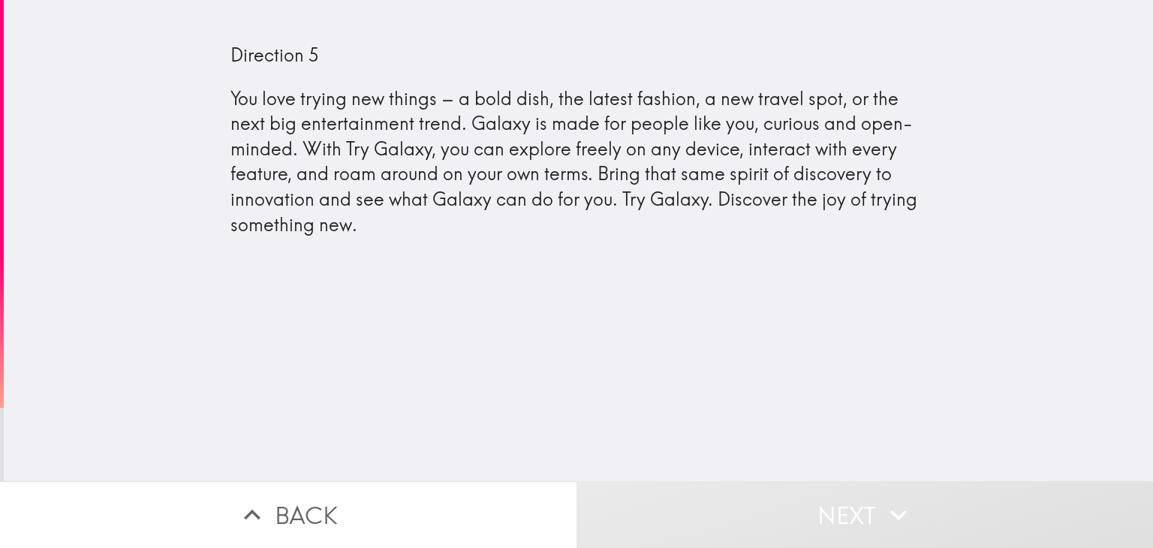
click at [890, 499] on icon "button" at bounding box center [898, 515] width 33 height 33
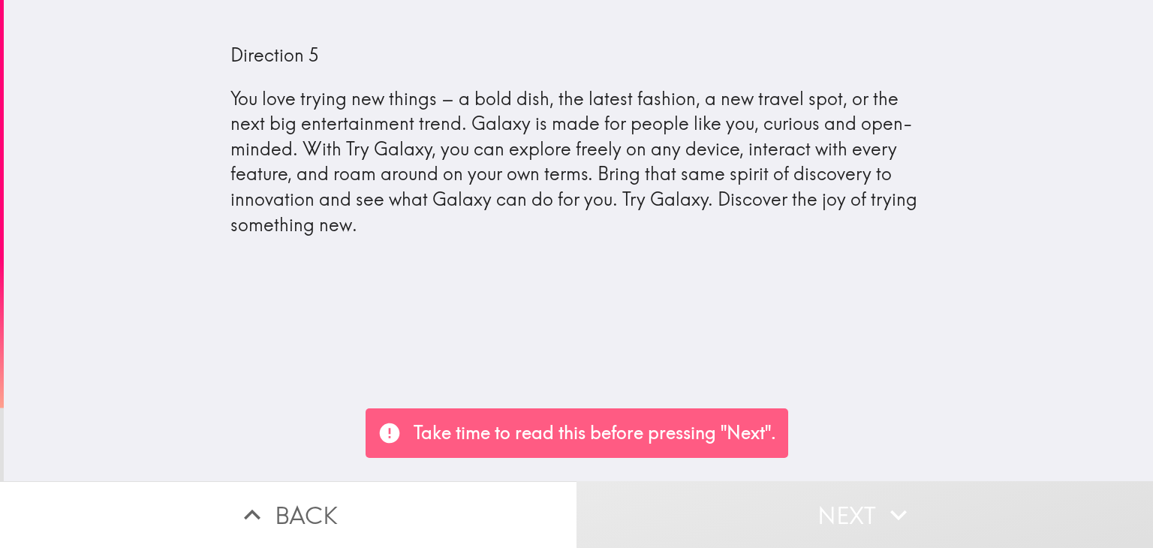
click at [868, 508] on button "Next" at bounding box center [865, 514] width 577 height 67
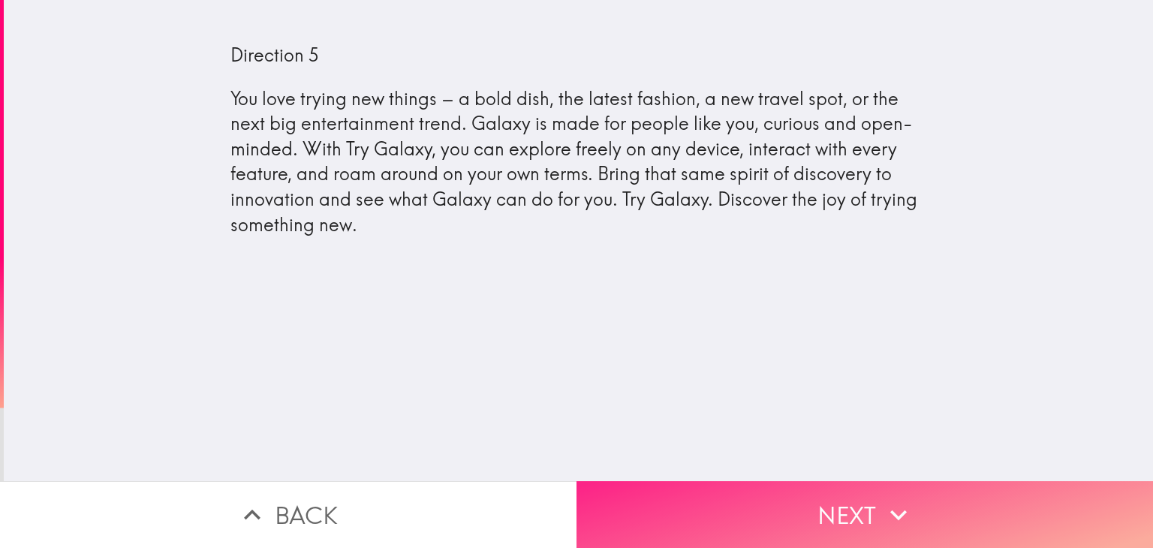
click at [902, 517] on icon "button" at bounding box center [898, 515] width 33 height 33
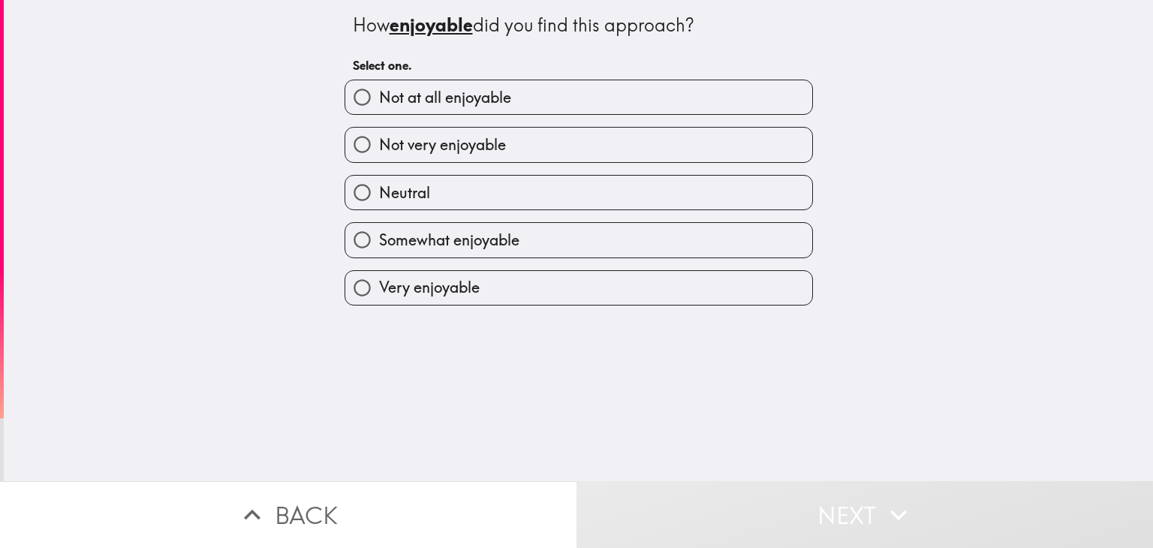
click at [763, 288] on label "Very enjoyable" at bounding box center [578, 288] width 467 height 34
click at [379, 288] on input "Very enjoyable" at bounding box center [362, 288] width 34 height 34
radio input "true"
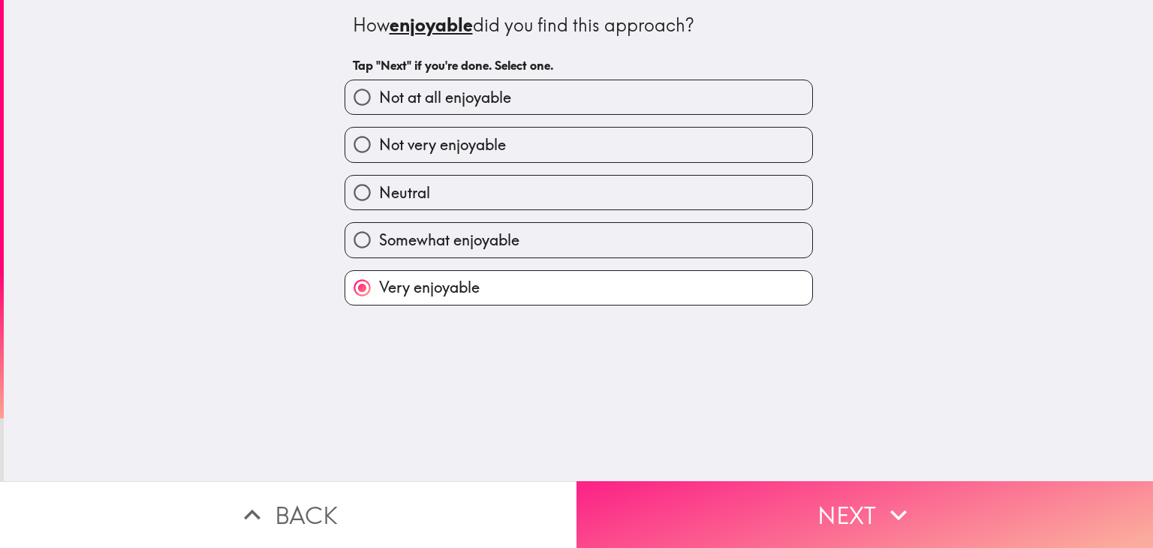
click at [861, 508] on button "Next" at bounding box center [865, 514] width 577 height 67
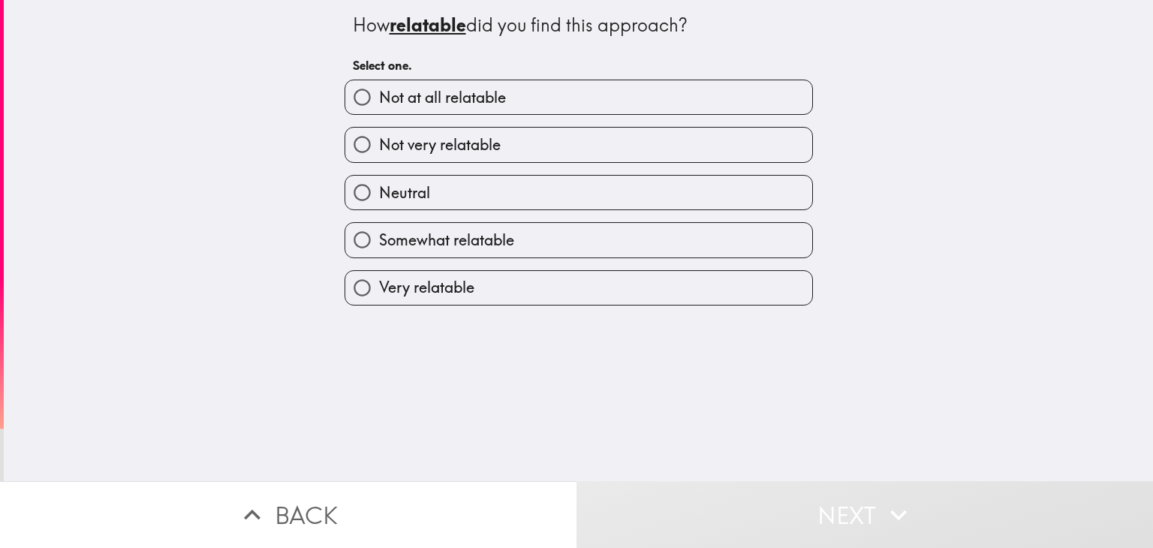
click at [772, 292] on label "Very relatable" at bounding box center [578, 288] width 467 height 34
click at [379, 292] on input "Very relatable" at bounding box center [362, 288] width 34 height 34
radio input "true"
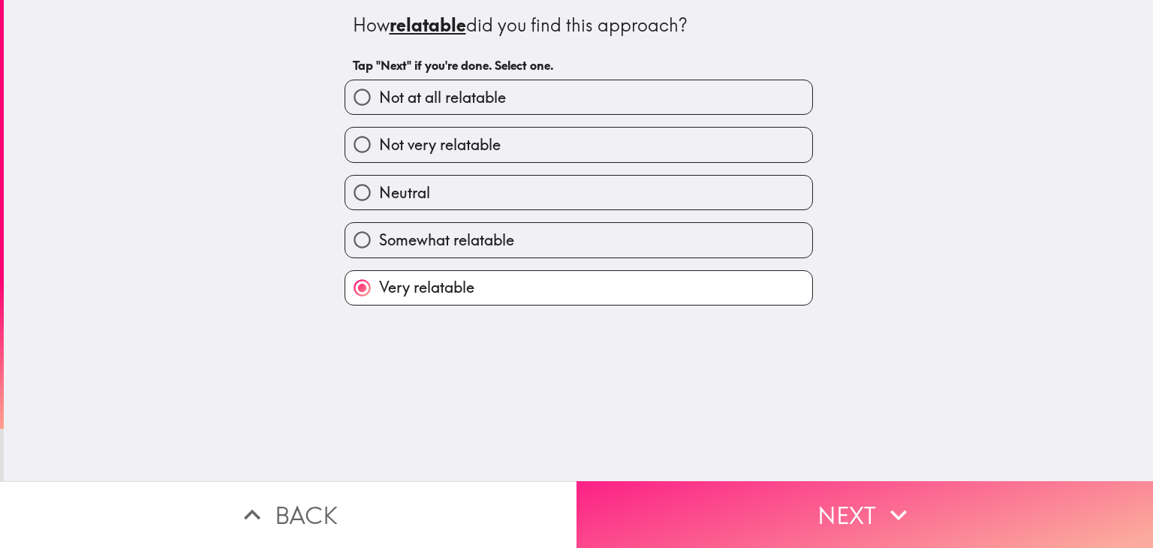
click at [882, 502] on icon "button" at bounding box center [898, 515] width 33 height 33
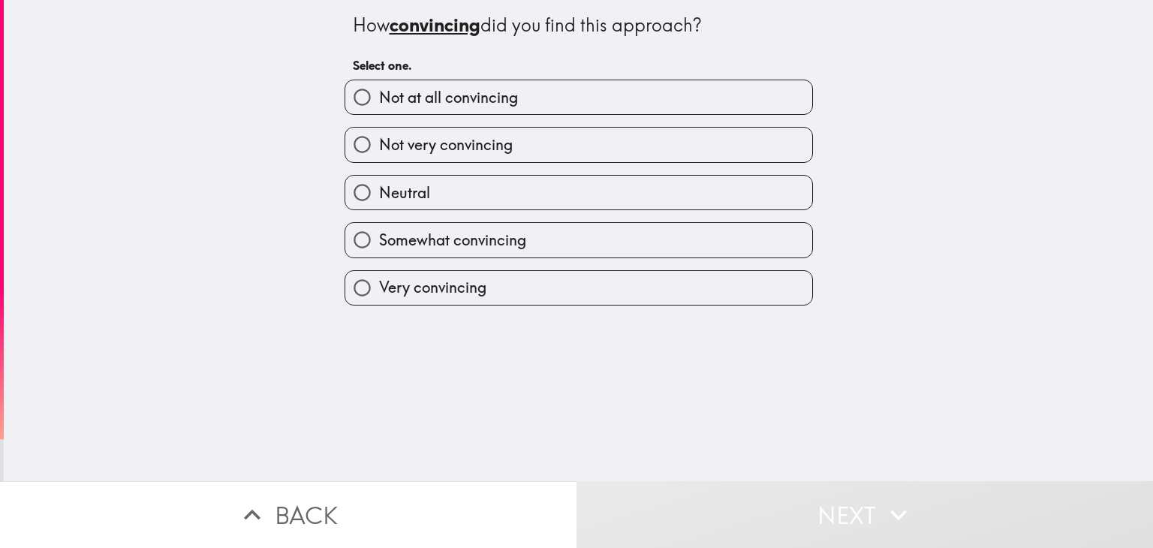
click at [810, 289] on div "How convincing did you find this approach? Select one. Not at all convincing No…" at bounding box center [579, 240] width 1150 height 481
click at [780, 292] on label "Very convincing" at bounding box center [578, 288] width 467 height 34
click at [379, 292] on input "Very convincing" at bounding box center [362, 288] width 34 height 34
radio input "true"
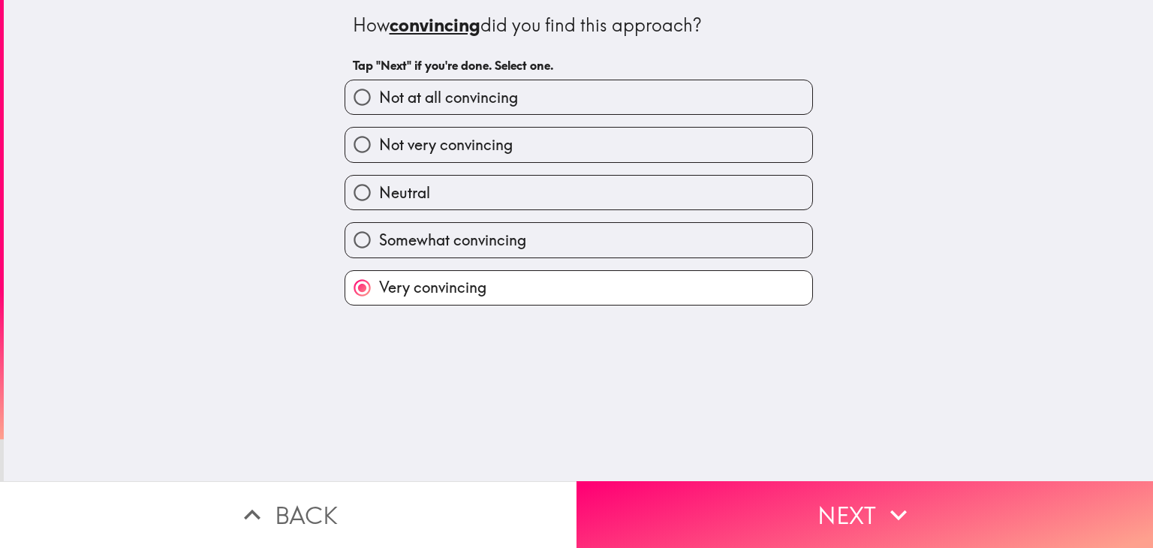
click at [864, 462] on div "How convincing did you find this approach? Tap "Next" if you're done. Select on…" at bounding box center [579, 240] width 1150 height 481
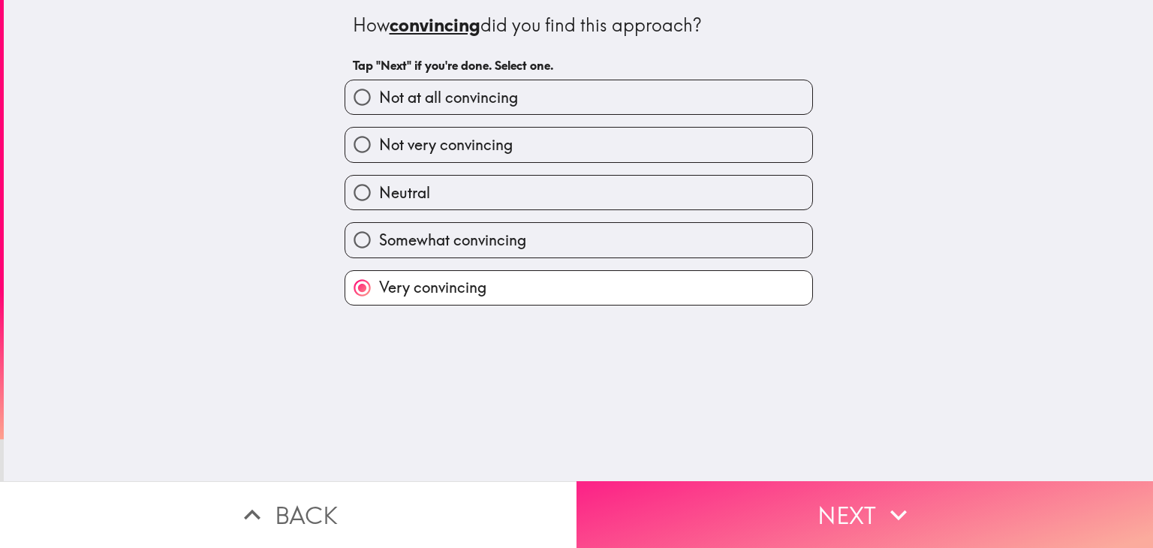
click at [922, 527] on button "Next" at bounding box center [865, 514] width 577 height 67
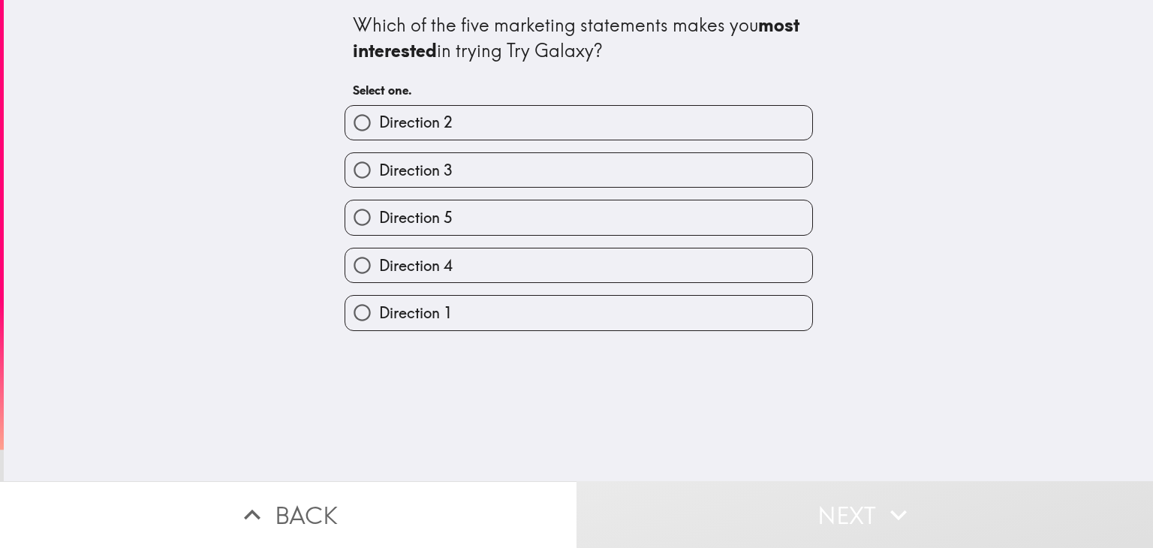
click at [743, 116] on label "Direction 2" at bounding box center [578, 123] width 467 height 34
click at [379, 116] on input "Direction 2" at bounding box center [362, 123] width 34 height 34
radio input "true"
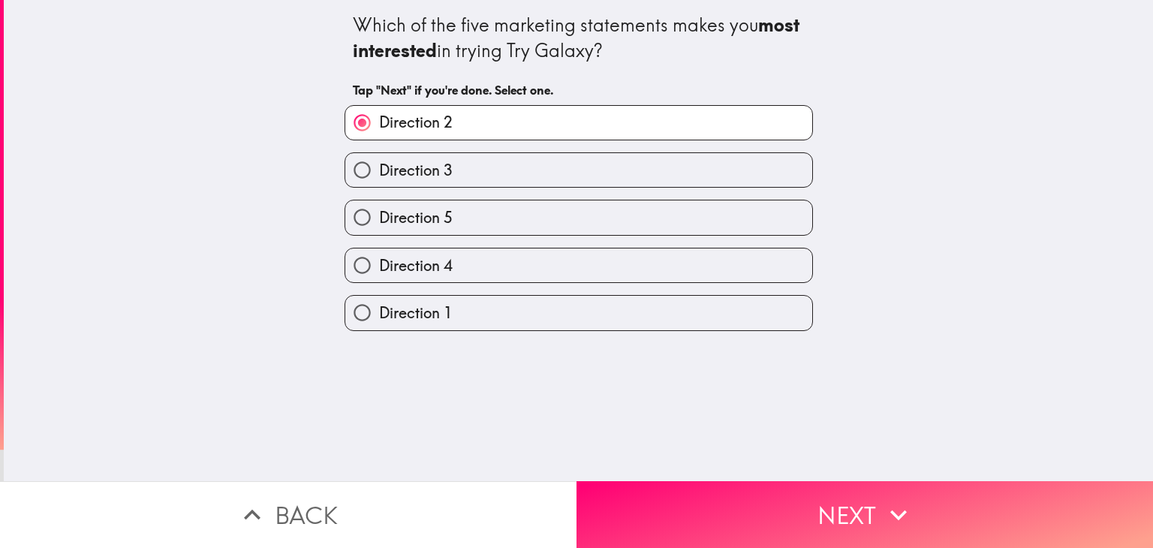
click at [765, 312] on label "Direction 1" at bounding box center [578, 313] width 467 height 34
click at [379, 312] on input "Direction 1" at bounding box center [362, 313] width 34 height 34
radio input "true"
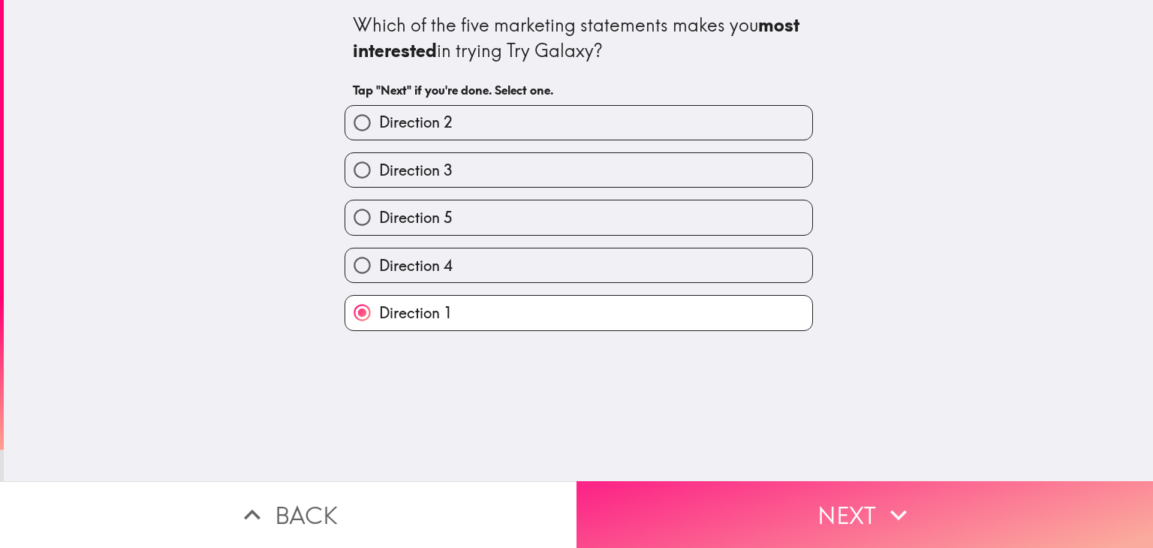
click at [891, 510] on icon "button" at bounding box center [899, 515] width 17 height 11
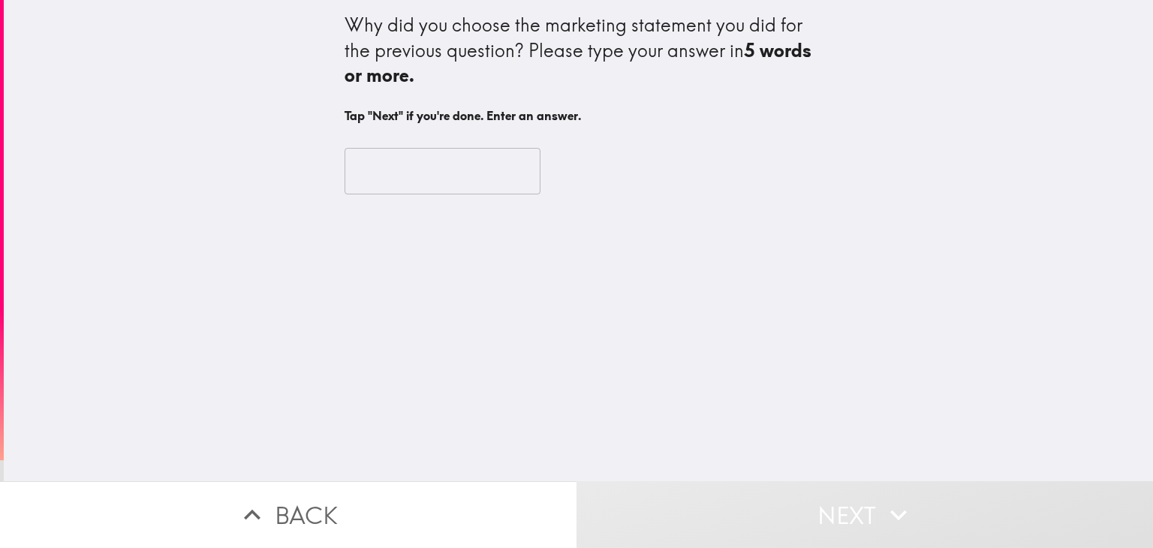
click at [351, 164] on input "text" at bounding box center [443, 171] width 196 height 47
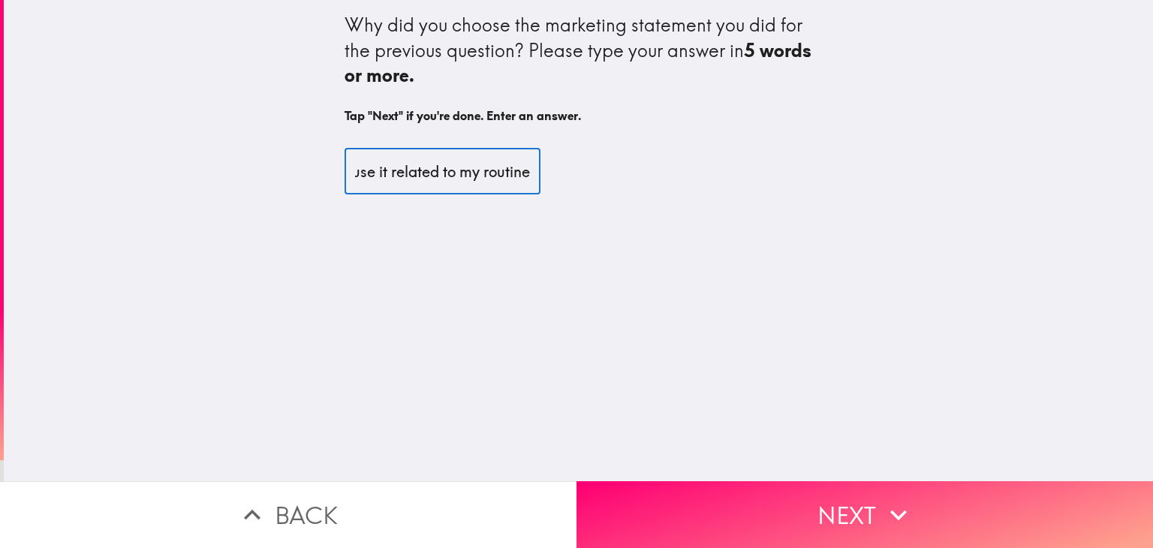
scroll to position [0, 130]
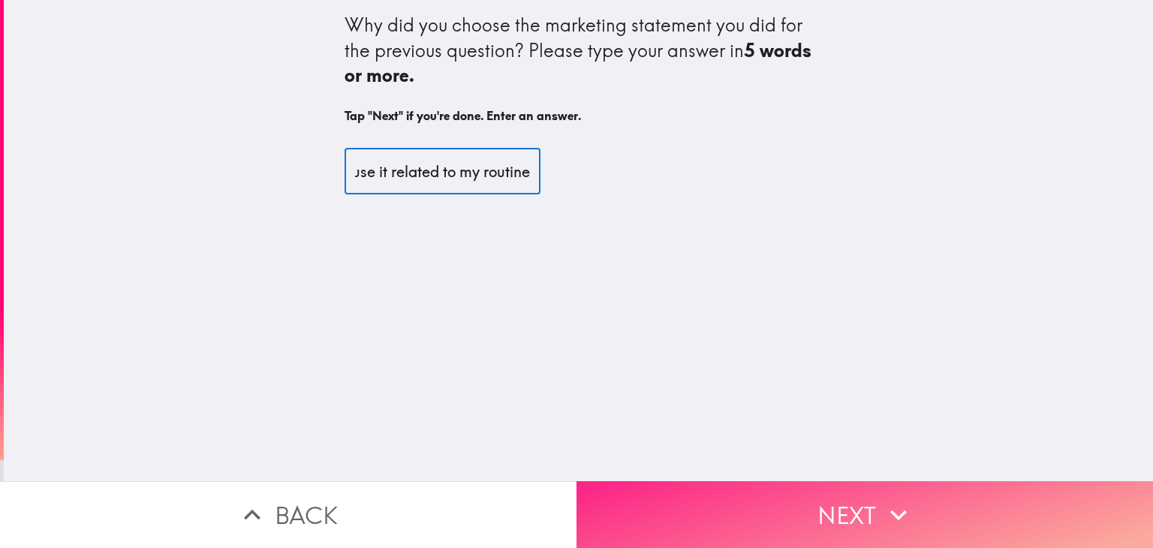
type input "I choose it because it related to my routine"
click at [809, 485] on button "Next" at bounding box center [865, 514] width 577 height 67
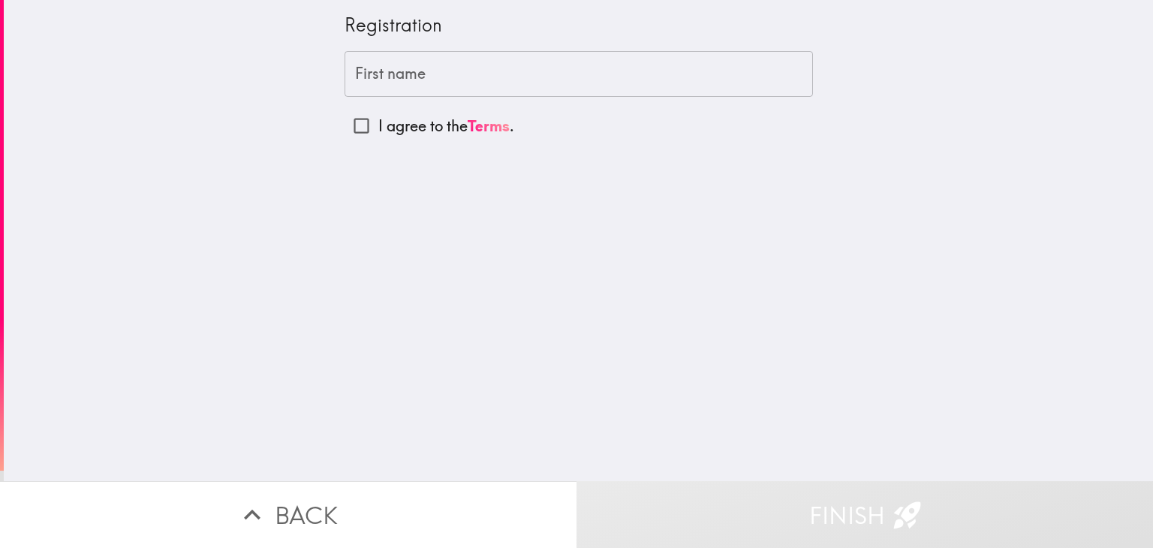
click at [636, 67] on input "First name" at bounding box center [579, 74] width 469 height 47
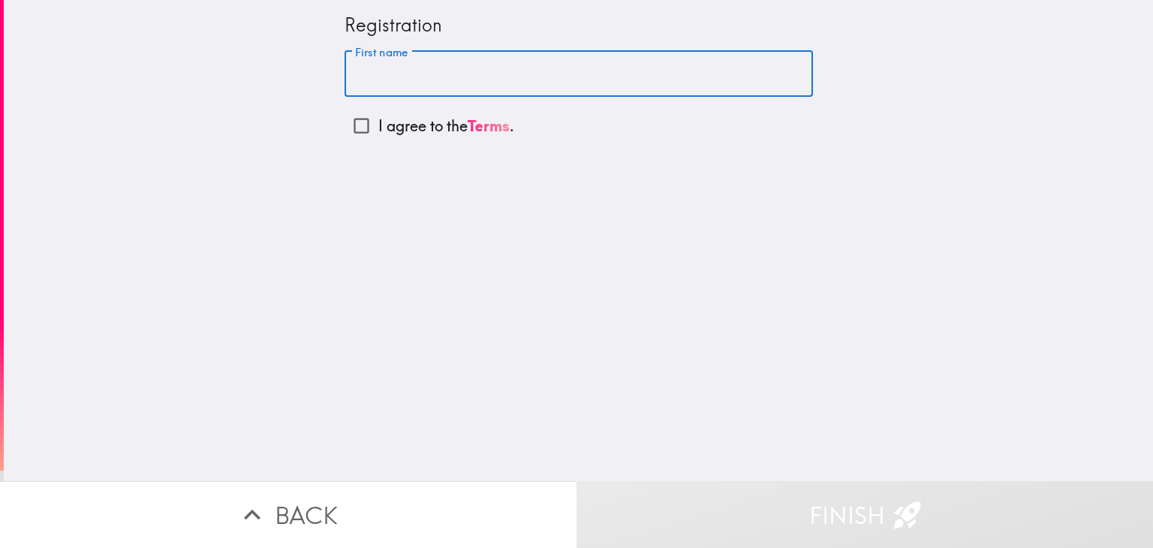
click at [409, 127] on p "I agree to the Terms ." at bounding box center [446, 126] width 136 height 21
click at [378, 127] on input "I agree to the Terms ." at bounding box center [362, 126] width 34 height 34
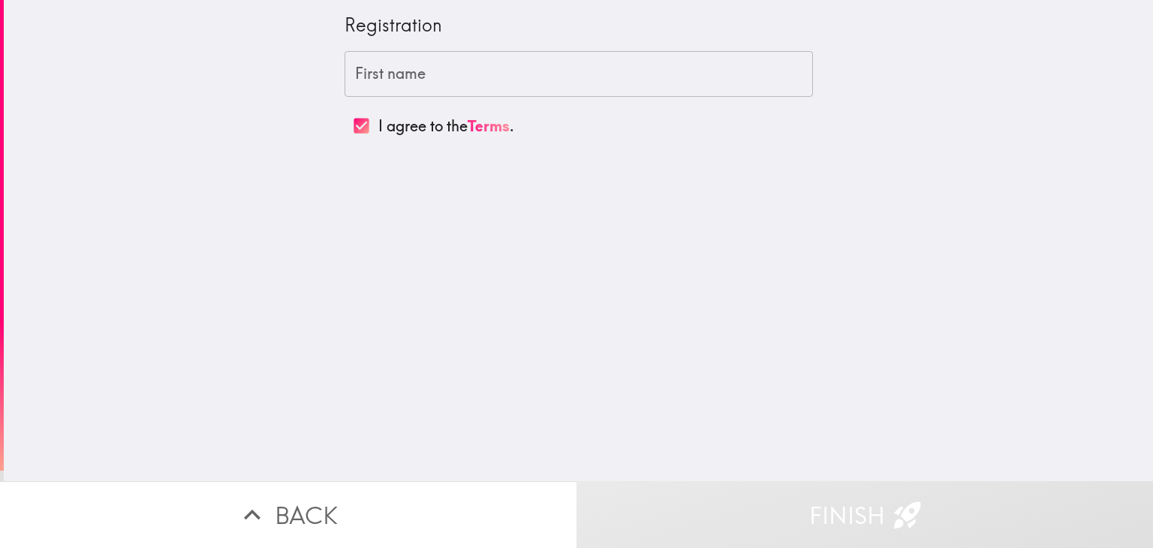
click at [356, 127] on input "I agree to the Terms ." at bounding box center [362, 126] width 34 height 34
click at [559, 42] on div "Registration" at bounding box center [579, 31] width 469 height 39
click at [612, 80] on input "First name" at bounding box center [579, 74] width 469 height 47
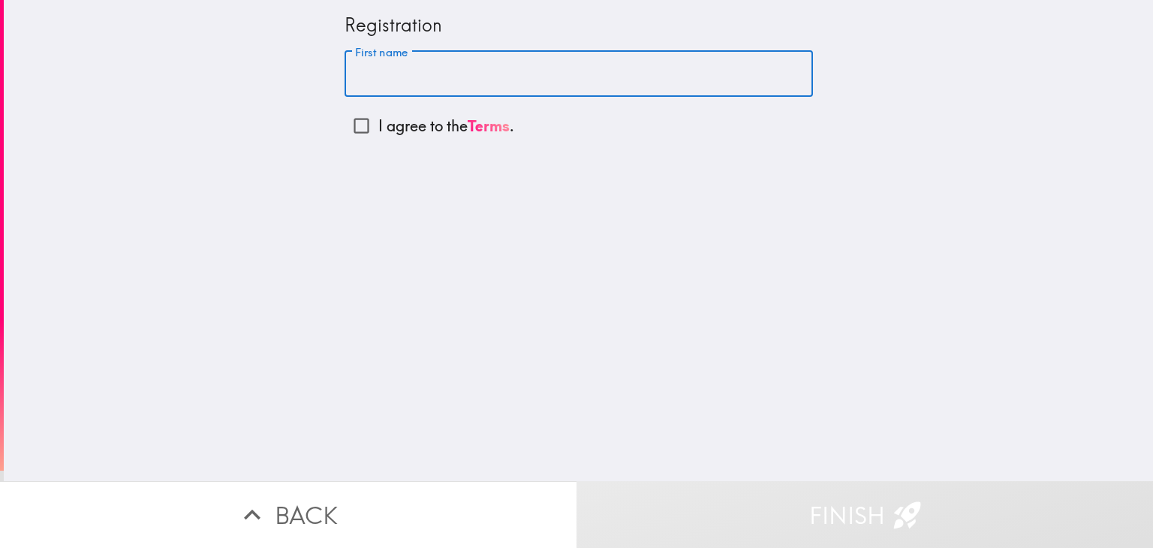
click at [345, 120] on input "I agree to the Terms ." at bounding box center [362, 126] width 34 height 34
checkbox input "true"
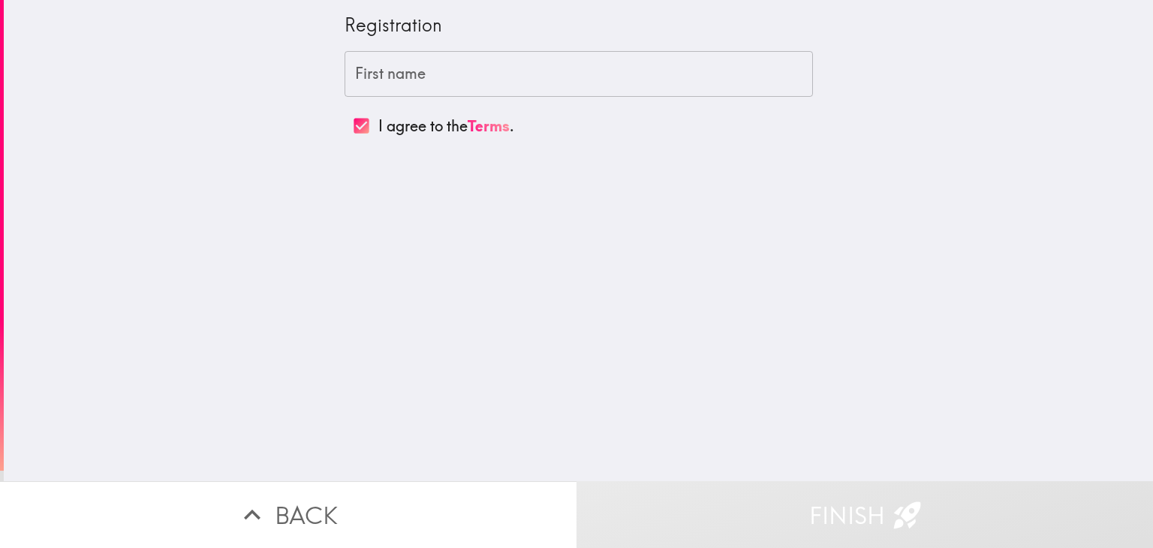
click at [573, 57] on input "First name" at bounding box center [579, 74] width 469 height 47
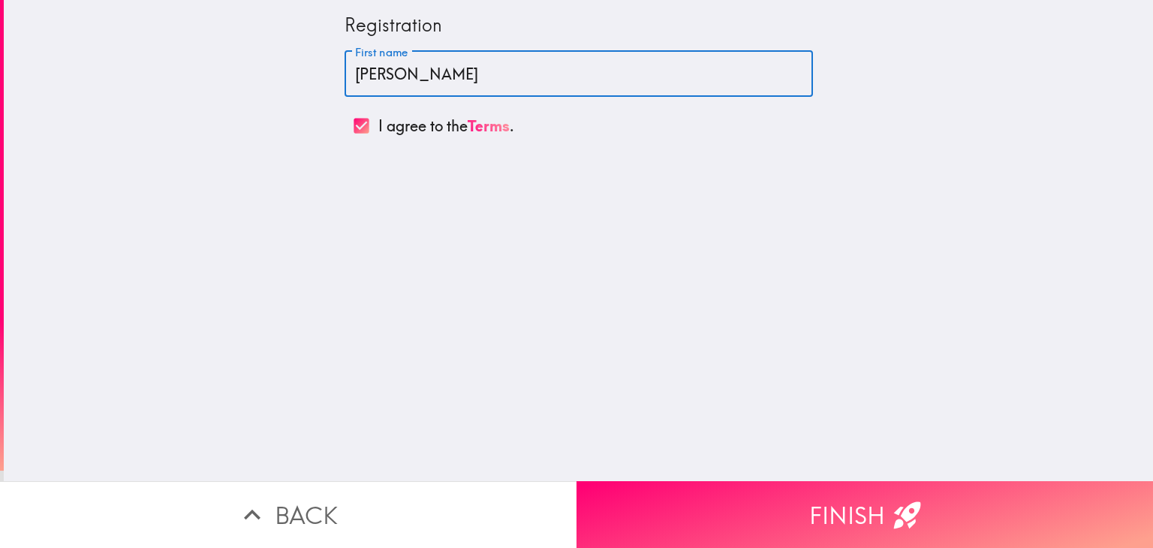
type input "[PERSON_NAME]"
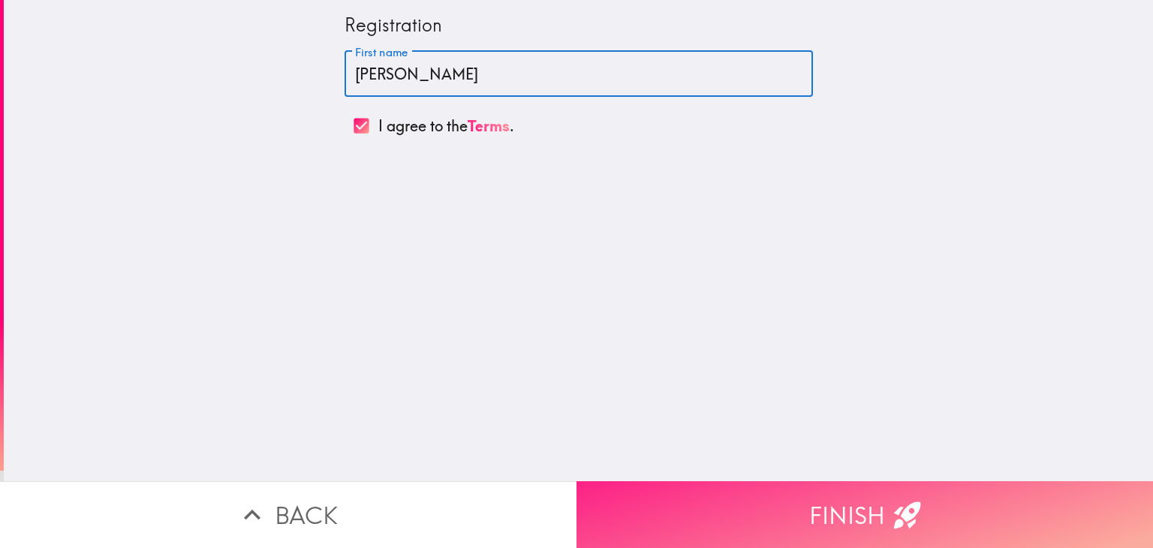
click at [864, 487] on button "Finish" at bounding box center [865, 514] width 577 height 67
